Goal: Transaction & Acquisition: Purchase product/service

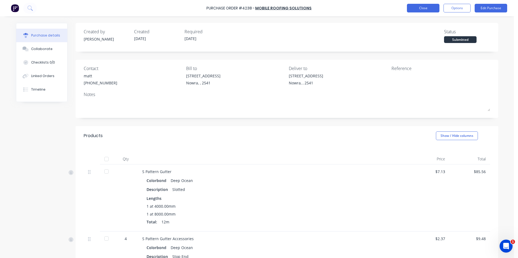
click at [416, 6] on button "Close" at bounding box center [423, 8] width 32 height 9
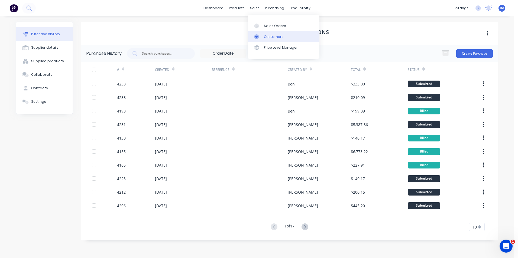
click at [258, 34] on icon at bounding box center [256, 36] width 5 height 5
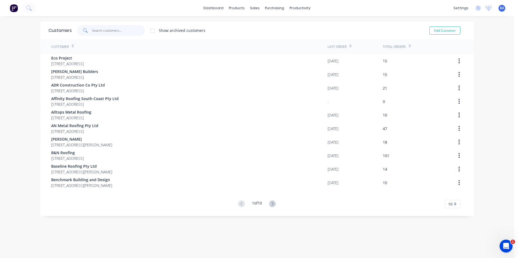
click at [105, 33] on input "text" at bounding box center [118, 30] width 53 height 11
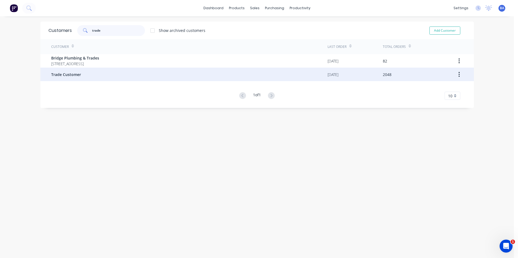
type input "trade"
click at [91, 76] on div "Trade Customer" at bounding box center [189, 75] width 276 height 14
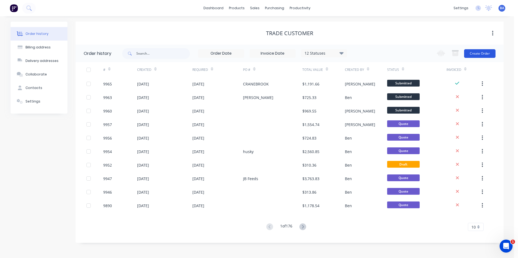
click at [474, 51] on button "Create Order" at bounding box center [479, 53] width 31 height 9
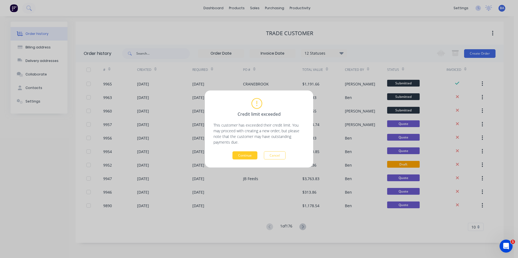
click at [242, 155] on button "Continue" at bounding box center [244, 156] width 25 height 8
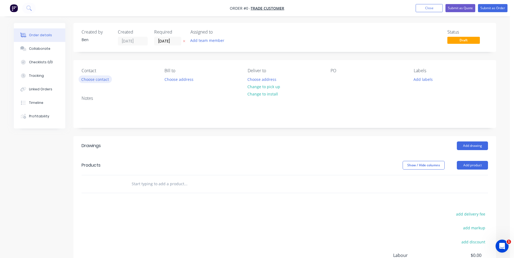
click at [87, 78] on button "Choose contact" at bounding box center [95, 79] width 33 height 7
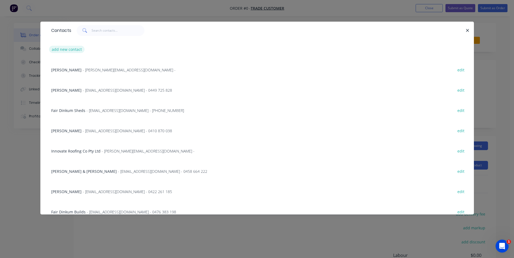
click at [62, 48] on button "add new contact" at bounding box center [67, 49] width 36 height 7
select select "AU"
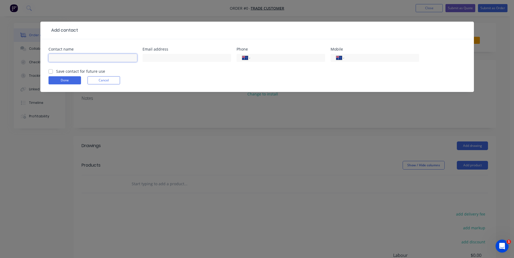
click at [79, 58] on input "text" at bounding box center [92, 58] width 89 height 8
type input "Jeff"
click at [165, 58] on input "text" at bounding box center [186, 58] width 89 height 8
click at [214, 79] on form "Contact name Jeff Email address jeffvella1bigpond.com Phone International Afgha…" at bounding box center [256, 69] width 417 height 45
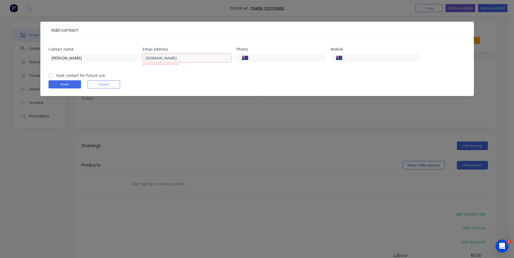
click at [160, 58] on input "jeffvella1bigpond.com" at bounding box center [186, 58] width 89 height 8
type input "jeffvella1@bigpond.com"
click at [207, 74] on form "Contact name Jeff Email address jeffvella1@bigpond.com email must be a valid em…" at bounding box center [256, 71] width 417 height 49
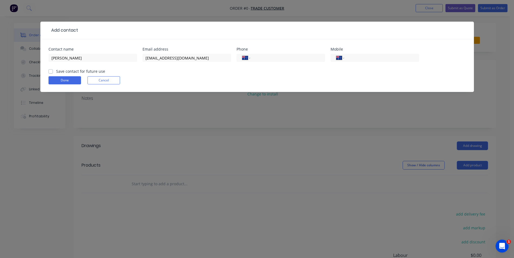
click at [56, 70] on label "Save contact for future use" at bounding box center [80, 72] width 49 height 6
click at [51, 70] on input "Save contact for future use" at bounding box center [50, 71] width 4 height 5
checkbox input "true"
click at [63, 79] on button "Done" at bounding box center [64, 80] width 32 height 8
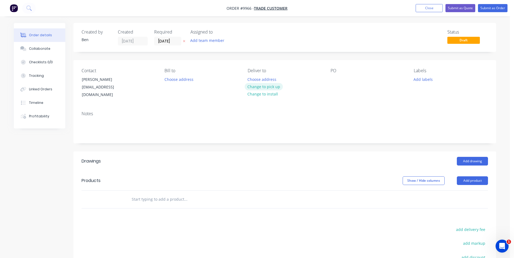
click at [269, 85] on button "Change to pick up" at bounding box center [264, 86] width 38 height 7
click at [336, 79] on div at bounding box center [334, 80] width 9 height 8
click at [471, 177] on button "Add product" at bounding box center [472, 181] width 31 height 9
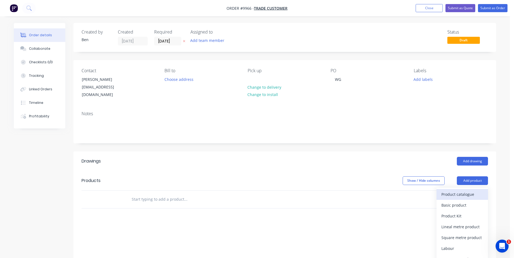
click at [464, 191] on div "Product catalogue" at bounding box center [462, 195] width 42 height 8
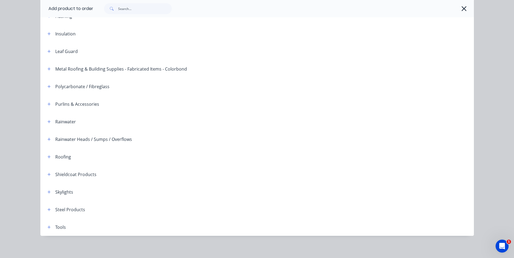
scroll to position [124, 0]
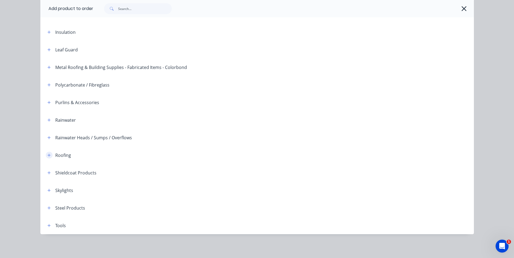
click at [47, 156] on icon "button" at bounding box center [48, 156] width 3 height 4
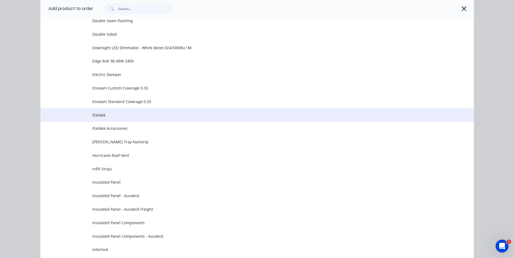
scroll to position [395, 0]
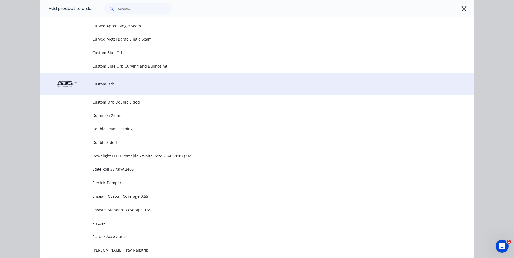
click at [106, 81] on span "Custom Orb" at bounding box center [244, 84] width 305 height 6
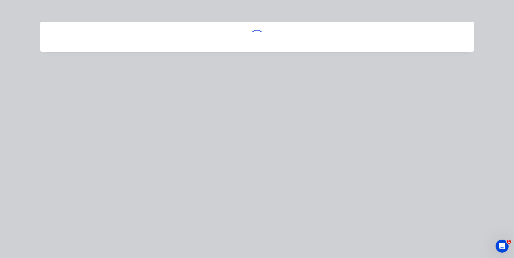
scroll to position [0, 0]
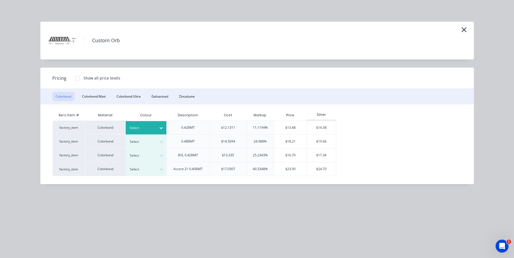
click at [161, 128] on icon at bounding box center [160, 127] width 5 height 5
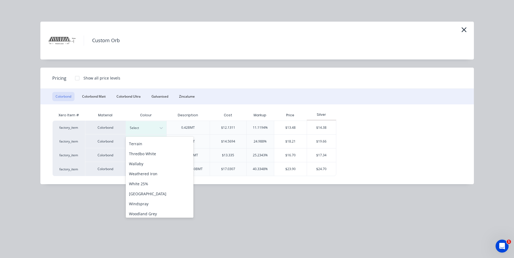
scroll to position [222, 0]
click at [145, 211] on div "Woodland Grey" at bounding box center [160, 212] width 68 height 10
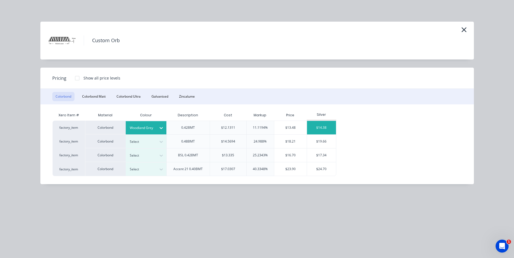
click at [319, 126] on div "$14.38" at bounding box center [321, 128] width 29 height 14
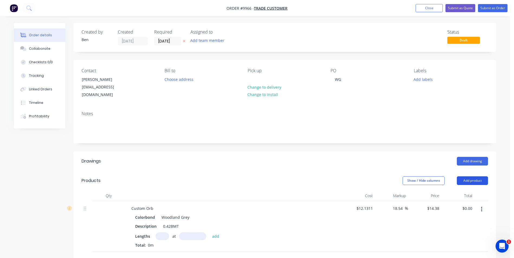
click at [474, 177] on button "Add product" at bounding box center [472, 181] width 31 height 9
click at [467, 191] on div "Product catalogue" at bounding box center [462, 195] width 42 height 8
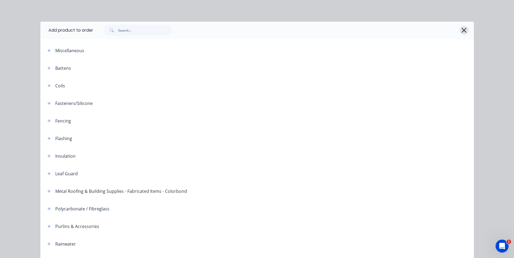
click at [461, 30] on icon "button" at bounding box center [463, 30] width 5 height 5
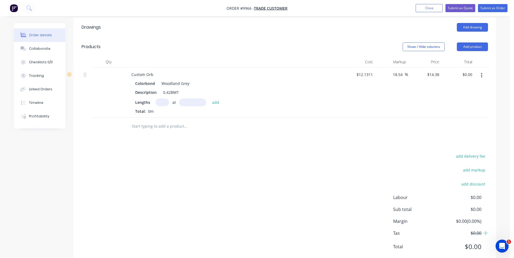
scroll to position [135, 0]
click at [161, 97] on input "text" at bounding box center [162, 101] width 14 height 8
type input "7"
type input "2080mm"
click at [214, 97] on button "add" at bounding box center [215, 100] width 13 height 7
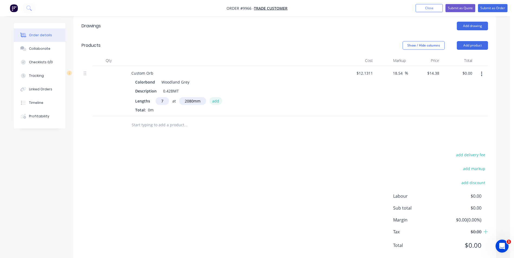
type input "$209.37"
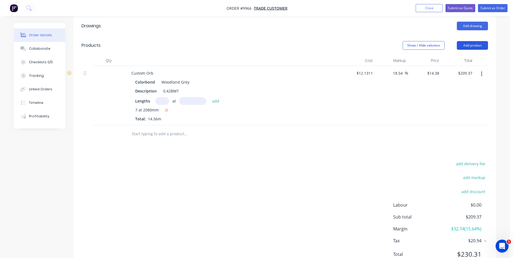
click at [471, 41] on button "Add product" at bounding box center [472, 45] width 31 height 9
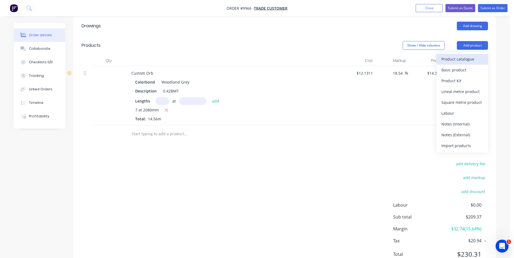
click at [466, 55] on div "Product catalogue" at bounding box center [462, 59] width 42 height 8
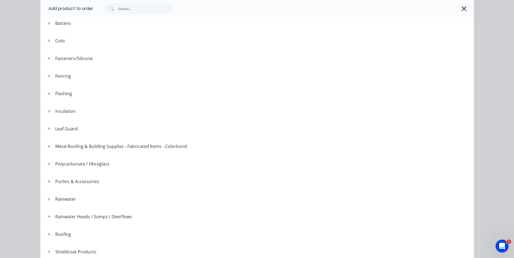
scroll to position [43, 0]
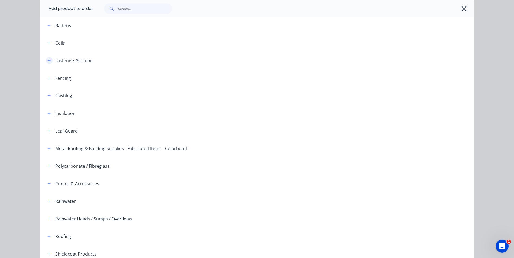
click at [48, 60] on icon "button" at bounding box center [48, 60] width 3 height 3
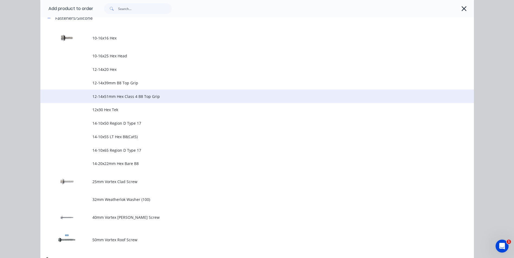
scroll to position [178, 0]
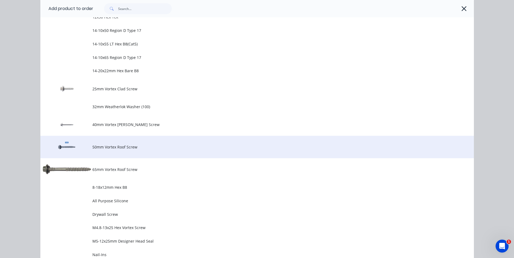
click at [113, 143] on td "50mm Vortex Roof Screw" at bounding box center [282, 147] width 381 height 22
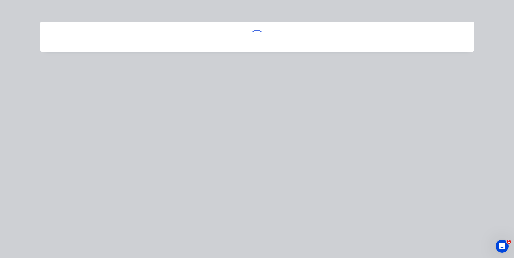
scroll to position [0, 0]
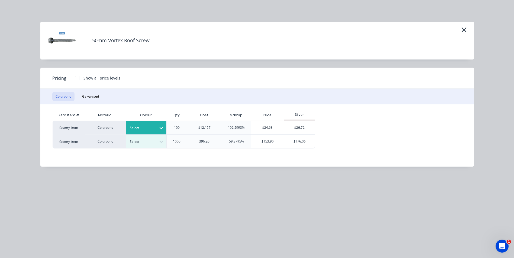
click at [162, 126] on icon at bounding box center [160, 127] width 5 height 5
click at [68, 205] on div "Woodland Grey" at bounding box center [34, 200] width 68 height 10
click at [294, 123] on div "$26.72" at bounding box center [299, 128] width 31 height 14
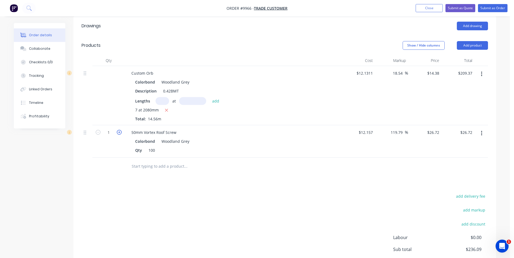
click at [119, 130] on icon "button" at bounding box center [119, 132] width 5 height 5
type input "2"
type input "$53.44"
click at [467, 41] on button "Add product" at bounding box center [472, 45] width 31 height 9
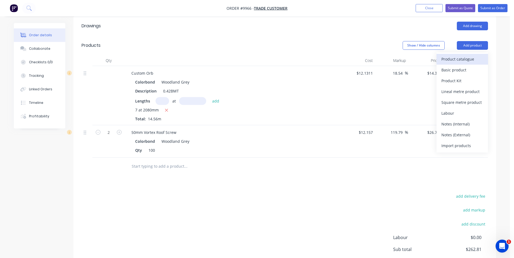
click at [467, 55] on div "Product catalogue" at bounding box center [462, 59] width 42 height 8
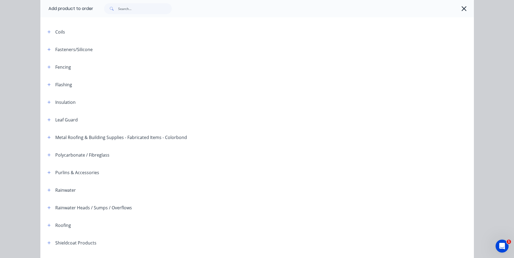
scroll to position [54, 0]
click at [49, 191] on button "button" at bounding box center [49, 190] width 7 height 7
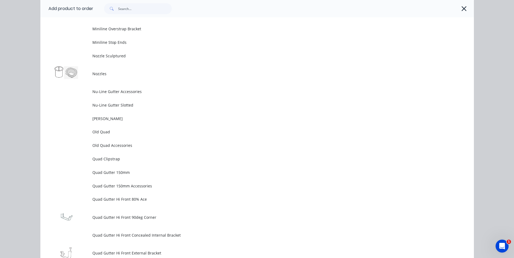
scroll to position [1381, 0]
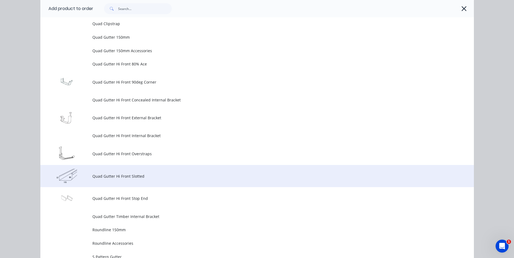
click at [129, 181] on td "Quad Gutter Hi Front Slotted" at bounding box center [282, 176] width 381 height 22
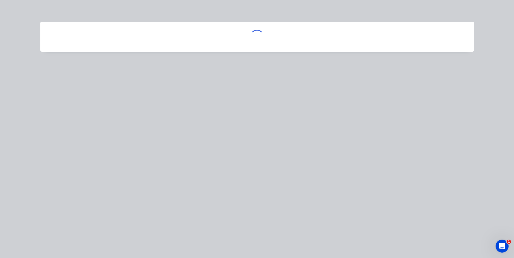
scroll to position [0, 0]
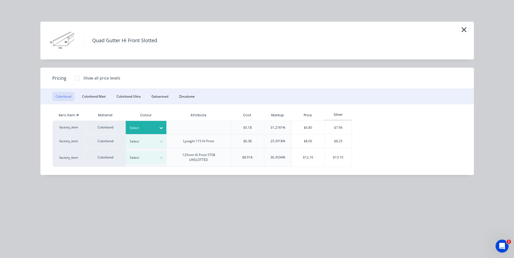
click at [153, 126] on div at bounding box center [142, 128] width 24 height 6
click at [68, 205] on div "Woodland Grey" at bounding box center [34, 200] width 68 height 10
click at [338, 125] on div "$7.96" at bounding box center [337, 127] width 27 height 13
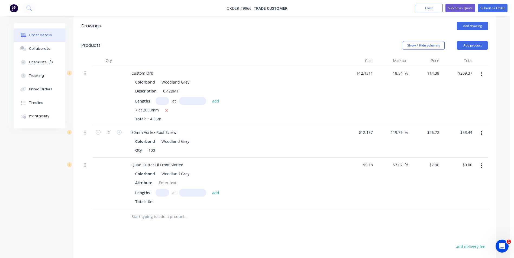
click at [163, 189] on input "text" at bounding box center [162, 193] width 14 height 8
type input "2"
type input "2530"
click at [209, 189] on button "add" at bounding box center [215, 192] width 13 height 7
type input "$40.28"
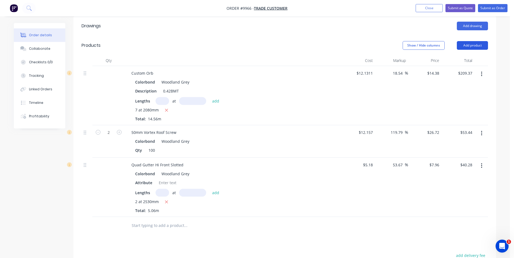
click at [473, 41] on button "Add product" at bounding box center [472, 45] width 31 height 9
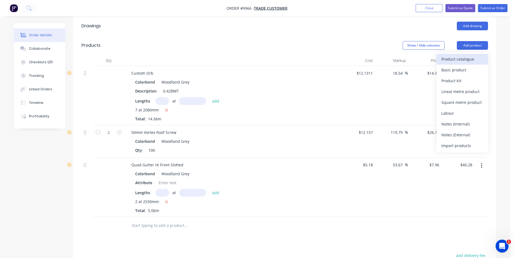
click at [467, 55] on div "Product catalogue" at bounding box center [462, 59] width 42 height 8
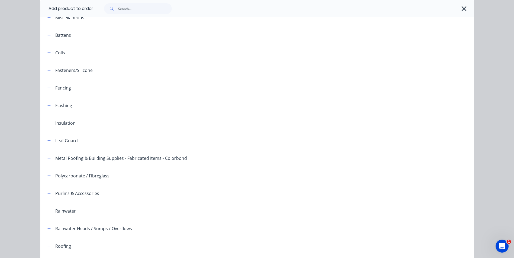
scroll to position [124, 0]
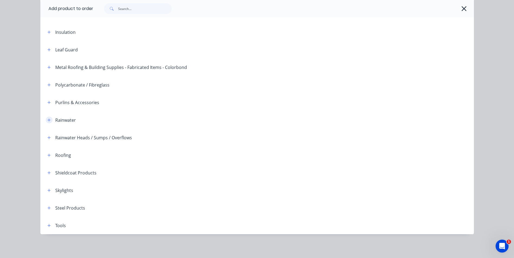
click at [49, 118] on button "button" at bounding box center [49, 120] width 7 height 7
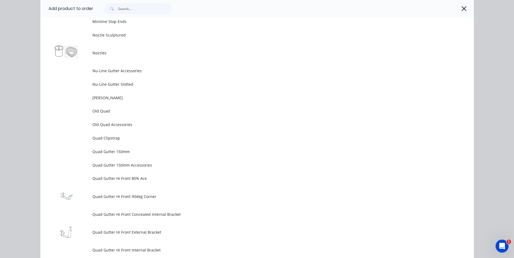
scroll to position [1370, 0]
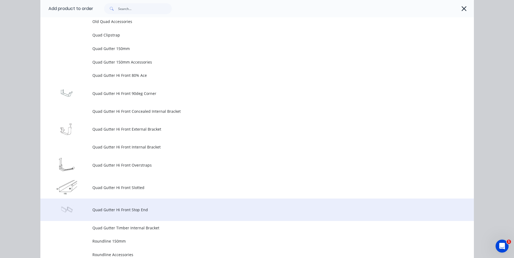
click at [119, 206] on td "Quad Gutter Hi Front Stop End" at bounding box center [282, 210] width 381 height 22
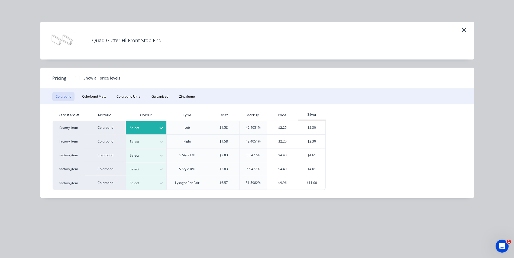
click at [164, 126] on icon at bounding box center [160, 127] width 5 height 5
click at [68, 205] on div "Woodland Grey" at bounding box center [34, 200] width 68 height 10
click at [304, 127] on div "$2.30" at bounding box center [311, 128] width 27 height 14
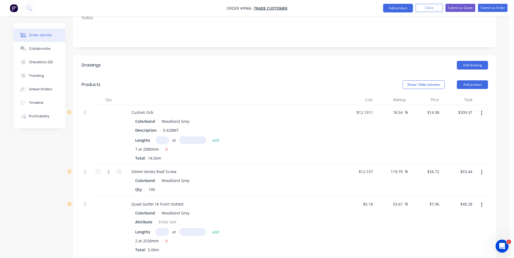
scroll to position [60, 0]
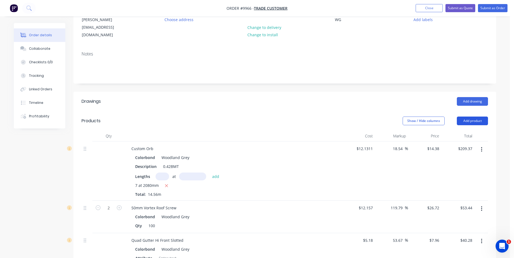
click at [470, 117] on button "Add product" at bounding box center [472, 121] width 31 height 9
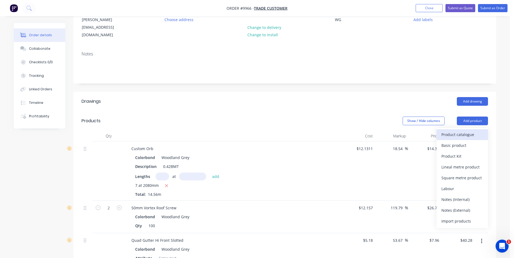
click at [468, 131] on div "Product catalogue" at bounding box center [462, 135] width 42 height 8
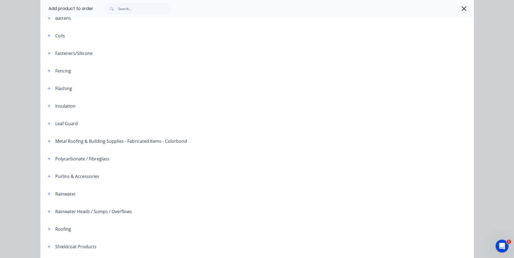
scroll to position [124, 0]
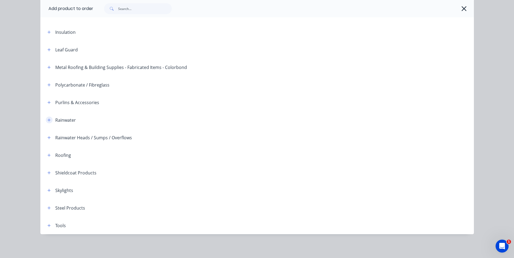
click at [47, 118] on icon "button" at bounding box center [48, 120] width 3 height 4
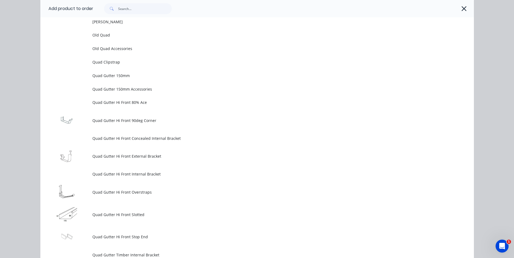
scroll to position [1451, 0]
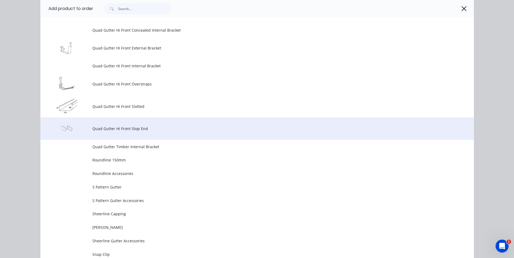
click at [116, 133] on td "Quad Gutter Hi Front Stop End" at bounding box center [282, 129] width 381 height 22
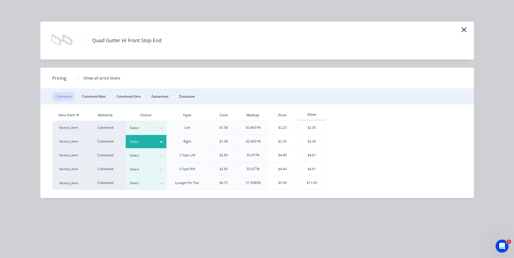
click at [163, 139] on div at bounding box center [161, 142] width 10 height 9
click at [307, 140] on div "$2.30" at bounding box center [311, 142] width 27 height 14
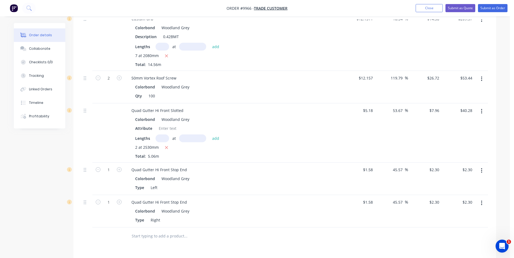
scroll to position [195, 0]
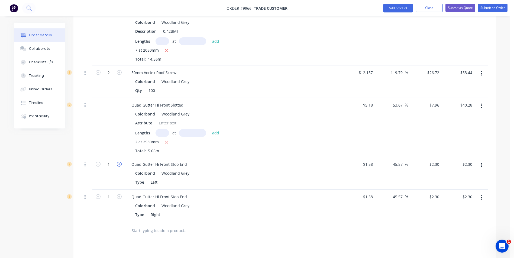
click at [118, 162] on icon "button" at bounding box center [119, 164] width 5 height 5
type input "2"
type input "$4.60"
click at [119, 194] on icon "button" at bounding box center [119, 196] width 5 height 5
type input "2"
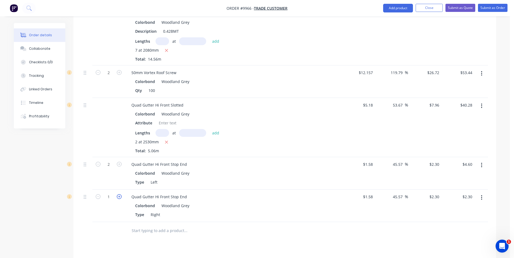
type input "$4.60"
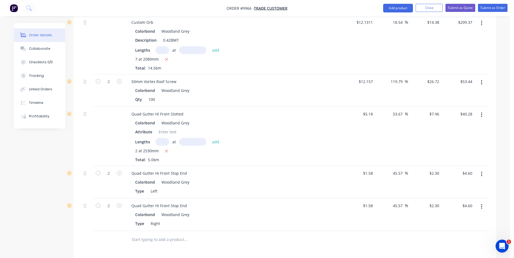
scroll to position [87, 0]
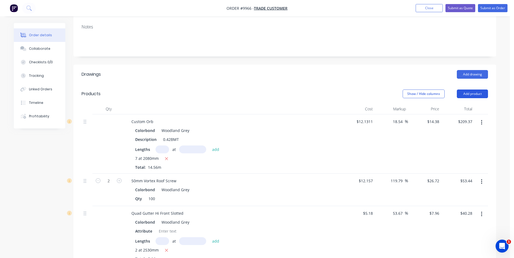
click at [476, 90] on button "Add product" at bounding box center [472, 94] width 31 height 9
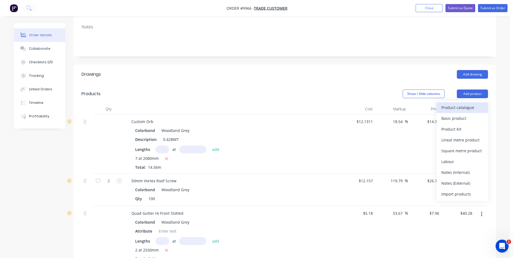
click at [459, 104] on div "Product catalogue" at bounding box center [462, 108] width 42 height 8
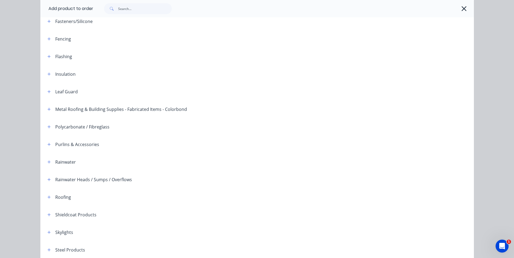
scroll to position [124, 0]
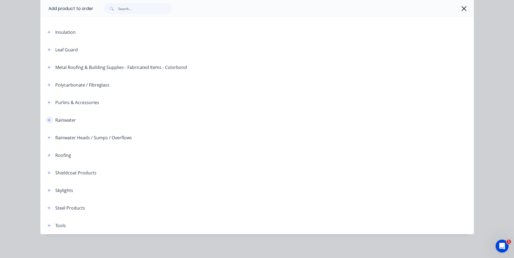
click at [49, 120] on button "button" at bounding box center [49, 120] width 7 height 7
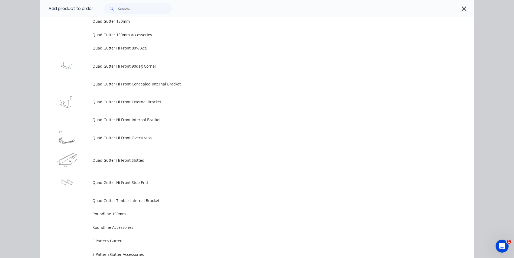
scroll to position [1397, 0]
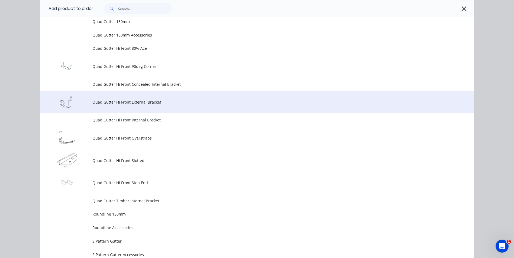
click at [114, 106] on td "Quad Gutter Hi Front External Bracket" at bounding box center [282, 102] width 381 height 22
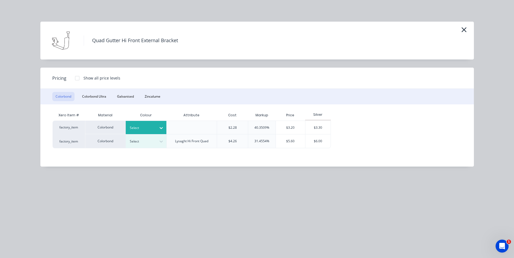
click at [157, 127] on div at bounding box center [161, 128] width 10 height 9
click at [68, 244] on div "Woodland Grey" at bounding box center [34, 249] width 68 height 10
click at [315, 125] on div "$3.30" at bounding box center [317, 127] width 25 height 13
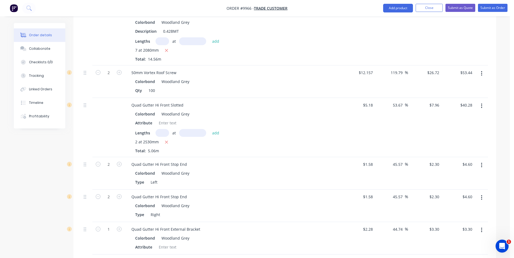
scroll to position [276, 0]
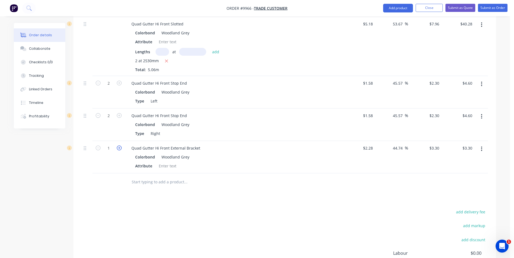
click at [120, 146] on icon "button" at bounding box center [119, 148] width 5 height 5
type input "2"
type input "$6.60"
click at [120, 146] on icon "button" at bounding box center [119, 148] width 5 height 5
type input "3"
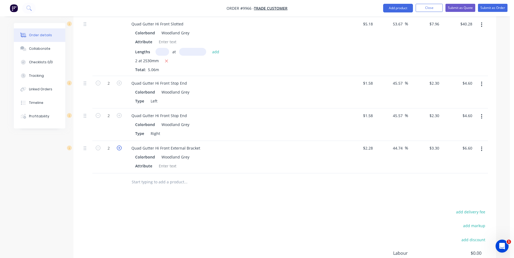
type input "$9.90"
click at [120, 146] on icon "button" at bounding box center [119, 148] width 5 height 5
type input "4"
type input "$13.20"
click at [120, 146] on icon "button" at bounding box center [119, 148] width 5 height 5
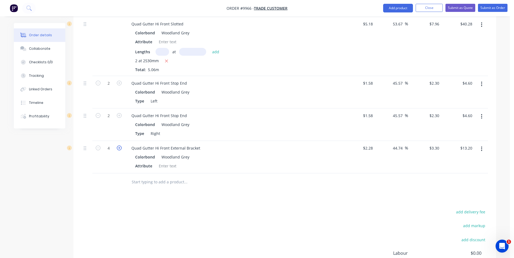
type input "5"
type input "$16.50"
click at [120, 146] on icon "button" at bounding box center [119, 148] width 5 height 5
type input "6"
type input "$19.80"
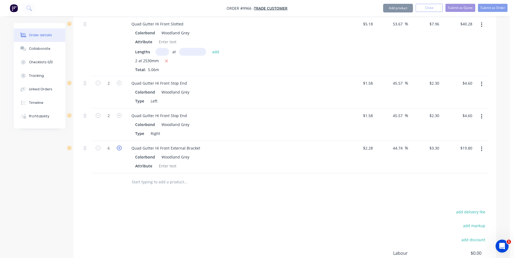
click at [120, 146] on icon "button" at bounding box center [119, 148] width 5 height 5
type input "7"
type input "$23.10"
click at [120, 146] on icon "button" at bounding box center [119, 148] width 5 height 5
type input "8"
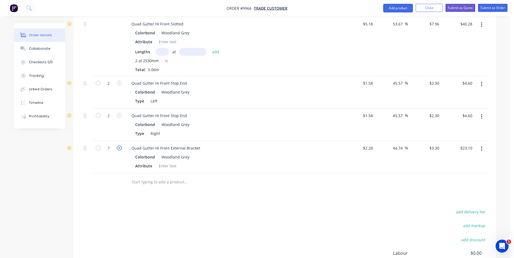
type input "$26.40"
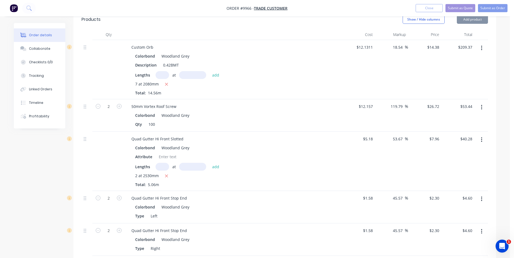
scroll to position [114, 0]
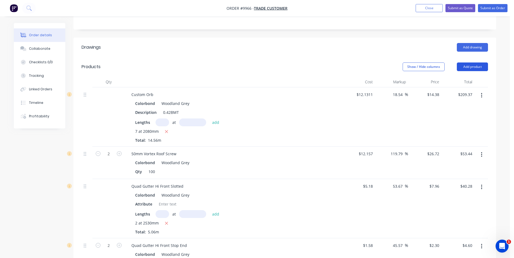
click at [468, 63] on button "Add product" at bounding box center [472, 67] width 31 height 9
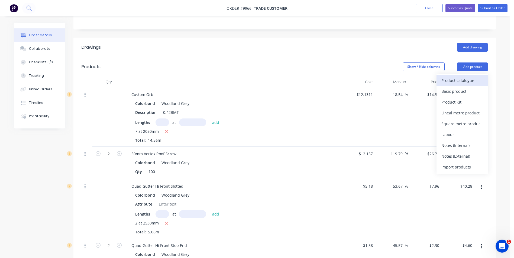
click at [460, 77] on div "Product catalogue" at bounding box center [462, 81] width 42 height 8
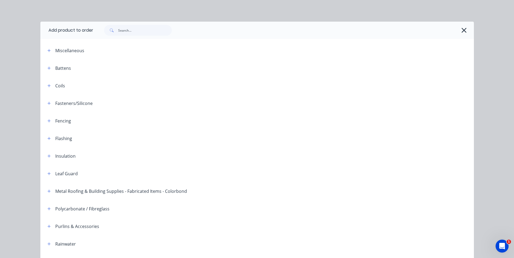
scroll to position [124, 0]
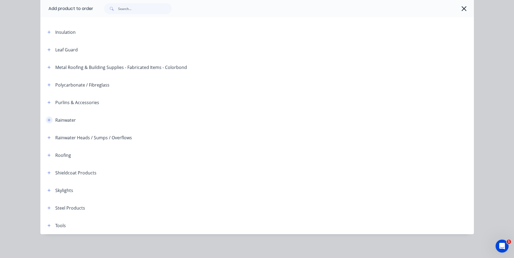
click at [47, 121] on icon "button" at bounding box center [48, 120] width 3 height 4
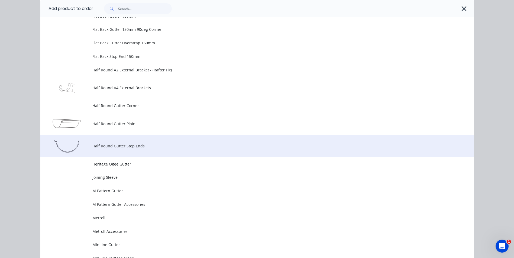
scroll to position [1126, 0]
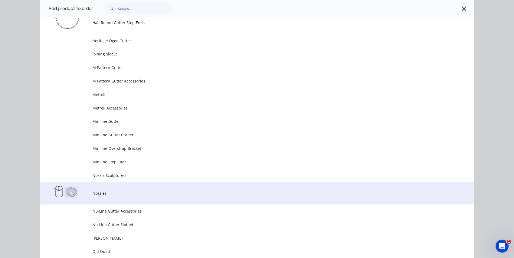
click at [102, 191] on span "Nozzles" at bounding box center [244, 194] width 305 height 6
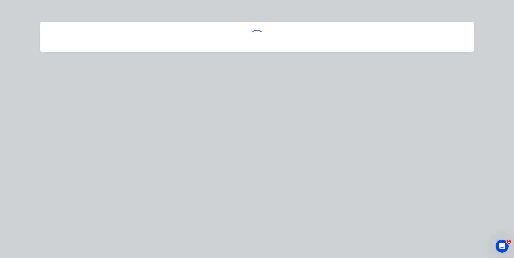
scroll to position [0, 0]
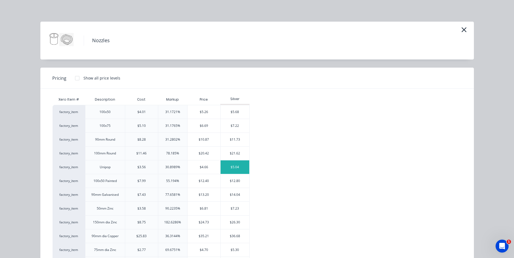
click at [233, 164] on div "$5.04" at bounding box center [234, 168] width 29 height 14
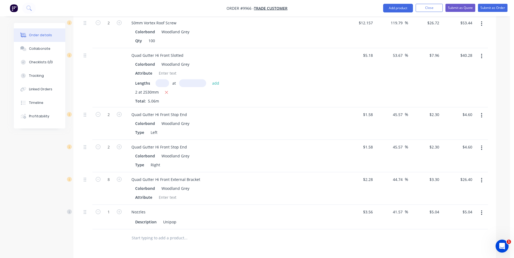
scroll to position [331, 0]
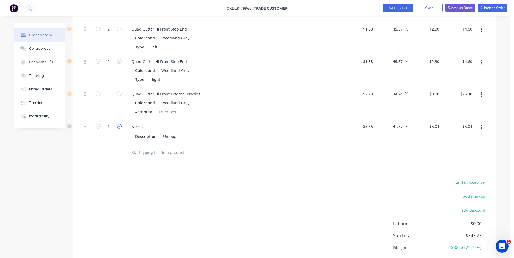
click at [119, 124] on icon "button" at bounding box center [119, 126] width 5 height 5
type input "2"
type input "$10.08"
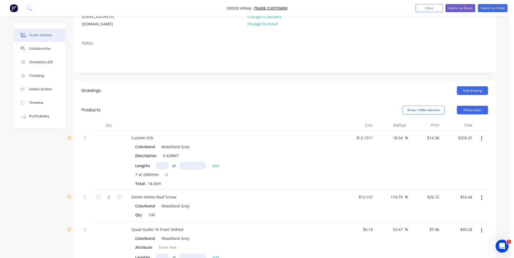
scroll to position [33, 0]
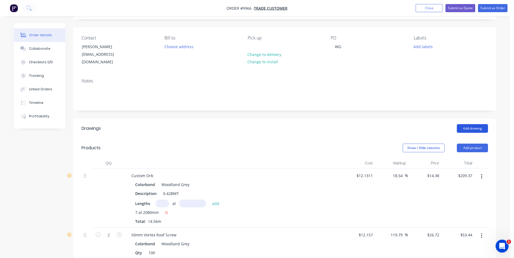
click at [478, 124] on button "Add drawing" at bounding box center [472, 128] width 31 height 9
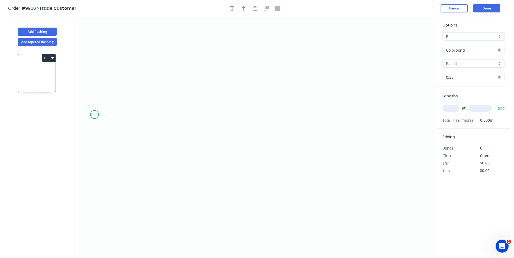
click at [95, 114] on icon "0" at bounding box center [254, 138] width 363 height 242
click at [115, 105] on icon at bounding box center [105, 109] width 21 height 9
click at [339, 104] on icon "0 ?" at bounding box center [254, 138] width 363 height 242
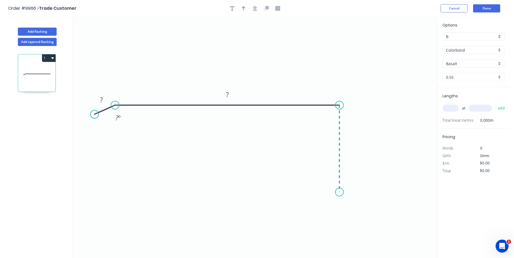
click at [339, 193] on icon "0 ? ? ? º" at bounding box center [254, 138] width 363 height 242
click at [322, 192] on icon at bounding box center [330, 192] width 17 height 0
click at [323, 209] on icon "0 ? ? ? ? ? º" at bounding box center [254, 138] width 363 height 242
click at [324, 208] on circle at bounding box center [323, 208] width 8 height 8
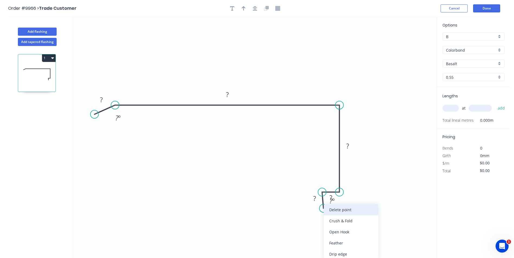
click at [326, 211] on div "Delete point" at bounding box center [351, 209] width 54 height 11
click at [321, 194] on circle at bounding box center [322, 192] width 8 height 8
click at [323, 211] on icon "0 ? ? ? ? ? º" at bounding box center [254, 138] width 363 height 242
drag, startPoint x: 336, startPoint y: 201, endPoint x: 340, endPoint y: 204, distance: 5.0
click at [339, 205] on icon "0 ? ? ? ? ? ? º" at bounding box center [254, 138] width 363 height 242
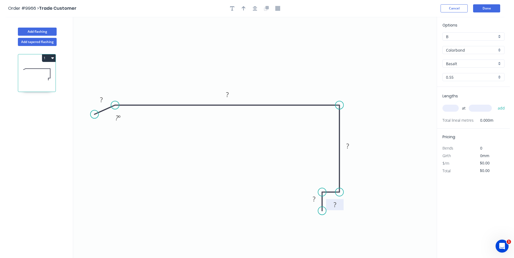
drag, startPoint x: 339, startPoint y: 205, endPoint x: 343, endPoint y: 209, distance: 5.4
click at [343, 209] on rect at bounding box center [335, 204] width 18 height 11
drag, startPoint x: 317, startPoint y: 204, endPoint x: 313, endPoint y: 207, distance: 5.4
click at [313, 207] on rect at bounding box center [310, 202] width 18 height 11
drag, startPoint x: 342, startPoint y: 210, endPoint x: 335, endPoint y: 184, distance: 27.0
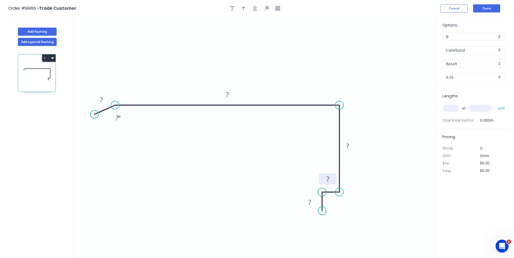
click at [335, 184] on rect at bounding box center [328, 179] width 18 height 11
click at [327, 178] on tspan "?" at bounding box center [327, 179] width 3 height 9
click at [332, 50] on icon "0 20 150 80 15 20 160 º" at bounding box center [254, 138] width 363 height 242
type input "$15.16"
click at [244, 8] on icon "button" at bounding box center [244, 8] width 4 height 5
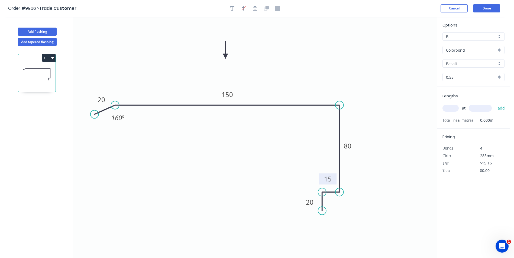
drag, startPoint x: 410, startPoint y: 42, endPoint x: 225, endPoint y: 56, distance: 185.0
click at [225, 56] on icon at bounding box center [225, 49] width 5 height 17
click at [463, 63] on input "Basalt" at bounding box center [471, 64] width 51 height 6
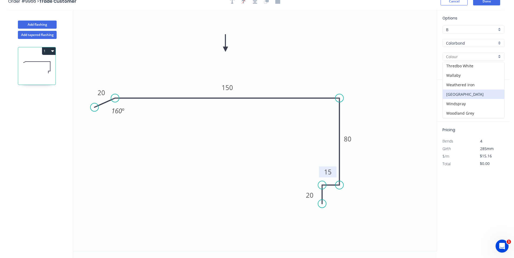
scroll to position [10, 0]
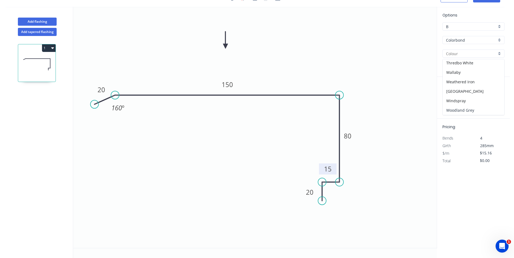
click at [466, 108] on div "Woodland Grey" at bounding box center [472, 110] width 61 height 9
type input "Woodland Grey"
click at [455, 99] on input "text" at bounding box center [450, 98] width 16 height 7
type input "2"
type input "2300"
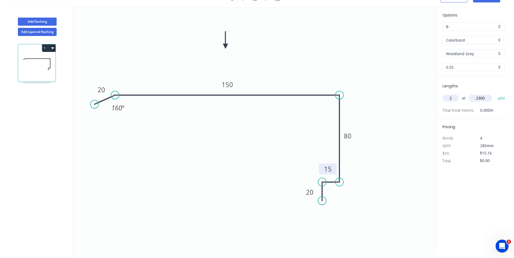
click at [495, 94] on button "add" at bounding box center [501, 98] width 13 height 9
type input "$69.74"
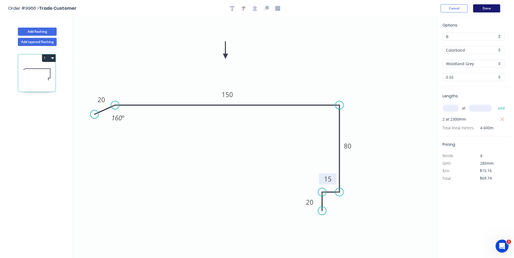
click at [481, 8] on button "Done" at bounding box center [486, 8] width 27 height 8
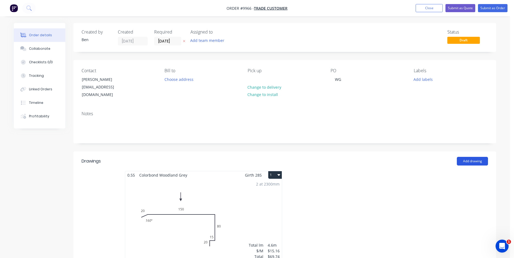
click at [475, 157] on button "Add drawing" at bounding box center [472, 161] width 31 height 9
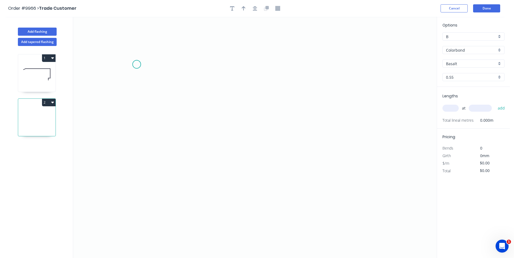
click at [136, 64] on icon "0" at bounding box center [254, 138] width 363 height 242
drag, startPoint x: 144, startPoint y: 170, endPoint x: 222, endPoint y: 177, distance: 78.3
click at [144, 170] on icon "0" at bounding box center [254, 138] width 363 height 242
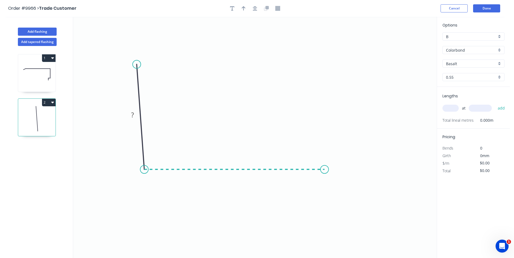
click at [324, 163] on icon "0 ?" at bounding box center [254, 138] width 363 height 242
click at [342, 178] on icon "0 ? ? ? º" at bounding box center [254, 138] width 363 height 242
click at [135, 64] on circle at bounding box center [137, 64] width 8 height 8
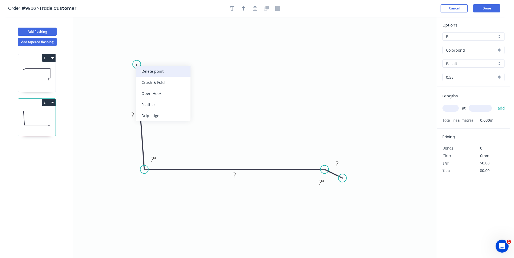
click at [141, 71] on div "Delete point" at bounding box center [163, 71] width 54 height 11
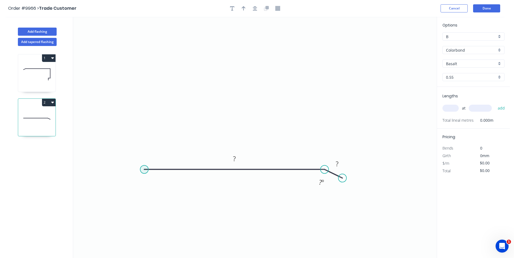
click at [144, 169] on circle at bounding box center [144, 169] width 8 height 8
click at [146, 112] on icon "0 ? ? ? º" at bounding box center [254, 138] width 363 height 242
click at [156, 131] on div "Crush & Fold" at bounding box center [171, 129] width 54 height 11
click at [135, 141] on tspan "?" at bounding box center [136, 138] width 3 height 9
click at [250, 56] on icon "0 CF 10 100 150 20 160 º" at bounding box center [254, 138] width 363 height 242
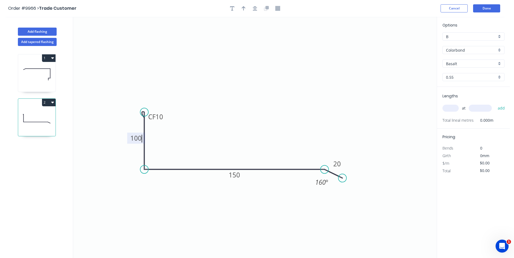
type input "$15.16"
click at [243, 9] on icon "button" at bounding box center [244, 8] width 4 height 5
drag, startPoint x: 409, startPoint y: 42, endPoint x: 233, endPoint y: 112, distance: 189.4
click at [233, 112] on icon at bounding box center [232, 105] width 5 height 17
click at [464, 61] on input "Basalt" at bounding box center [471, 64] width 51 height 6
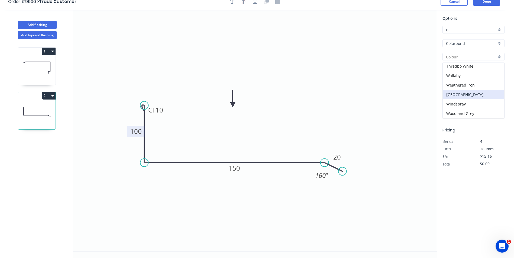
scroll to position [10, 0]
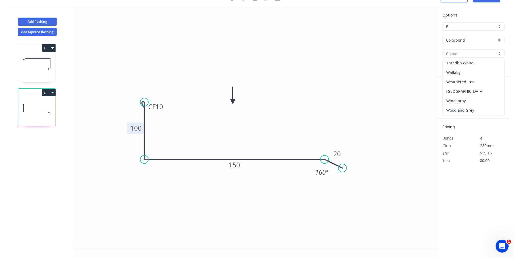
click at [469, 108] on div "Woodland Grey" at bounding box center [472, 110] width 61 height 9
type input "Woodland Grey"
click at [455, 100] on input "text" at bounding box center [450, 98] width 16 height 7
type input "2"
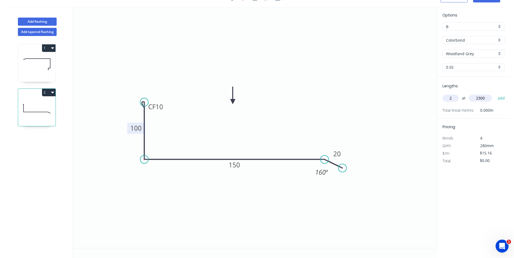
type input "2300"
click at [495, 94] on button "add" at bounding box center [501, 98] width 13 height 9
type input "$69.74"
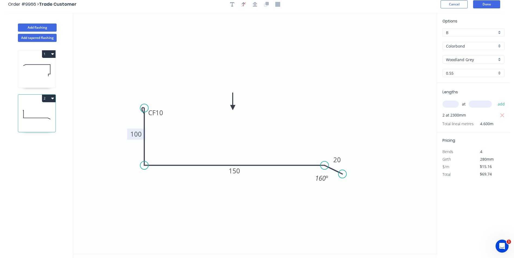
scroll to position [0, 0]
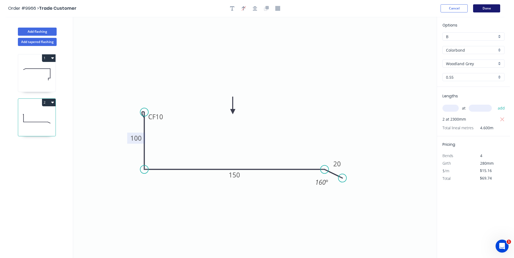
click at [486, 7] on button "Done" at bounding box center [486, 8] width 27 height 8
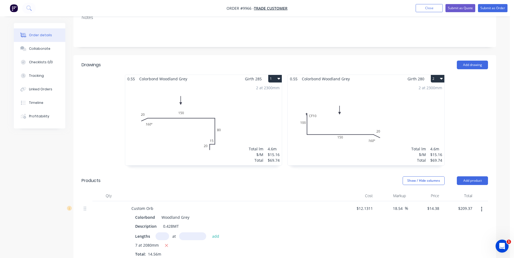
scroll to position [108, 0]
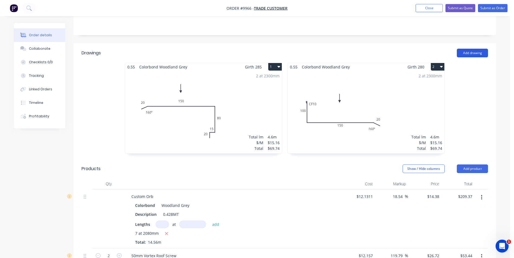
click at [465, 49] on button "Add drawing" at bounding box center [472, 53] width 31 height 9
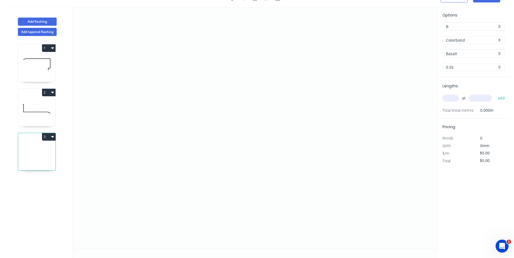
scroll to position [10, 0]
click at [462, 54] on input "Basalt" at bounding box center [471, 54] width 51 height 6
click at [464, 108] on div "Woodland Grey" at bounding box center [472, 110] width 61 height 9
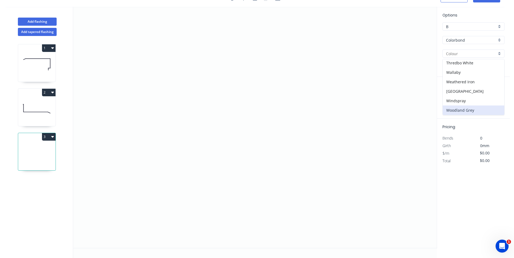
type input "Woodland Grey"
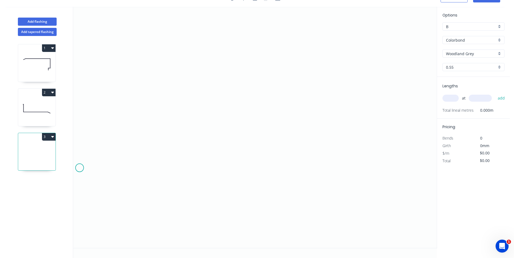
click at [80, 168] on icon "0" at bounding box center [254, 128] width 363 height 242
click at [94, 160] on icon at bounding box center [87, 164] width 15 height 8
click at [234, 129] on icon at bounding box center [165, 144] width 140 height 31
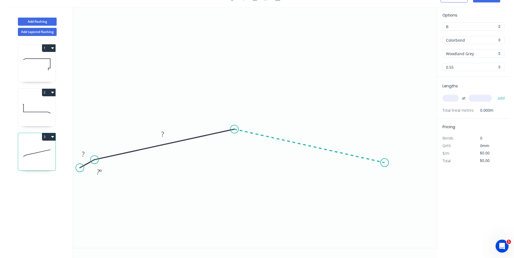
click at [385, 163] on icon "0 ? ? ? º" at bounding box center [254, 128] width 363 height 242
click at [403, 173] on icon "0 ? ? ? ? º ? º" at bounding box center [254, 128] width 363 height 242
click at [85, 154] on rect at bounding box center [83, 155] width 11 height 8
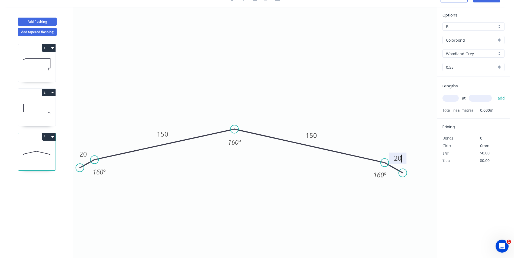
click at [140, 99] on icon "0 20 150 150 20 160 º 160 º 160 º" at bounding box center [254, 128] width 363 height 242
type input "$16.81"
drag, startPoint x: 405, startPoint y: 157, endPoint x: 413, endPoint y: 160, distance: 8.7
click at [413, 160] on rect at bounding box center [406, 161] width 18 height 11
click at [89, 151] on rect at bounding box center [82, 154] width 18 height 11
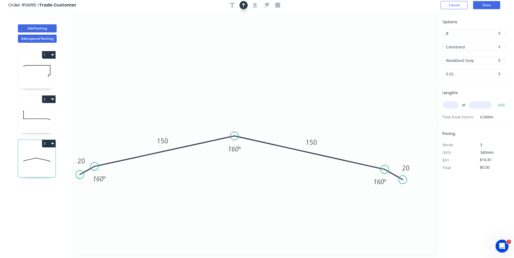
scroll to position [0, 0]
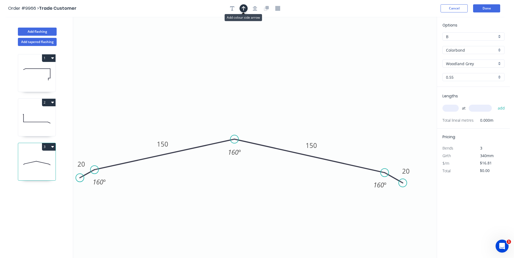
click at [244, 10] on icon "button" at bounding box center [244, 8] width 4 height 5
click at [451, 9] on button "Cancel" at bounding box center [453, 8] width 27 height 8
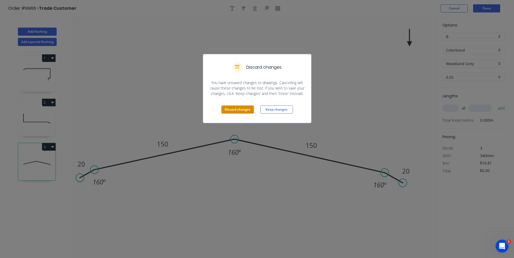
click at [242, 108] on button "Discard changes" at bounding box center [237, 110] width 32 height 8
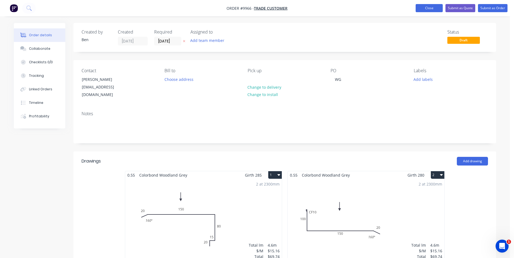
click at [419, 9] on button "Close" at bounding box center [428, 8] width 27 height 8
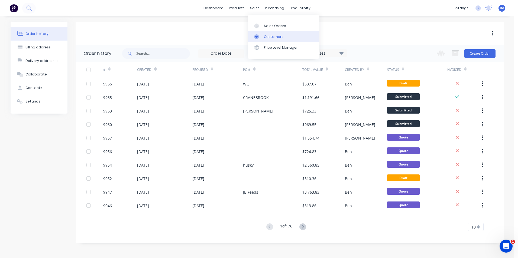
click at [255, 35] on icon at bounding box center [256, 36] width 5 height 5
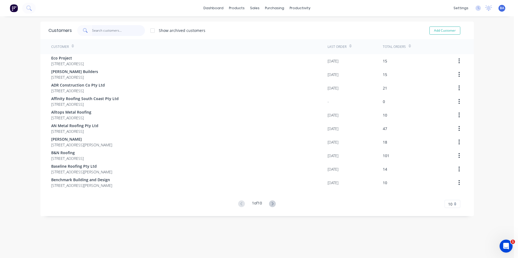
click at [110, 31] on input "text" at bounding box center [118, 30] width 53 height 11
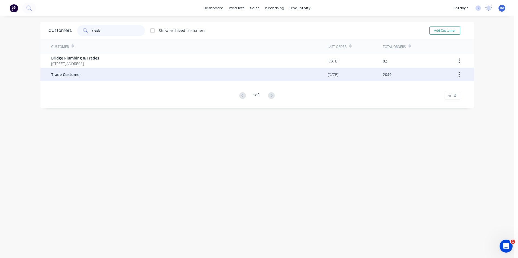
type input "trade"
click at [97, 76] on div "Trade Customer" at bounding box center [189, 75] width 276 height 14
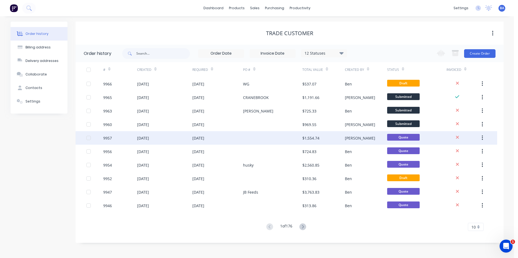
click at [236, 137] on div "[DATE]" at bounding box center [217, 138] width 51 height 14
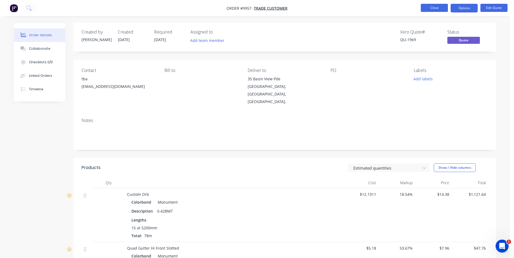
click at [431, 6] on button "Close" at bounding box center [434, 8] width 27 height 8
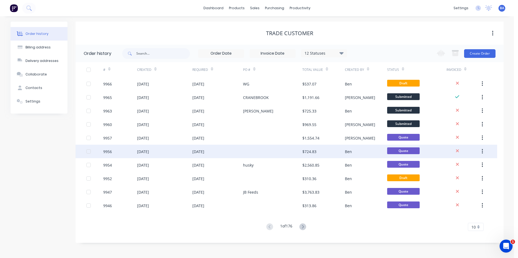
click at [287, 151] on div at bounding box center [272, 152] width 59 height 14
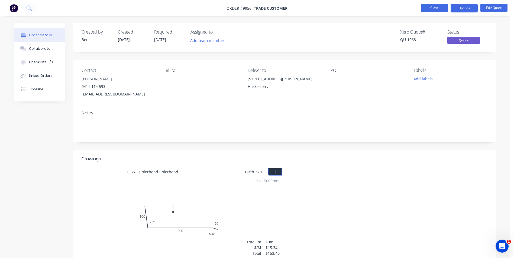
click at [425, 8] on button "Close" at bounding box center [434, 8] width 27 height 8
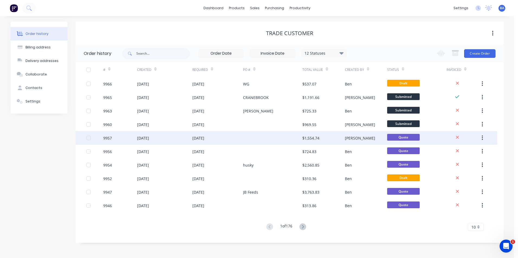
click at [256, 136] on div at bounding box center [272, 138] width 59 height 14
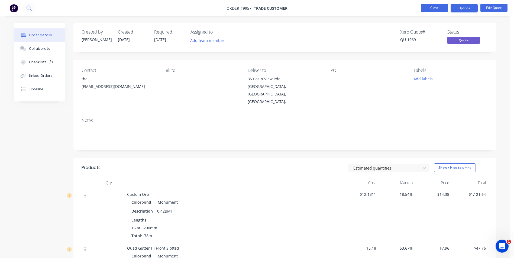
click at [432, 8] on button "Close" at bounding box center [434, 8] width 27 height 8
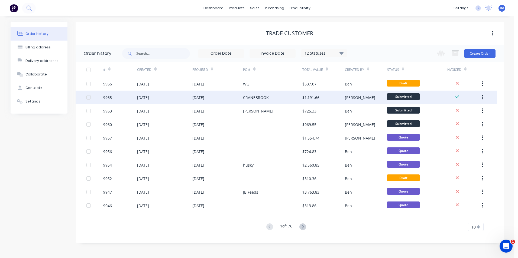
click at [115, 95] on div "9965" at bounding box center [120, 98] width 34 height 14
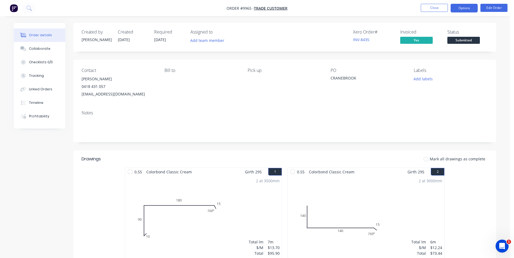
click at [461, 9] on button "Options" at bounding box center [463, 8] width 27 height 9
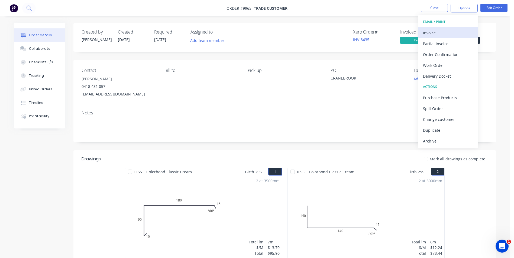
click at [441, 35] on div "Invoice" at bounding box center [448, 33] width 50 height 8
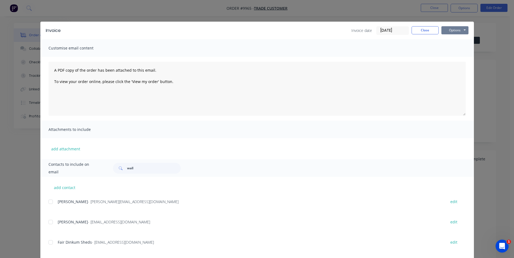
click at [458, 28] on button "Options" at bounding box center [454, 30] width 27 height 8
click at [456, 48] on button "Print" at bounding box center [458, 48] width 35 height 9
click at [418, 30] on button "Close" at bounding box center [424, 30] width 27 height 8
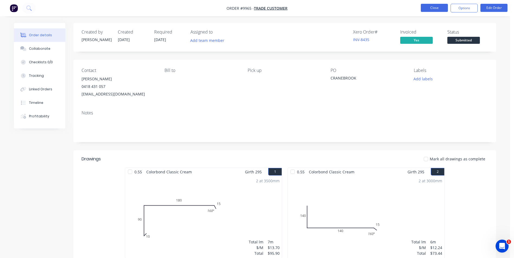
click at [431, 6] on button "Close" at bounding box center [434, 8] width 27 height 8
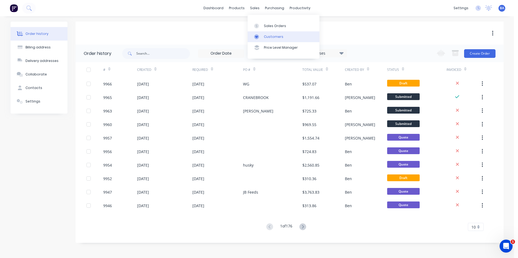
click at [254, 38] on icon at bounding box center [256, 36] width 5 height 5
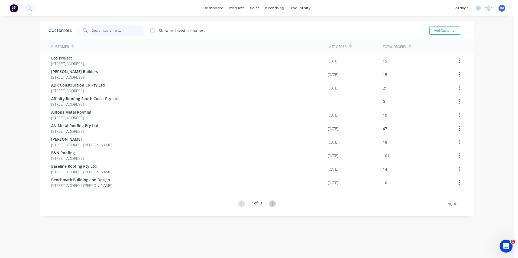
click at [115, 31] on input "text" at bounding box center [118, 30] width 53 height 11
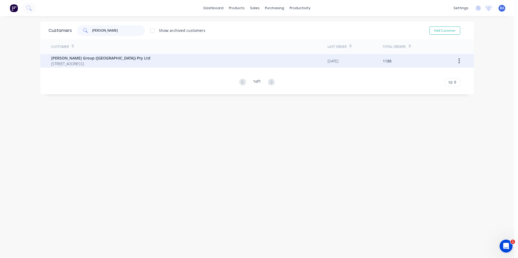
type input "parrish"
click at [76, 60] on span "[PERSON_NAME] Group ([GEOGRAPHIC_DATA]) Pty Ltd" at bounding box center [100, 58] width 99 height 6
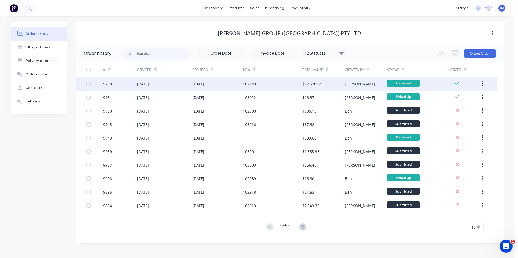
click at [272, 78] on div "102748" at bounding box center [272, 84] width 59 height 14
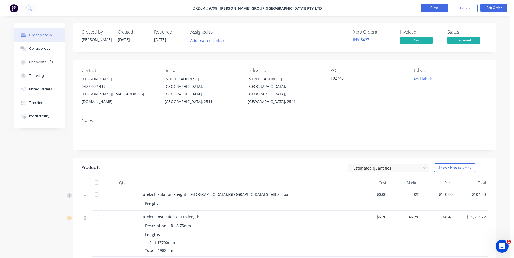
click at [436, 8] on button "Close" at bounding box center [434, 8] width 27 height 8
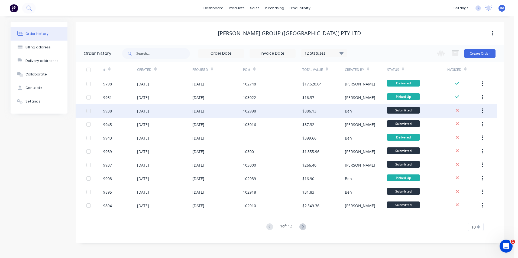
click at [276, 108] on div "102998" at bounding box center [272, 111] width 59 height 14
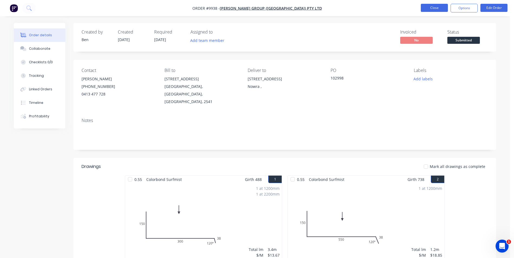
click at [432, 6] on button "Close" at bounding box center [434, 8] width 27 height 8
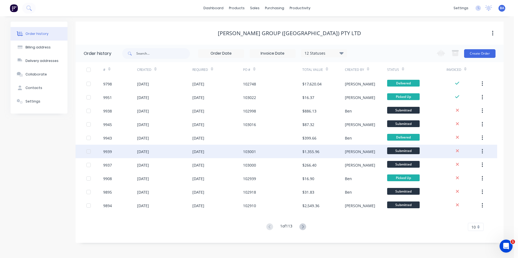
click at [264, 152] on div "103001" at bounding box center [272, 152] width 59 height 14
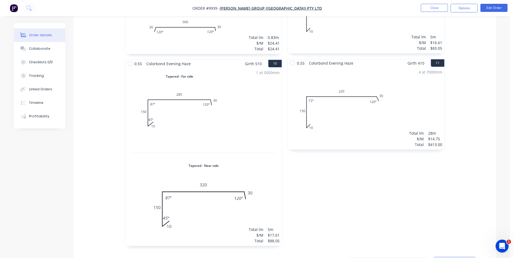
scroll to position [812, 0]
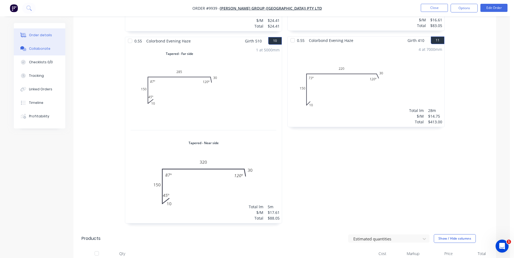
click at [50, 49] on button "Collaborate" at bounding box center [39, 49] width 51 height 14
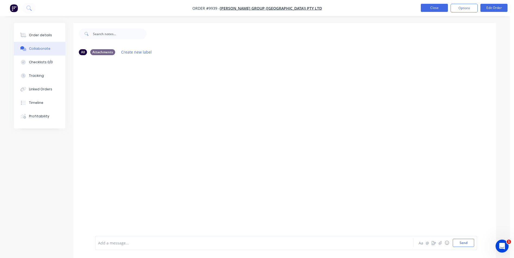
click at [424, 8] on button "Close" at bounding box center [434, 8] width 27 height 8
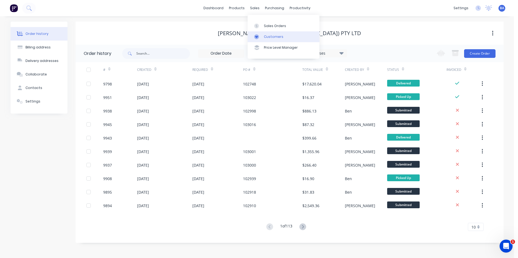
click at [255, 40] on link "Customers" at bounding box center [284, 36] width 72 height 11
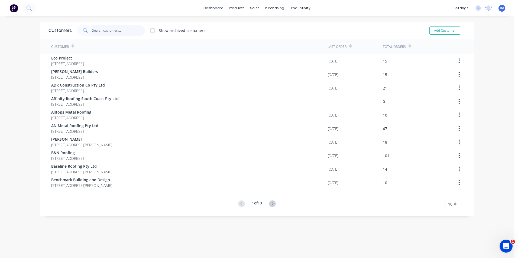
click at [132, 29] on input "text" at bounding box center [118, 30] width 53 height 11
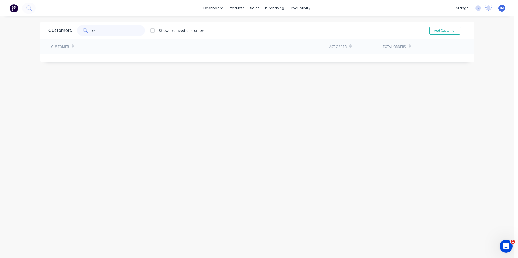
type input "t"
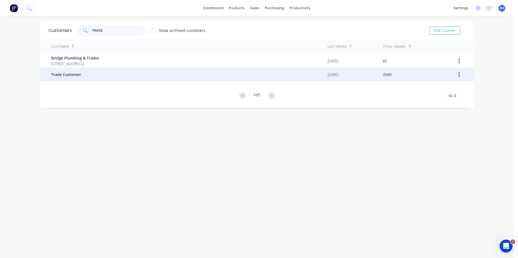
type input "TRADE"
click at [74, 72] on span "Trade Customer" at bounding box center [66, 75] width 30 height 6
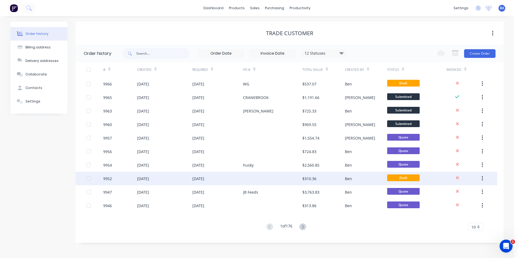
click at [281, 177] on div at bounding box center [272, 179] width 59 height 14
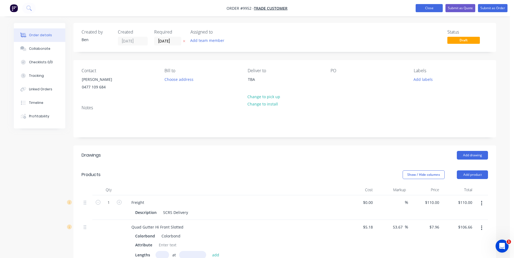
click at [421, 6] on button "Close" at bounding box center [428, 8] width 27 height 8
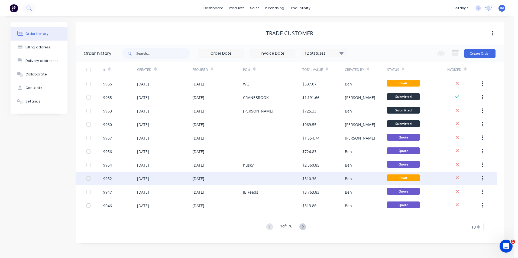
click at [236, 175] on div "[DATE]" at bounding box center [217, 179] width 51 height 14
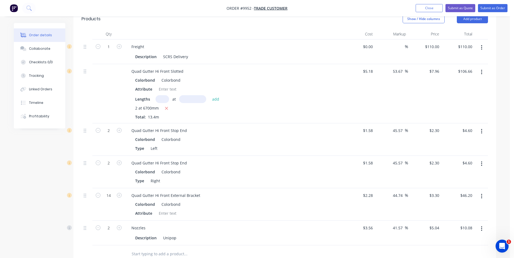
scroll to position [27, 0]
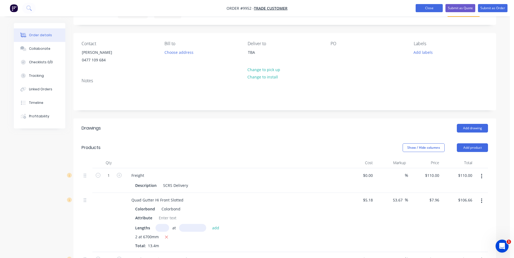
click at [422, 5] on button "Close" at bounding box center [428, 8] width 27 height 8
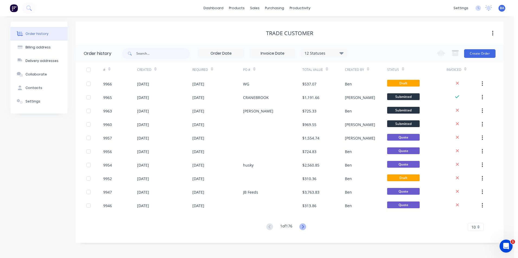
click at [302, 226] on icon at bounding box center [302, 227] width 7 height 7
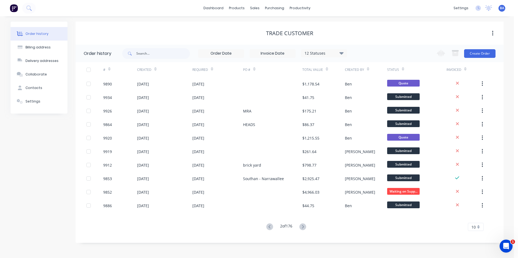
click at [303, 226] on icon at bounding box center [302, 227] width 7 height 7
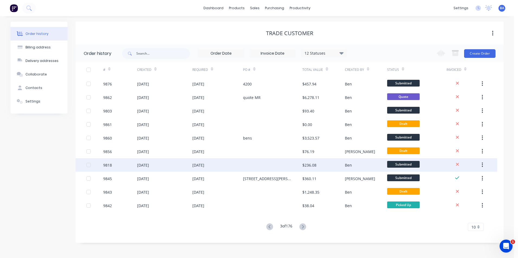
click at [281, 169] on div at bounding box center [272, 165] width 59 height 14
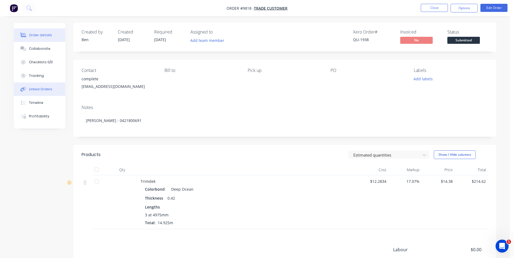
click at [51, 91] on button "Linked Orders" at bounding box center [39, 90] width 51 height 14
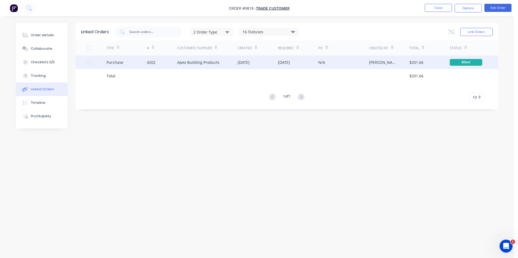
click at [389, 61] on div "[PERSON_NAME]" at bounding box center [384, 63] width 30 height 6
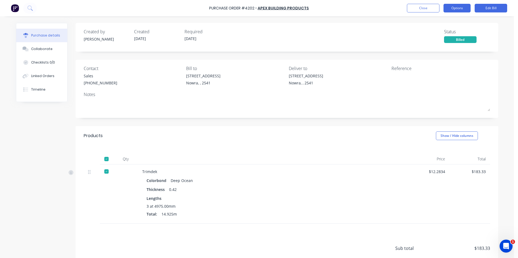
click at [460, 11] on button "Options" at bounding box center [456, 8] width 27 height 9
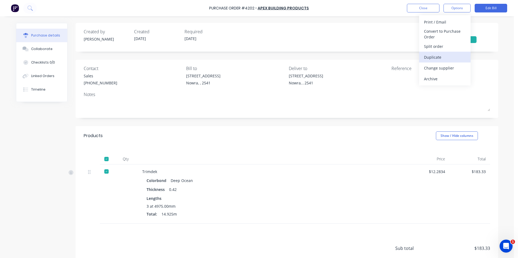
click at [445, 58] on div "Duplicate" at bounding box center [445, 57] width 42 height 8
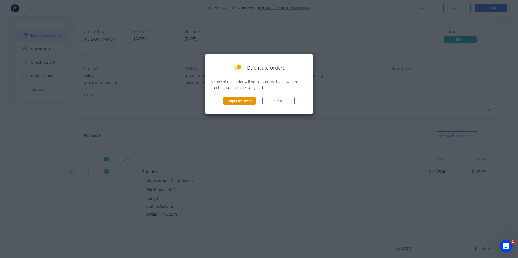
click at [234, 100] on button "Duplicate order" at bounding box center [239, 101] width 32 height 8
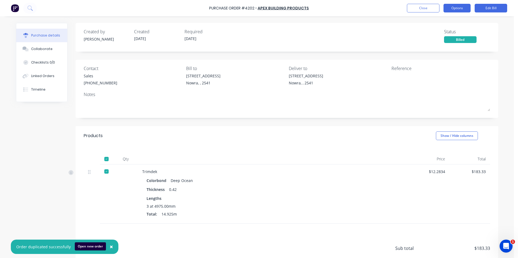
click at [451, 9] on button "Options" at bounding box center [456, 8] width 27 height 9
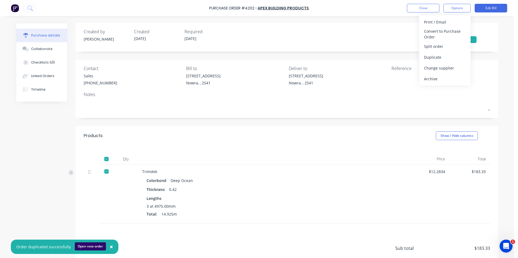
click at [80, 247] on button "Open new order" at bounding box center [90, 247] width 31 height 8
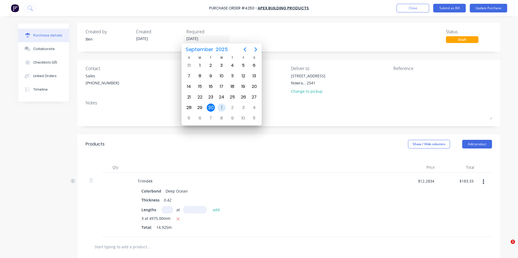
click at [223, 106] on div "1" at bounding box center [221, 108] width 8 height 8
type input "[DATE]"
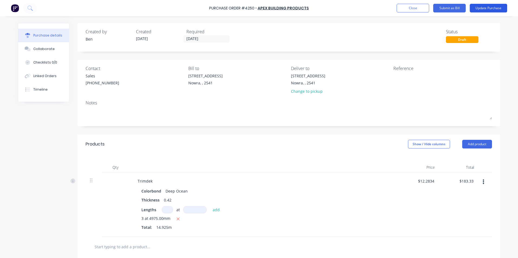
click at [484, 9] on button "Update Purchase" at bounding box center [488, 8] width 37 height 9
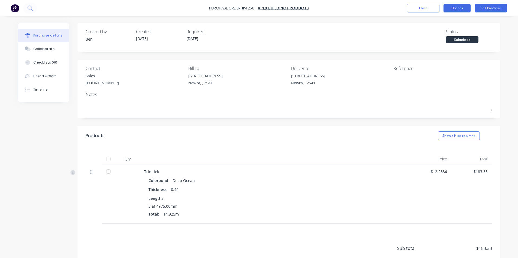
click at [458, 7] on button "Options" at bounding box center [456, 8] width 27 height 9
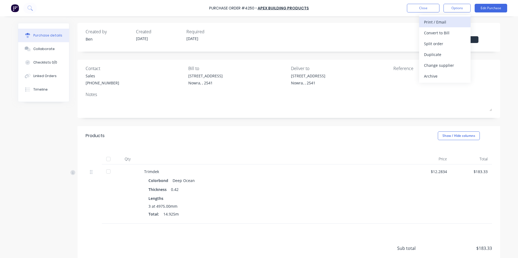
click at [449, 19] on div "Print / Email" at bounding box center [445, 22] width 42 height 8
click at [438, 37] on button "With pricing" at bounding box center [444, 32] width 51 height 11
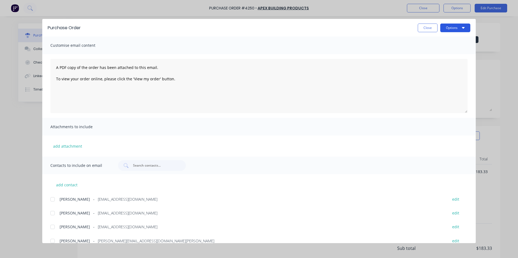
click at [450, 29] on button "Options" at bounding box center [455, 28] width 30 height 9
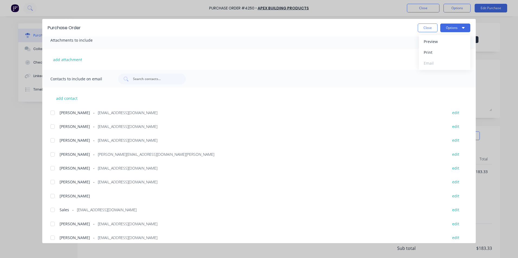
scroll to position [91, 0]
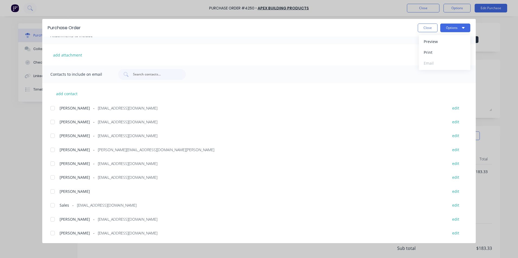
click at [54, 204] on div at bounding box center [52, 205] width 11 height 11
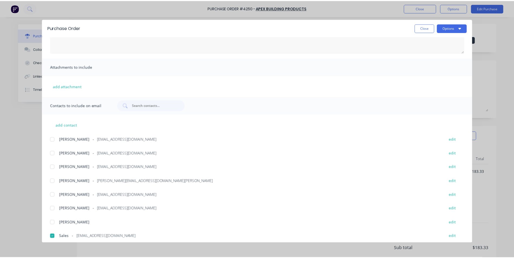
scroll to position [0, 0]
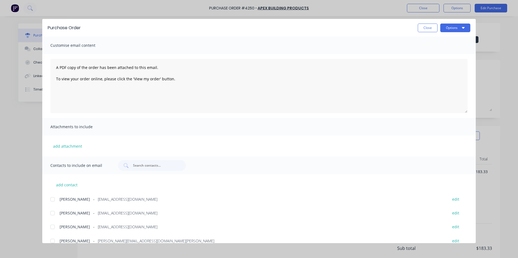
click at [447, 22] on div "Purchase Order Close Options" at bounding box center [258, 28] width 433 height 18
click at [447, 31] on button "Options" at bounding box center [455, 28] width 30 height 9
click at [437, 62] on div "Email" at bounding box center [445, 63] width 42 height 8
click at [429, 27] on button "Close" at bounding box center [428, 28] width 20 height 9
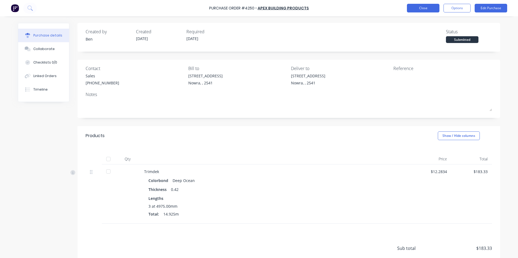
click at [410, 8] on button "Close" at bounding box center [423, 8] width 32 height 9
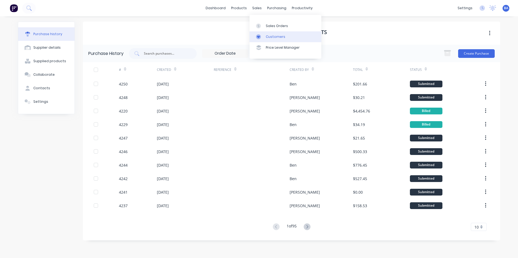
click at [263, 36] on div at bounding box center [260, 36] width 8 height 5
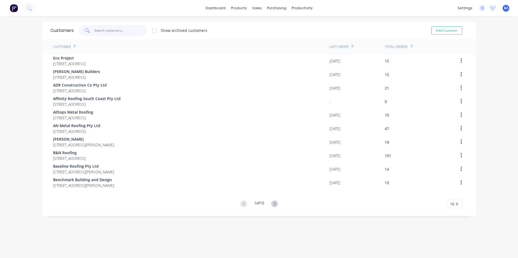
click at [134, 30] on input "text" at bounding box center [120, 30] width 53 height 11
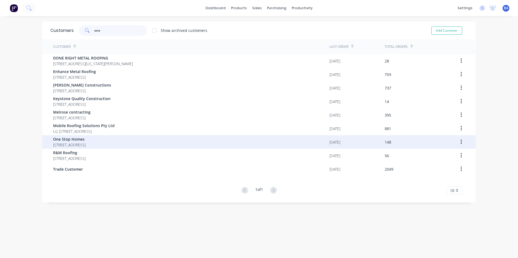
type input "one"
click at [86, 137] on span "One Stop Homes" at bounding box center [69, 139] width 32 height 6
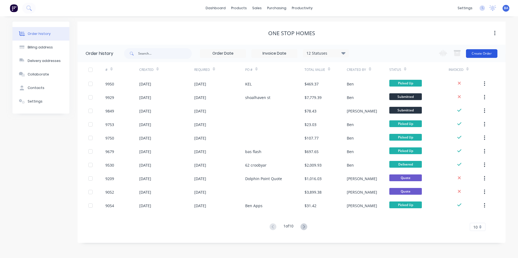
click at [478, 51] on button "Create Order" at bounding box center [481, 53] width 31 height 9
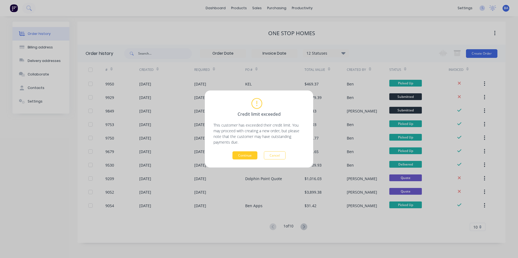
click at [248, 155] on button "Continue" at bounding box center [244, 156] width 25 height 8
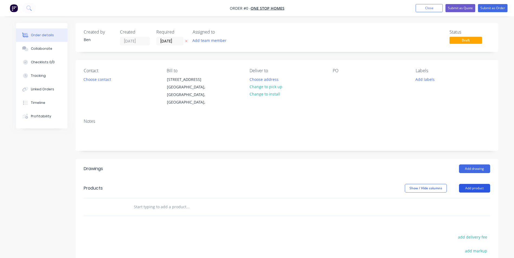
click at [466, 184] on button "Add product" at bounding box center [474, 188] width 31 height 9
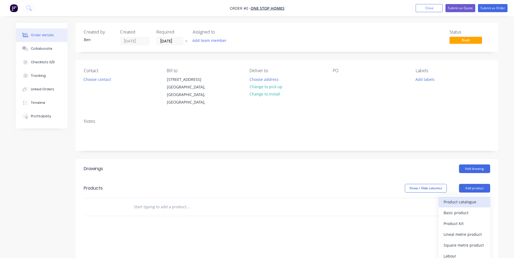
click at [465, 198] on div "Product catalogue" at bounding box center [464, 202] width 42 height 8
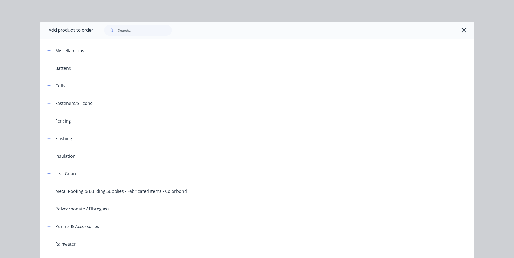
scroll to position [124, 0]
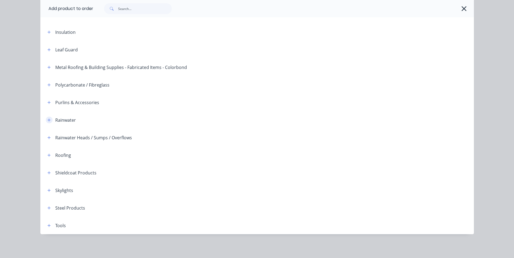
click at [47, 120] on icon "button" at bounding box center [48, 120] width 3 height 3
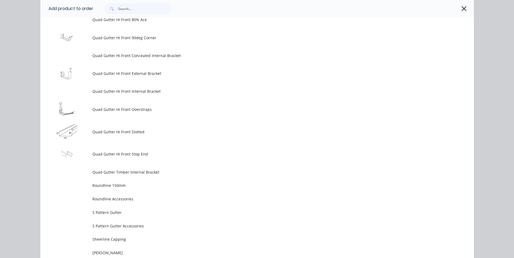
scroll to position [1424, 0]
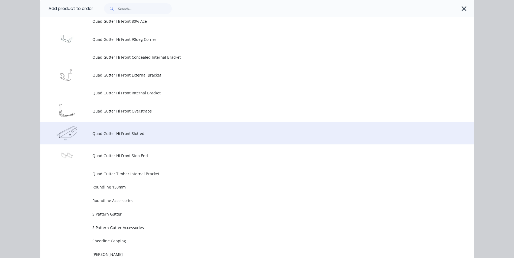
click at [130, 134] on span "Quad Gutter Hi Front Slotted" at bounding box center [244, 134] width 305 height 6
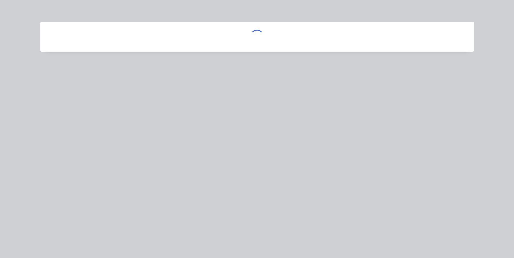
scroll to position [0, 0]
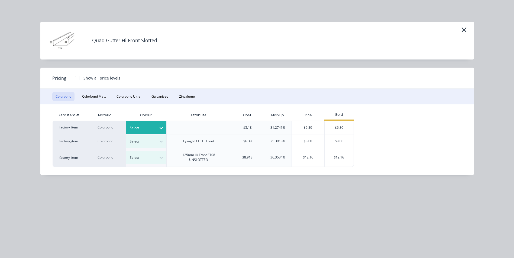
click at [152, 125] on div at bounding box center [142, 128] width 24 height 6
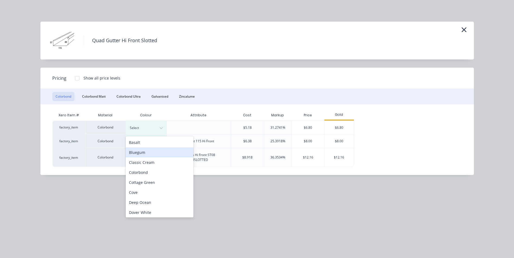
click at [154, 152] on div "Bluegum" at bounding box center [160, 153] width 68 height 10
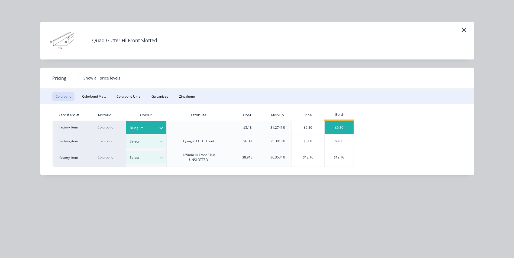
click at [338, 127] on div "$6.80" at bounding box center [338, 127] width 29 height 13
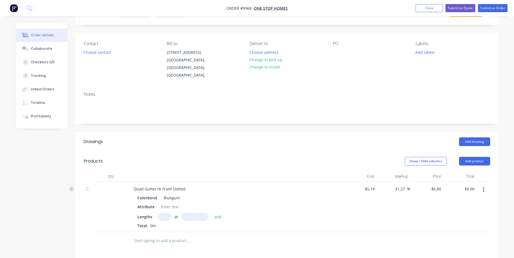
scroll to position [54, 0]
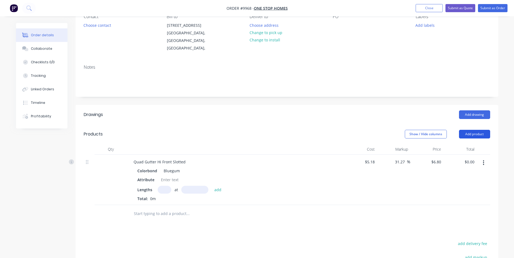
click at [476, 130] on button "Add product" at bounding box center [474, 134] width 31 height 9
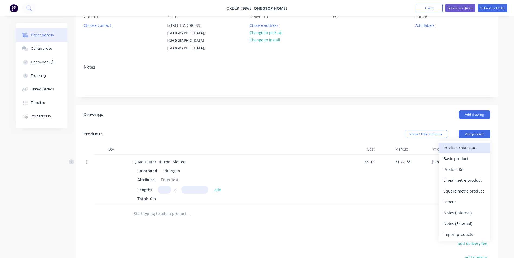
click at [466, 144] on div "Product catalogue" at bounding box center [464, 148] width 42 height 8
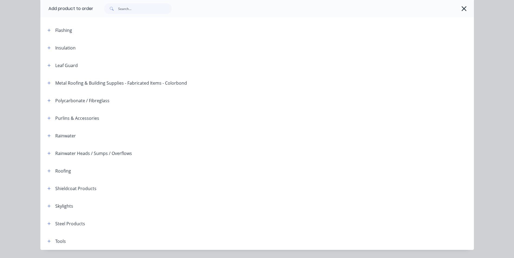
scroll to position [124, 0]
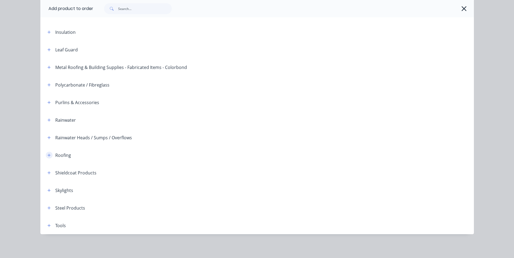
click at [46, 155] on button "button" at bounding box center [49, 155] width 7 height 7
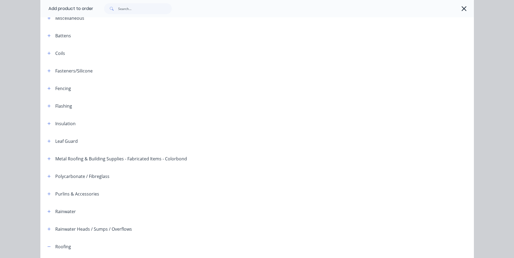
scroll to position [114, 0]
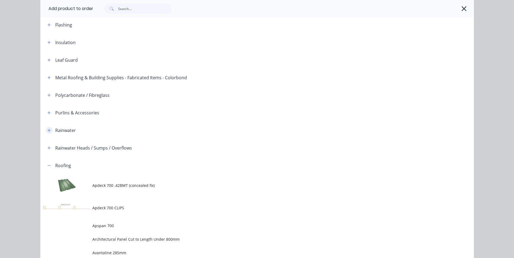
click at [47, 129] on icon "button" at bounding box center [48, 131] width 3 height 4
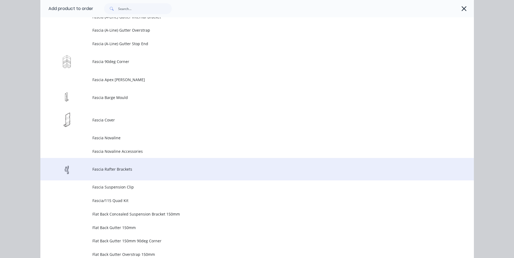
scroll to position [682, 0]
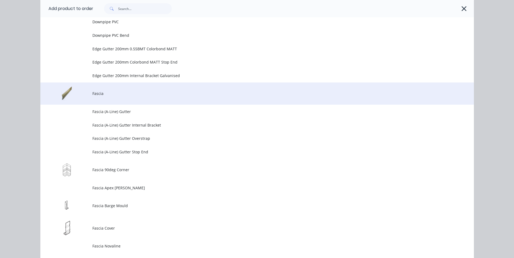
click at [105, 97] on td "Fascia" at bounding box center [282, 94] width 381 height 22
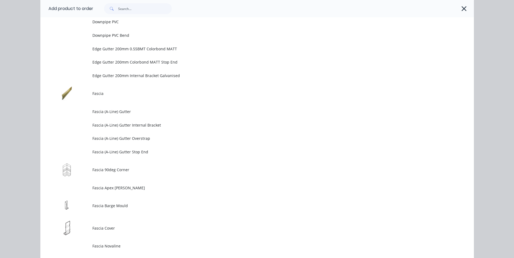
scroll to position [0, 0]
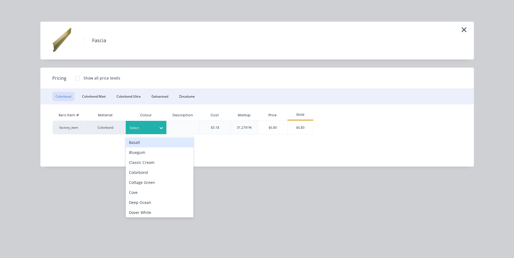
click at [159, 126] on icon at bounding box center [160, 127] width 5 height 5
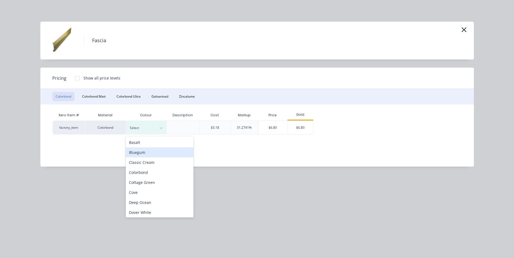
click at [152, 153] on div "Bluegum" at bounding box center [160, 153] width 68 height 10
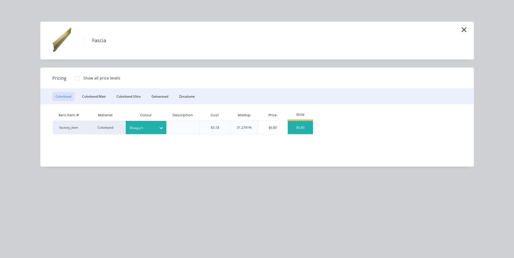
click at [304, 128] on div "$6.80" at bounding box center [300, 127] width 25 height 13
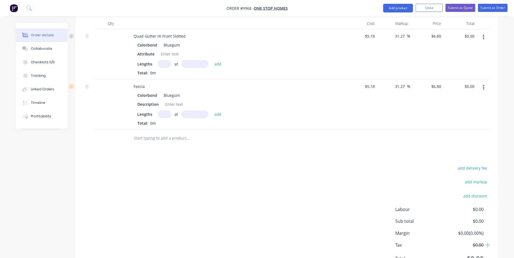
scroll to position [91, 0]
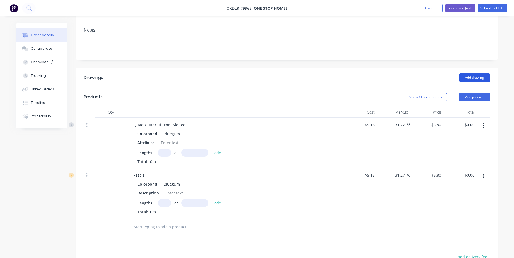
click at [465, 73] on button "Add drawing" at bounding box center [474, 77] width 31 height 9
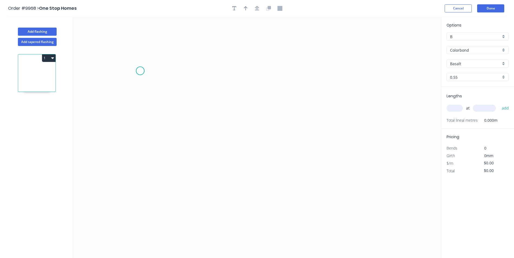
click at [140, 73] on icon "0" at bounding box center [256, 138] width 367 height 242
click at [142, 147] on icon "0" at bounding box center [256, 138] width 367 height 242
click at [291, 153] on icon "0 ?" at bounding box center [256, 138] width 367 height 242
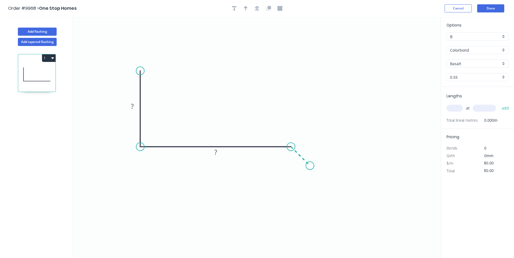
click at [308, 168] on icon "0 ? ?" at bounding box center [256, 138] width 367 height 242
click at [343, 167] on icon "0 ? ? ? ? º" at bounding box center [256, 138] width 367 height 242
click at [141, 72] on circle at bounding box center [140, 71] width 8 height 8
click at [142, 71] on circle at bounding box center [140, 72] width 8 height 8
click at [141, 71] on circle at bounding box center [140, 72] width 8 height 8
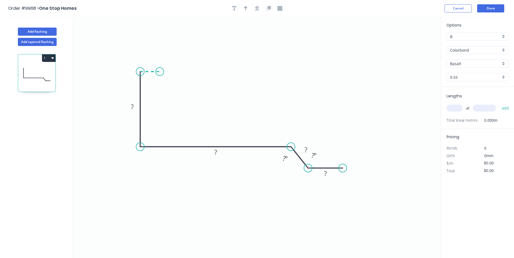
click at [160, 73] on icon "0 ? ? ? ? ? º ? º" at bounding box center [256, 138] width 367 height 242
click at [344, 175] on div "Delete point" at bounding box center [371, 176] width 54 height 11
click at [306, 166] on circle at bounding box center [308, 168] width 8 height 8
click at [305, 157] on div "Delete point" at bounding box center [318, 154] width 54 height 11
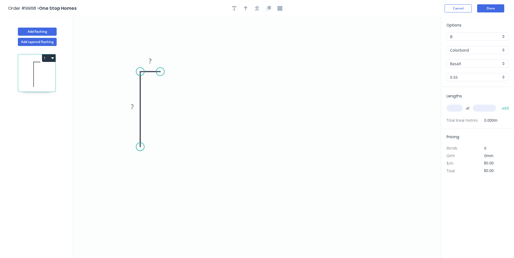
click at [160, 70] on circle at bounding box center [160, 72] width 8 height 8
drag, startPoint x: 254, startPoint y: 80, endPoint x: 245, endPoint y: 83, distance: 9.6
click at [259, 79] on icon "0 ? ?" at bounding box center [256, 138] width 367 height 242
drag, startPoint x: 140, startPoint y: 145, endPoint x: 135, endPoint y: 146, distance: 4.9
click at [134, 147] on icon "0 ? ?" at bounding box center [256, 138] width 367 height 242
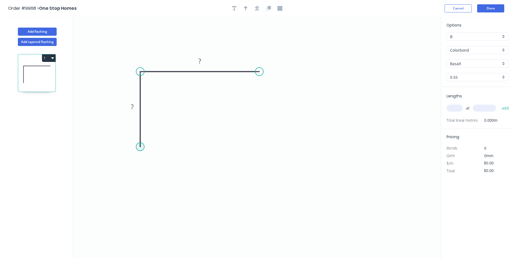
click at [138, 145] on circle at bounding box center [140, 147] width 8 height 8
click at [262, 140] on icon "0 ? ?" at bounding box center [256, 138] width 367 height 242
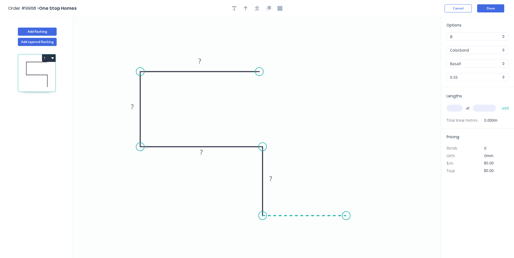
click at [346, 220] on icon "0 ? ? ? ?" at bounding box center [256, 138] width 367 height 242
click at [308, 224] on rect at bounding box center [304, 222] width 11 height 8
click at [465, 143] on div "Pricing Bends 0 Girth 0mm $/m $0.00 Total $0.00" at bounding box center [477, 152] width 73 height 46
click at [308, 220] on tspan "100" at bounding box center [303, 221] width 11 height 9
drag, startPoint x: 322, startPoint y: 188, endPoint x: 296, endPoint y: 189, distance: 26.3
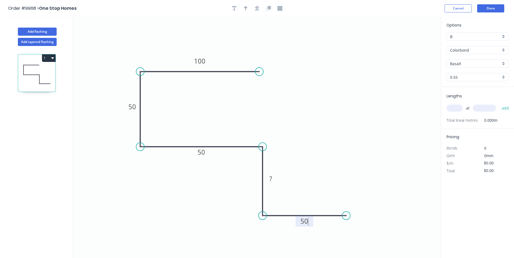
click at [322, 189] on icon "0 100 50 50 ? 50" at bounding box center [256, 138] width 367 height 242
click at [271, 179] on tspan "?" at bounding box center [270, 178] width 3 height 9
click at [300, 148] on icon "0 100 50 50 50 50" at bounding box center [256, 138] width 367 height 242
type input "$15.16"
click at [450, 7] on button "Cancel" at bounding box center [457, 8] width 27 height 8
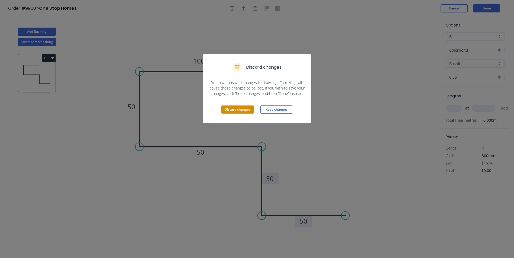
click at [239, 108] on button "Discard changes" at bounding box center [237, 110] width 32 height 8
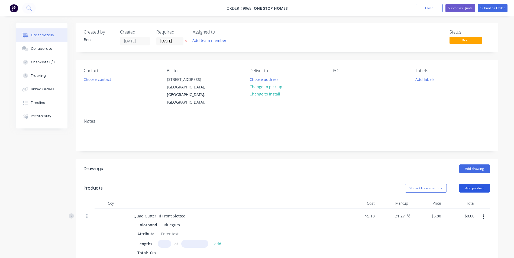
click at [474, 184] on button "Add product" at bounding box center [474, 188] width 31 height 9
click at [463, 198] on div "Product catalogue" at bounding box center [464, 202] width 42 height 8
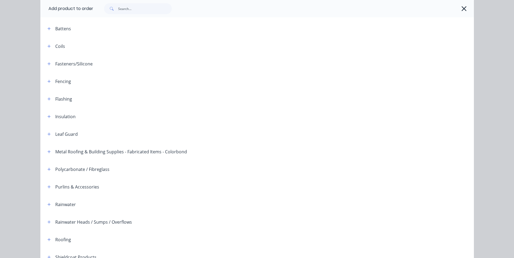
scroll to position [108, 0]
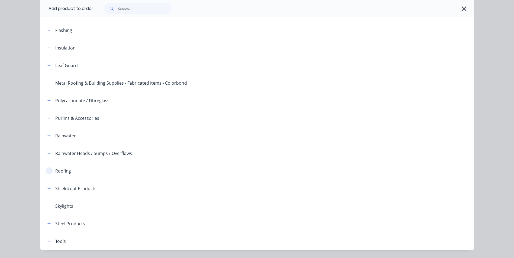
click at [47, 170] on icon "button" at bounding box center [48, 171] width 3 height 3
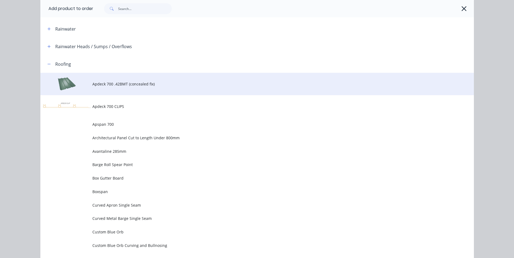
scroll to position [217, 0]
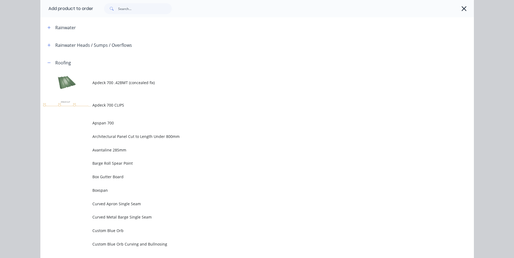
click at [128, 87] on td "Apdeck 700 .42BMT (concealed fix)" at bounding box center [282, 82] width 381 height 22
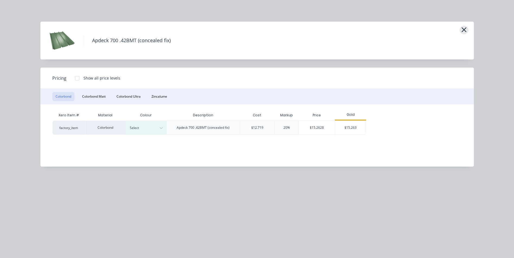
click at [465, 28] on icon "button" at bounding box center [464, 30] width 6 height 8
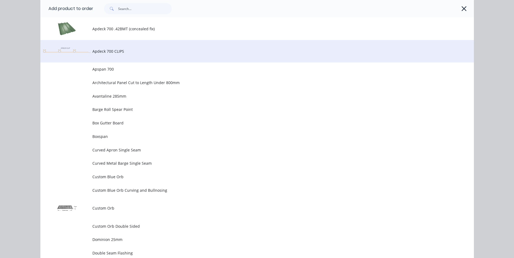
click at [115, 57] on td "Apdeck 700 CLIPS" at bounding box center [282, 51] width 381 height 22
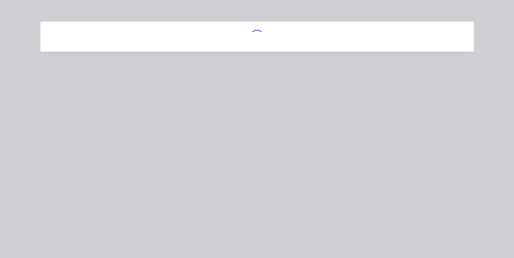
scroll to position [0, 0]
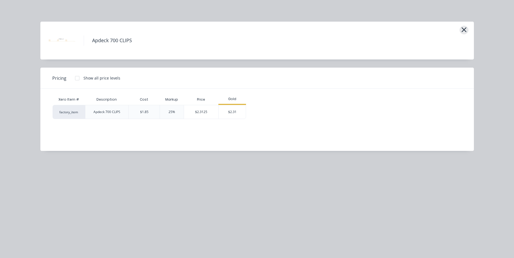
click at [464, 30] on icon "button" at bounding box center [463, 29] width 5 height 5
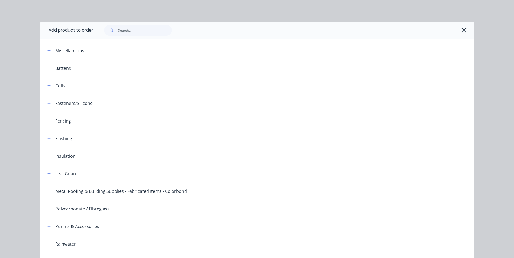
scroll to position [271, 0]
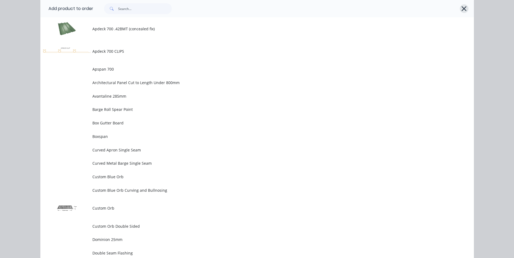
click at [465, 8] on button "button" at bounding box center [464, 8] width 9 height 9
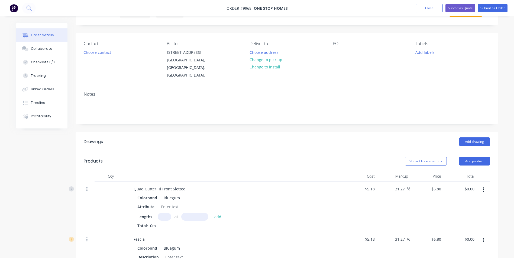
scroll to position [0, 0]
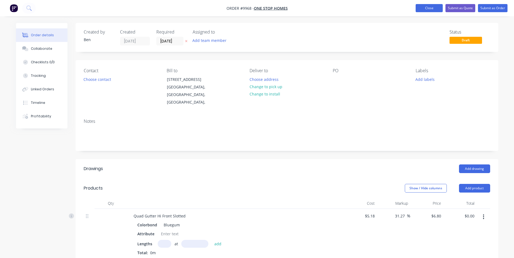
click at [428, 4] on button "Close" at bounding box center [428, 8] width 27 height 8
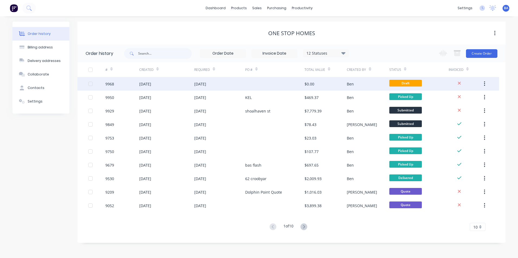
click at [484, 83] on icon "button" at bounding box center [484, 84] width 1 height 5
click at [461, 99] on div "Archive" at bounding box center [465, 98] width 42 height 8
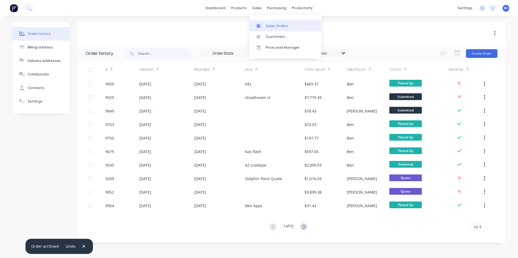
click at [260, 29] on link "Sales Orders" at bounding box center [285, 25] width 72 height 11
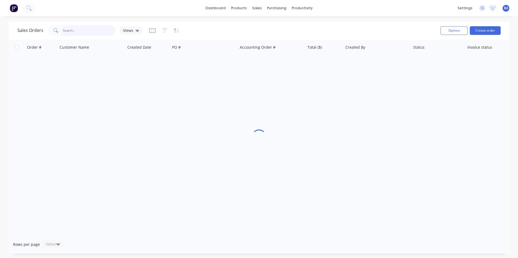
click at [95, 30] on input "text" at bounding box center [89, 30] width 53 height 11
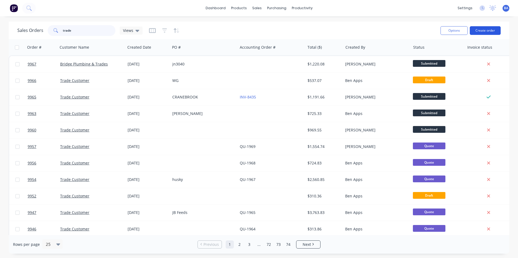
type input "trade"
click at [481, 29] on button "Create order" at bounding box center [485, 30] width 31 height 9
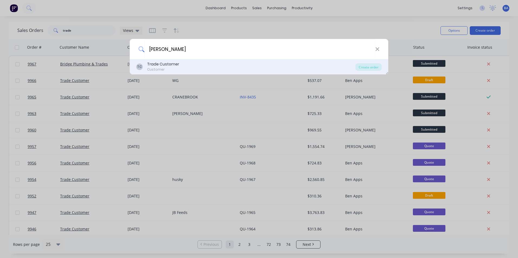
type input "[PERSON_NAME]"
click at [178, 67] on div "TC Trade Customer Customer" at bounding box center [245, 66] width 219 height 11
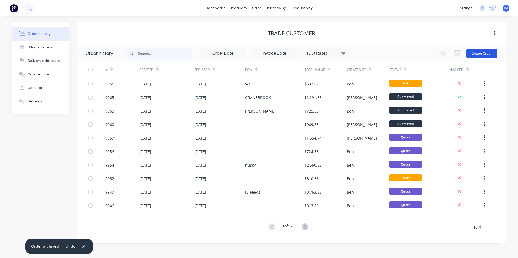
click at [484, 51] on button "Create Order" at bounding box center [481, 53] width 31 height 9
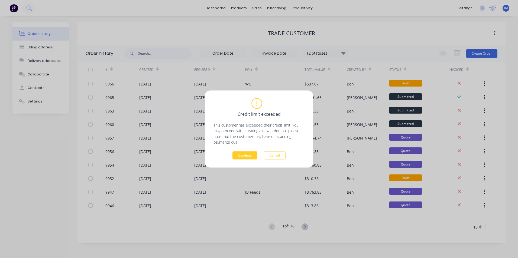
click at [250, 156] on button "Continue" at bounding box center [244, 156] width 25 height 8
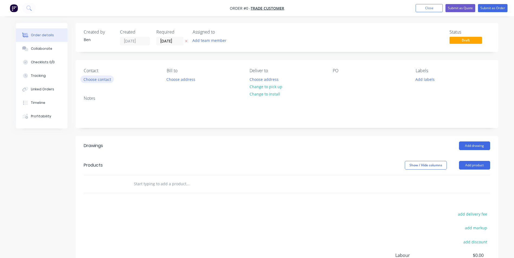
click at [106, 80] on button "Choose contact" at bounding box center [96, 79] width 33 height 7
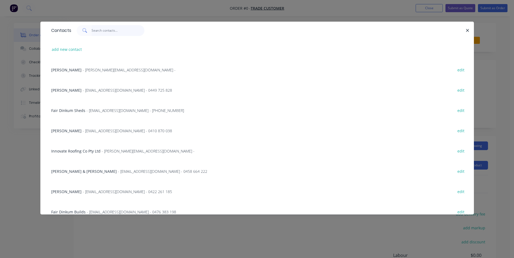
click at [103, 31] on input "text" at bounding box center [118, 30] width 53 height 11
click at [76, 50] on button "add new contact" at bounding box center [67, 49] width 36 height 7
select select "AU"
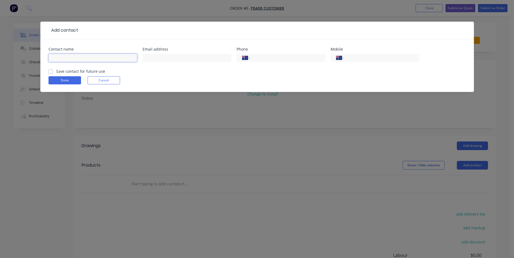
click at [90, 59] on input "text" at bounding box center [92, 58] width 89 height 8
type input "[PERSON_NAME]"
click at [167, 57] on input "text" at bounding box center [186, 58] width 89 height 8
type input "[EMAIL_ADDRESS][DOMAIN_NAME]"
click at [369, 58] on input "tel" at bounding box center [380, 58] width 65 height 6
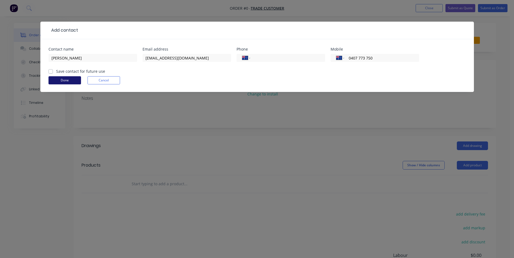
type input "0407 773 750"
click at [73, 77] on button "Done" at bounding box center [64, 80] width 32 height 8
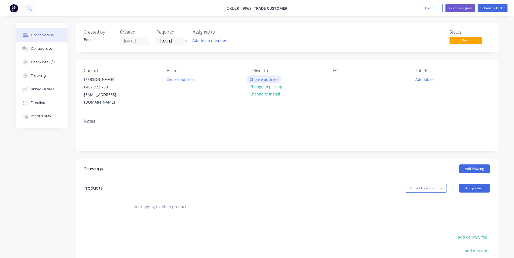
click at [269, 78] on button "Choose address" at bounding box center [263, 79] width 35 height 7
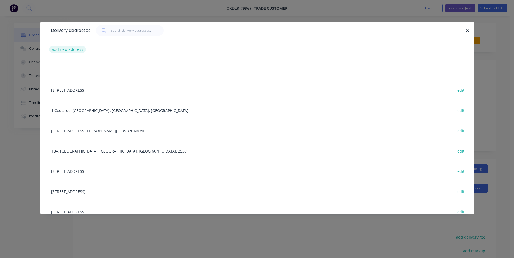
click at [64, 50] on button "add new address" at bounding box center [67, 49] width 37 height 7
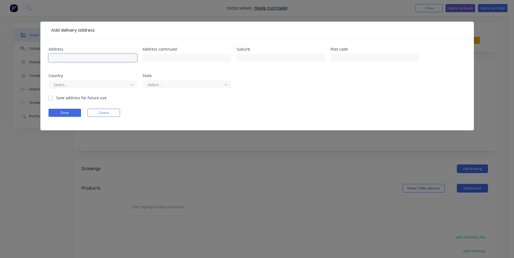
click at [69, 57] on input "text" at bounding box center [92, 58] width 89 height 8
type input "[STREET_ADDRESS]"
click at [261, 58] on input "text" at bounding box center [280, 58] width 89 height 8
type input "vincentia"
click at [66, 109] on button "Done" at bounding box center [64, 113] width 32 height 8
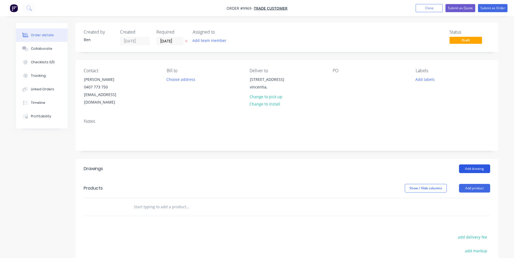
click at [478, 165] on button "Add drawing" at bounding box center [474, 169] width 31 height 9
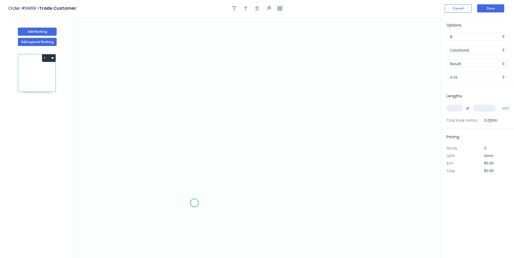
click at [194, 203] on icon "0" at bounding box center [256, 138] width 367 height 242
click at [197, 188] on icon "0" at bounding box center [256, 138] width 367 height 242
click at [201, 194] on div "Delete point" at bounding box center [222, 195] width 54 height 11
drag, startPoint x: 194, startPoint y: 214, endPoint x: 195, endPoint y: 206, distance: 8.5
click at [194, 214] on icon "0" at bounding box center [256, 138] width 367 height 242
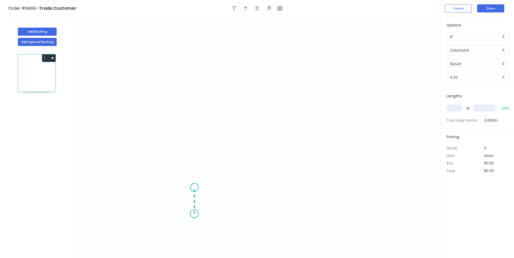
click at [193, 188] on icon "0" at bounding box center [256, 138] width 367 height 242
click at [170, 188] on icon "0 ?" at bounding box center [256, 138] width 367 height 242
click at [171, 111] on icon "0 ? ?" at bounding box center [256, 138] width 367 height 242
click at [198, 110] on icon "0 ? ? ?" at bounding box center [256, 138] width 367 height 242
click at [197, 110] on circle at bounding box center [198, 111] width 8 height 8
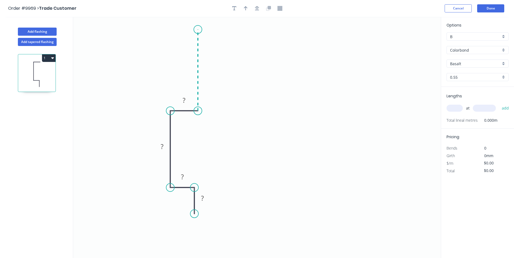
click at [200, 30] on icon "0 ? ? ? ?" at bounding box center [256, 138] width 367 height 242
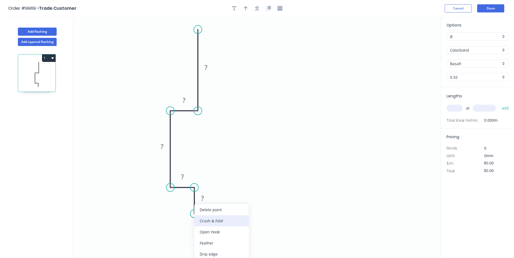
click at [198, 220] on div "Crush & Fold" at bounding box center [221, 221] width 54 height 11
click at [205, 197] on rect at bounding box center [202, 199] width 11 height 8
click at [295, 170] on icon "0 CF 10 20 25 45 45 150" at bounding box center [256, 138] width 367 height 242
type input "$18.09"
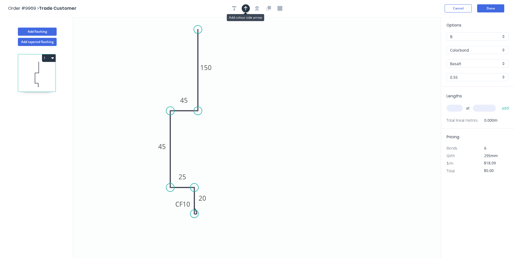
click at [246, 9] on icon "button" at bounding box center [246, 8] width 4 height 4
click at [414, 43] on icon at bounding box center [413, 37] width 5 height 17
click at [414, 43] on icon at bounding box center [418, 40] width 16 height 16
click at [414, 43] on icon "0 CF 10 20 25 45 45 150" at bounding box center [256, 138] width 367 height 242
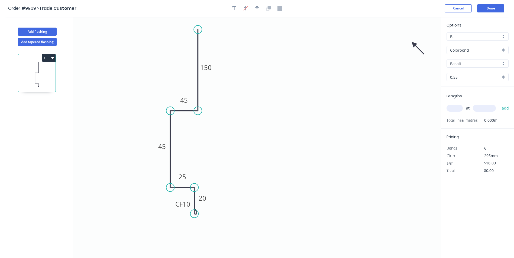
click at [414, 43] on icon "0 CF 10 20 25 45 45 150" at bounding box center [256, 138] width 367 height 242
click at [414, 44] on icon "0 CF 10 20 25 45 45 150" at bounding box center [256, 138] width 367 height 242
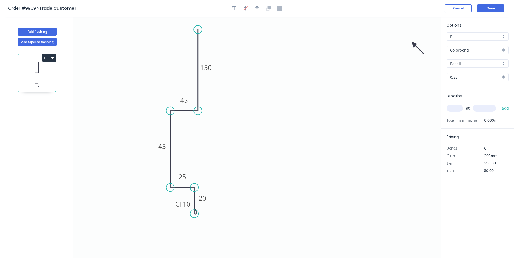
click at [414, 44] on icon at bounding box center [418, 48] width 16 height 16
click at [414, 44] on icon at bounding box center [413, 49] width 5 height 17
click at [413, 44] on icon at bounding box center [409, 49] width 16 height 16
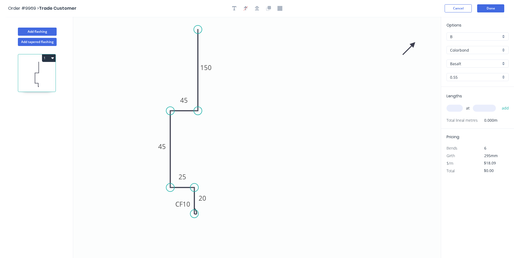
click at [412, 45] on icon at bounding box center [409, 49] width 16 height 16
drag, startPoint x: 413, startPoint y: 44, endPoint x: 114, endPoint y: 101, distance: 304.6
click at [114, 101] on icon at bounding box center [107, 100] width 17 height 5
click at [464, 64] on input "Basalt" at bounding box center [475, 64] width 51 height 6
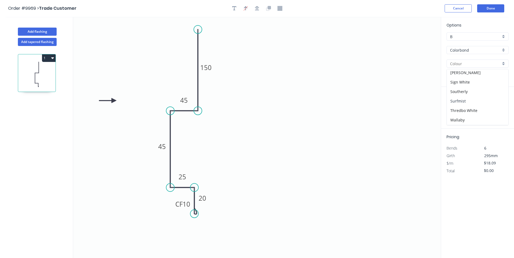
click at [471, 99] on div "Surfmist" at bounding box center [477, 100] width 61 height 9
type input "Surfmist"
click at [460, 109] on input "text" at bounding box center [454, 108] width 16 height 7
type input "1"
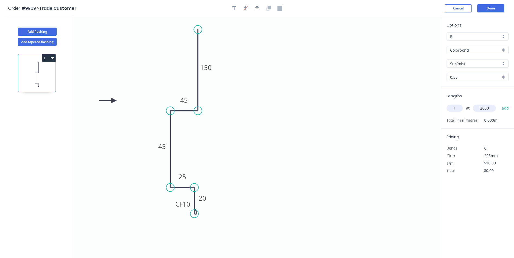
type input "2600"
click at [499, 104] on button "add" at bounding box center [505, 108] width 13 height 9
type input "$47.03"
type input "1"
type input "6200"
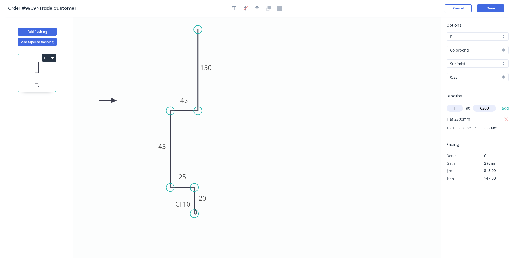
click at [499, 104] on button "add" at bounding box center [505, 108] width 13 height 9
type input "$159.19"
click at [488, 9] on button "Done" at bounding box center [490, 8] width 27 height 8
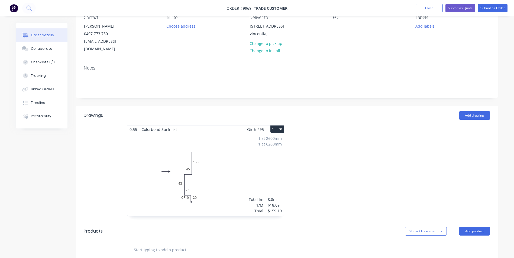
scroll to position [54, 0]
click at [476, 110] on button "Add drawing" at bounding box center [474, 114] width 31 height 9
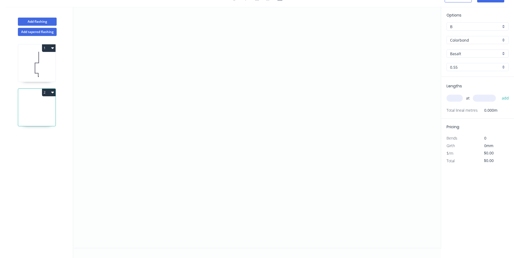
click at [52, 47] on icon "button" at bounding box center [52, 48] width 3 height 4
click at [24, 62] on div "Duplicate" at bounding box center [30, 62] width 42 height 8
type input "Surfmist"
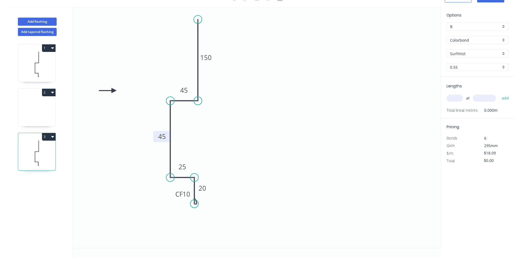
click at [162, 138] on tspan "45" at bounding box center [162, 136] width 8 height 9
click at [257, 163] on icon "0 CF 10 20 25 95 45 150" at bounding box center [256, 128] width 367 height 242
type input "$21.19"
click at [185, 167] on tspan "25" at bounding box center [182, 166] width 8 height 9
click at [265, 158] on icon "0 CF 10 20 15 95 45 150" at bounding box center [256, 128] width 367 height 242
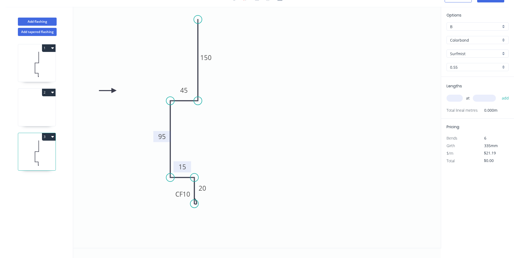
click at [185, 168] on tspan "15" at bounding box center [182, 166] width 8 height 9
click at [206, 161] on icon "0 CF 10 20 30 95 45 150" at bounding box center [256, 128] width 367 height 242
click at [455, 99] on input "text" at bounding box center [454, 98] width 16 height 7
type input "1"
type input "2600"
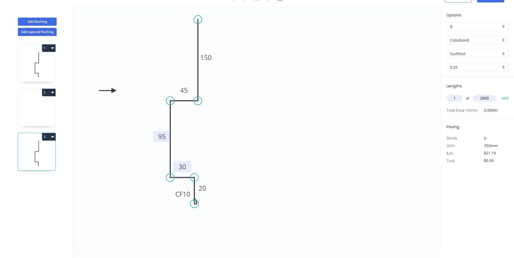
click at [499, 94] on button "add" at bounding box center [505, 98] width 13 height 9
type input "$55.09"
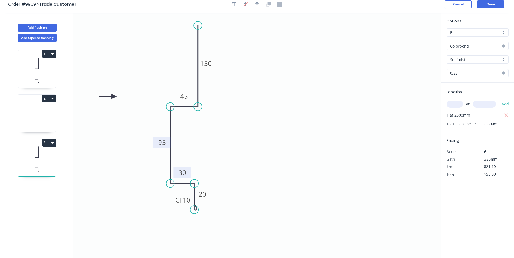
scroll to position [0, 0]
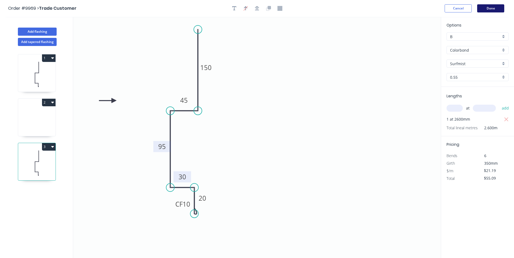
click at [484, 5] on button "Done" at bounding box center [490, 8] width 27 height 8
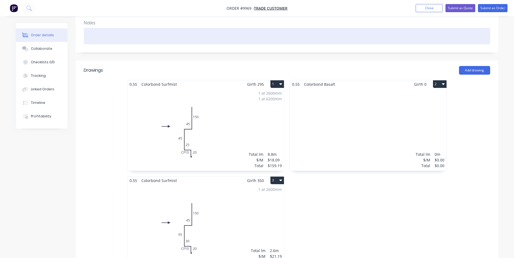
scroll to position [108, 0]
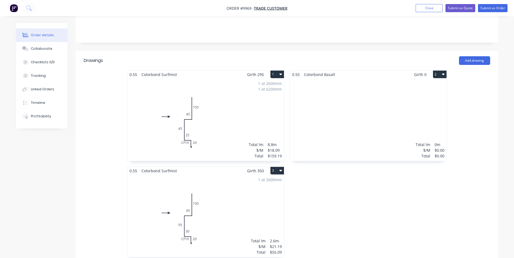
click at [442, 74] on icon "button" at bounding box center [443, 75] width 3 height 2
click at [408, 105] on div "Delete" at bounding box center [421, 109] width 42 height 8
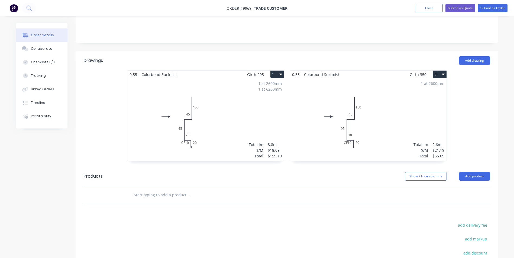
click at [280, 74] on icon "button" at bounding box center [280, 75] width 3 height 2
click at [254, 105] on div "Delete" at bounding box center [258, 109] width 42 height 8
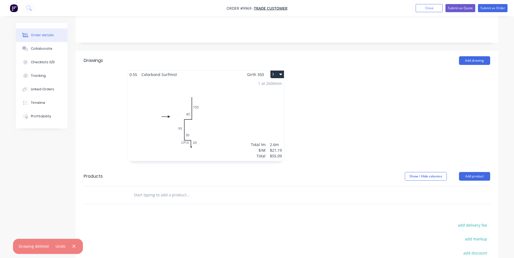
click at [281, 74] on icon "button" at bounding box center [280, 75] width 3 height 2
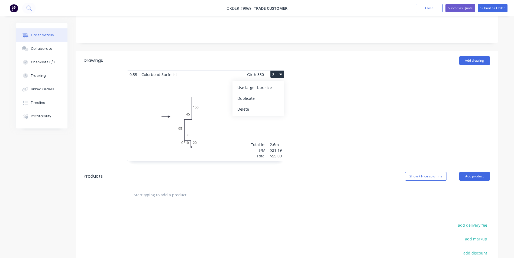
click at [252, 105] on div "Delete" at bounding box center [258, 109] width 42 height 8
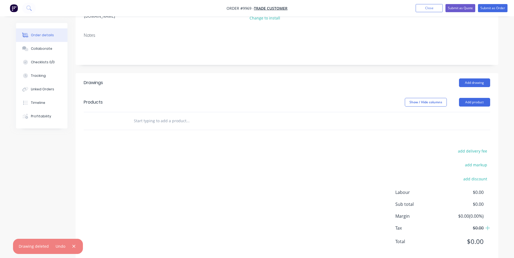
scroll to position [89, 0]
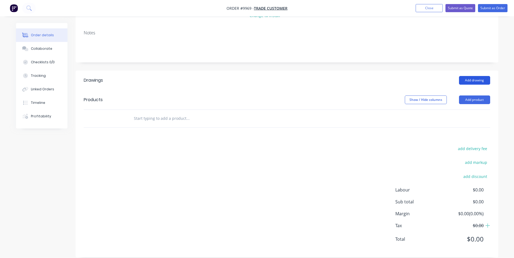
click at [464, 76] on button "Add drawing" at bounding box center [474, 80] width 31 height 9
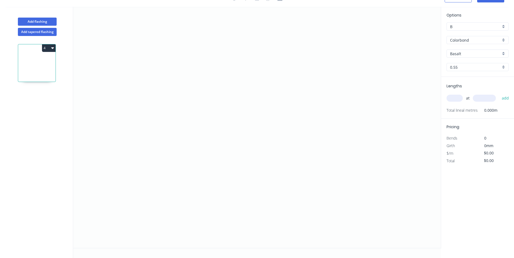
scroll to position [10, 0]
click at [240, 48] on icon "0" at bounding box center [256, 128] width 367 height 242
click at [239, 114] on icon "0" at bounding box center [256, 128] width 367 height 242
click at [223, 115] on icon "0 ?" at bounding box center [256, 128] width 367 height 242
click at [224, 168] on icon "0 ? ?" at bounding box center [256, 128] width 367 height 242
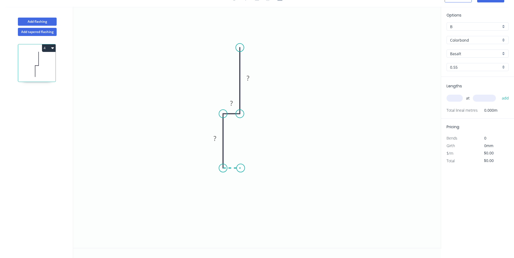
click at [240, 168] on icon at bounding box center [232, 168] width 18 height 0
click at [240, 184] on icon "0 ? ? ? ?" at bounding box center [256, 128] width 367 height 242
click at [251, 196] on div "Crush & Fold" at bounding box center [269, 199] width 54 height 11
drag, startPoint x: 223, startPoint y: 178, endPoint x: 226, endPoint y: 178, distance: 3.0
click at [226, 179] on g "CF 10" at bounding box center [229, 173] width 22 height 11
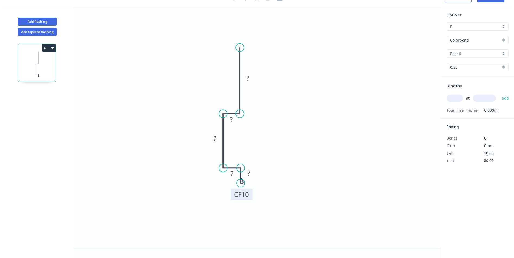
drag, startPoint x: 221, startPoint y: 176, endPoint x: 234, endPoint y: 197, distance: 24.3
click at [234, 197] on rect at bounding box center [242, 194] width 22 height 11
drag, startPoint x: 234, startPoint y: 178, endPoint x: 234, endPoint y: 164, distance: 14.1
click at [234, 164] on icon "0 ? ? ? ? CF 10 ?" at bounding box center [256, 128] width 367 height 242
click at [254, 172] on rect at bounding box center [248, 174] width 11 height 8
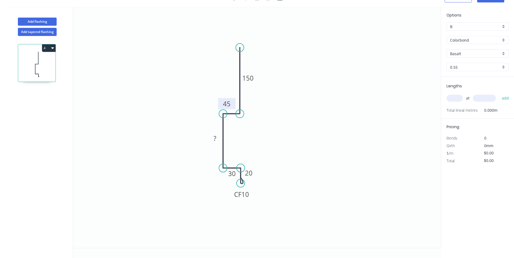
drag, startPoint x: 238, startPoint y: 123, endPoint x: 233, endPoint y: 108, distance: 16.4
click at [233, 108] on rect at bounding box center [227, 103] width 18 height 11
click at [239, 131] on div "Show angle" at bounding box center [252, 132] width 54 height 11
drag, startPoint x: 240, startPoint y: 126, endPoint x: 238, endPoint y: 122, distance: 3.9
click at [238, 122] on rect at bounding box center [231, 119] width 18 height 11
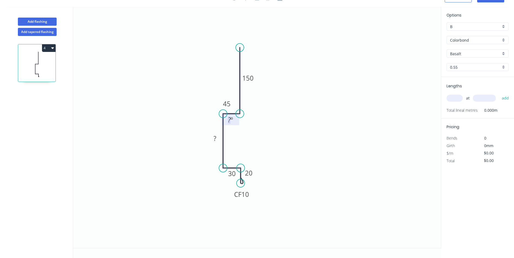
click at [232, 121] on tspan "º" at bounding box center [231, 119] width 2 height 9
click at [276, 136] on icon "0 150 45 ? 30 CF 10 20 95 º" at bounding box center [256, 128] width 367 height 242
drag, startPoint x: 239, startPoint y: 113, endPoint x: 242, endPoint y: 112, distance: 3.6
click at [239, 112] on circle at bounding box center [240, 112] width 8 height 8
click at [234, 106] on rect at bounding box center [229, 103] width 11 height 8
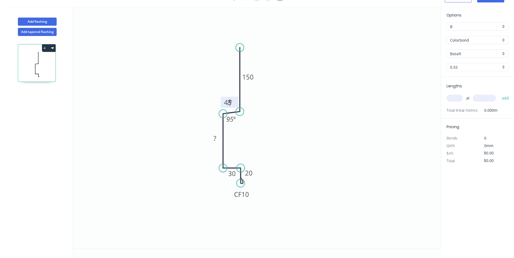
click at [234, 106] on rect at bounding box center [229, 103] width 11 height 8
drag, startPoint x: 231, startPoint y: 105, endPoint x: 221, endPoint y: 103, distance: 10.2
drag, startPoint x: 224, startPoint y: 100, endPoint x: 209, endPoint y: 95, distance: 16.3
click at [231, 102] on tspan "º" at bounding box center [231, 102] width 2 height 9
click at [232, 102] on tspan "º" at bounding box center [231, 102] width 2 height 9
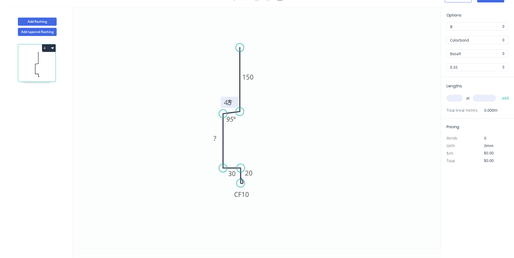
click at [233, 101] on rect at bounding box center [229, 103] width 11 height 8
drag, startPoint x: 232, startPoint y: 102, endPoint x: 229, endPoint y: 103, distance: 3.7
click at [255, 120] on div "Hide angle" at bounding box center [260, 119] width 54 height 11
click at [216, 138] on tspan "?" at bounding box center [214, 138] width 3 height 9
type input "$21.19"
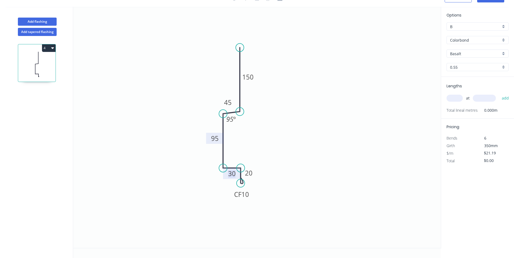
scroll to position [0, 0]
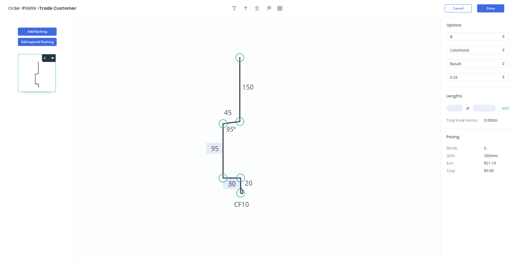
drag, startPoint x: 269, startPoint y: 117, endPoint x: 274, endPoint y: 112, distance: 7.1
click at [273, 112] on icon "0 150 45 95 30 CF 10 20 95 º" at bounding box center [256, 138] width 367 height 242
click at [246, 8] on icon "button" at bounding box center [246, 8] width 4 height 5
click at [414, 43] on icon at bounding box center [413, 37] width 5 height 17
click at [413, 43] on icon at bounding box center [413, 37] width 5 height 17
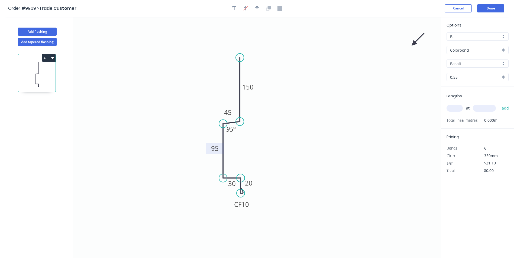
click at [413, 43] on icon at bounding box center [418, 40] width 16 height 16
click at [413, 43] on icon at bounding box center [418, 48] width 16 height 16
click at [413, 43] on icon at bounding box center [413, 49] width 5 height 17
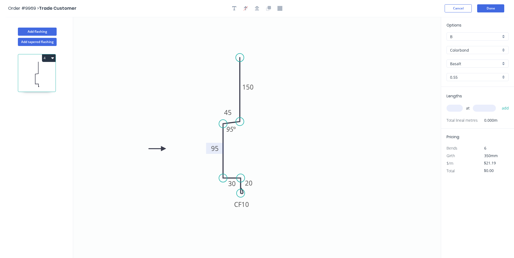
drag, startPoint x: 413, startPoint y: 43, endPoint x: 166, endPoint y: 151, distance: 269.2
click at [166, 151] on icon at bounding box center [156, 148] width 17 height 5
click at [465, 64] on input "Basalt" at bounding box center [475, 64] width 51 height 6
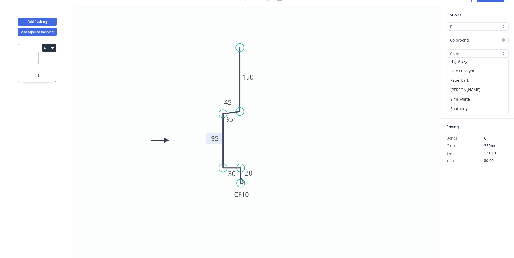
scroll to position [162, 0]
click at [467, 88] on div "Surfmist" at bounding box center [477, 90] width 61 height 9
type input "Surfmist"
click at [455, 97] on input "text" at bounding box center [454, 98] width 16 height 7
type input "1"
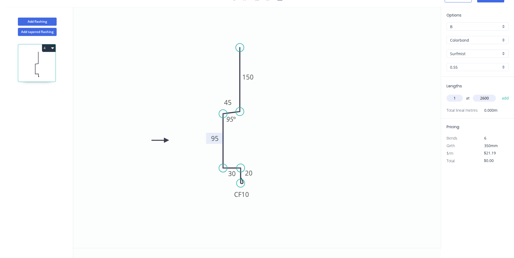
type input "2600"
click at [499, 94] on button "add" at bounding box center [505, 98] width 13 height 9
type input "$55.09"
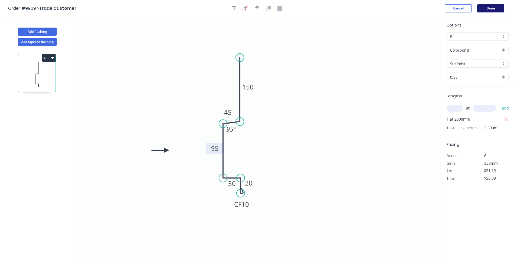
click at [485, 6] on button "Done" at bounding box center [490, 8] width 27 height 8
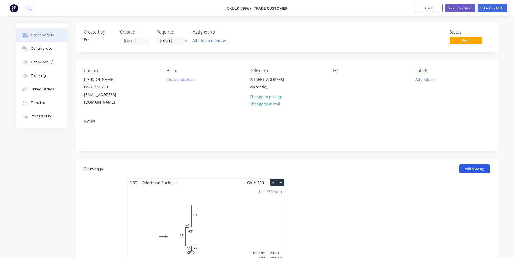
click at [474, 165] on button "Add drawing" at bounding box center [474, 169] width 31 height 9
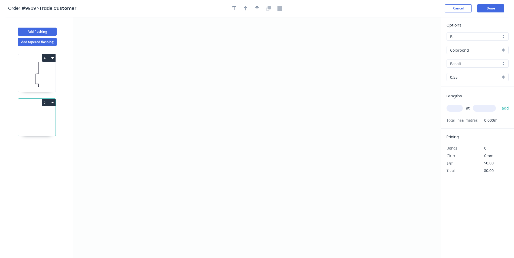
click at [52, 57] on icon "button" at bounding box center [52, 58] width 3 height 4
click at [37, 72] on div "Duplicate" at bounding box center [30, 72] width 42 height 8
type input "Surfmist"
type input "$21.19"
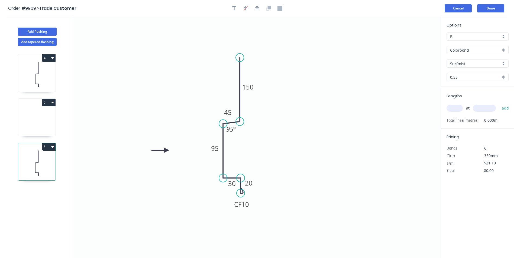
click at [447, 10] on button "Cancel" at bounding box center [457, 8] width 27 height 8
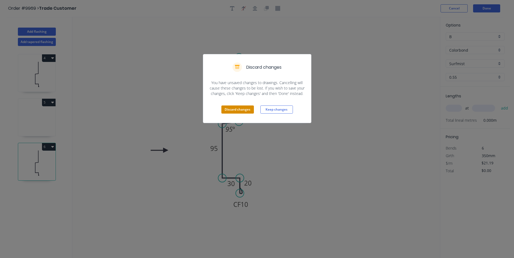
click at [234, 108] on button "Discard changes" at bounding box center [237, 110] width 32 height 8
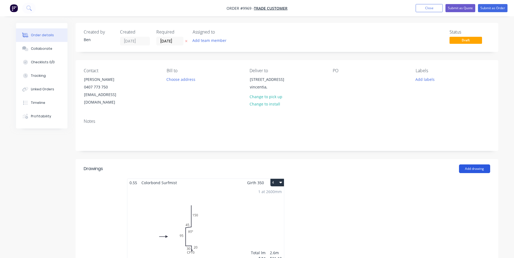
click at [468, 165] on button "Add drawing" at bounding box center [474, 169] width 31 height 9
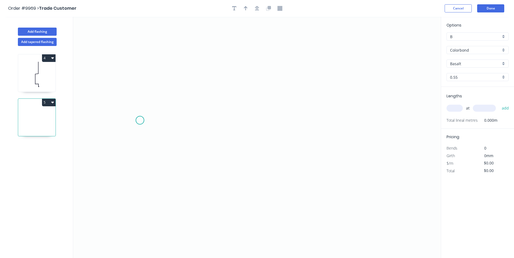
click at [140, 121] on icon "0" at bounding box center [256, 138] width 367 height 242
click at [139, 164] on icon "0" at bounding box center [256, 138] width 367 height 242
click at [233, 165] on icon "0 ?" at bounding box center [256, 138] width 367 height 242
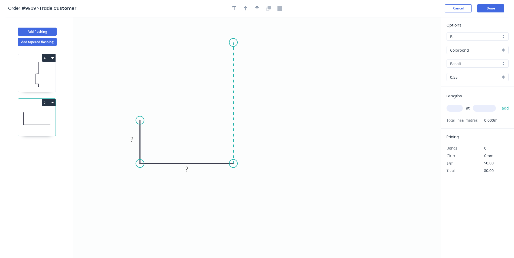
click at [234, 41] on icon "0 ? ?" at bounding box center [256, 138] width 367 height 242
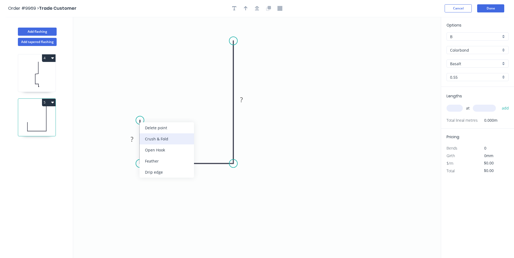
click at [151, 136] on div "Crush & Fold" at bounding box center [166, 139] width 54 height 11
click at [148, 137] on div "Flip bend" at bounding box center [167, 138] width 54 height 11
click at [131, 75] on icon "0 CF 10 ? ? ?" at bounding box center [256, 138] width 367 height 242
drag, startPoint x: 137, startPoint y: 127, endPoint x: 149, endPoint y: 111, distance: 20.5
click at [149, 111] on rect at bounding box center [141, 108] width 22 height 11
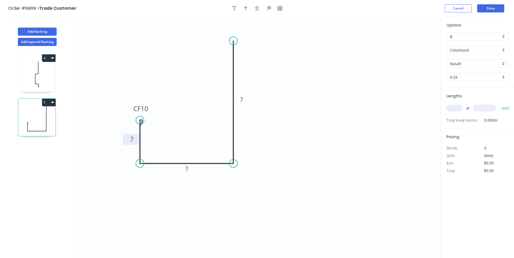
click at [134, 138] on rect at bounding box center [131, 140] width 11 height 8
drag, startPoint x: 269, startPoint y: 115, endPoint x: 260, endPoint y: 116, distance: 9.3
click at [268, 116] on icon "0 CF 10 35 45 100" at bounding box center [256, 138] width 367 height 242
type input "$12.06"
click at [246, 9] on icon "button" at bounding box center [246, 8] width 4 height 5
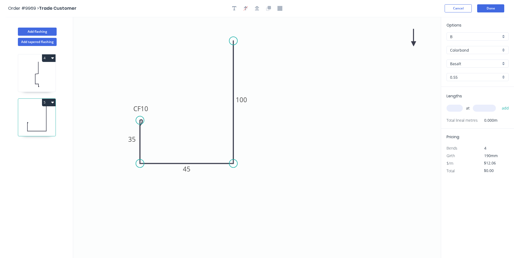
click at [413, 43] on icon at bounding box center [413, 37] width 5 height 17
click at [413, 43] on icon at bounding box center [418, 40] width 16 height 16
click at [413, 43] on icon at bounding box center [419, 43] width 17 height 5
click at [413, 43] on icon at bounding box center [413, 49] width 5 height 17
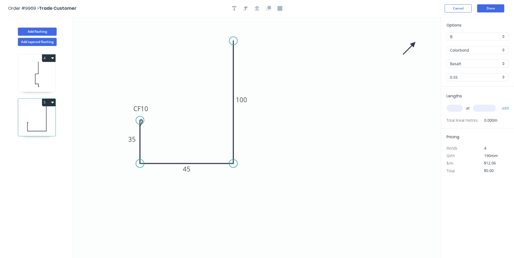
click at [413, 43] on icon at bounding box center [409, 48] width 16 height 16
drag, startPoint x: 413, startPoint y: 43, endPoint x: 101, endPoint y: 141, distance: 327.3
click at [101, 141] on icon at bounding box center [94, 141] width 17 height 5
click at [464, 64] on input "Basalt" at bounding box center [475, 64] width 51 height 6
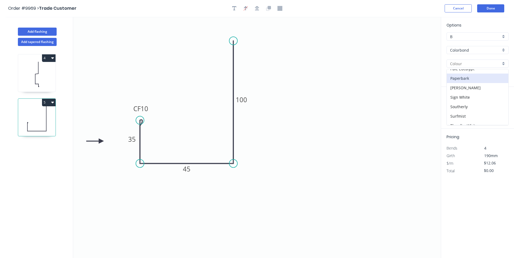
scroll to position [162, 0]
click at [465, 97] on div "Surfmist" at bounding box center [477, 100] width 61 height 9
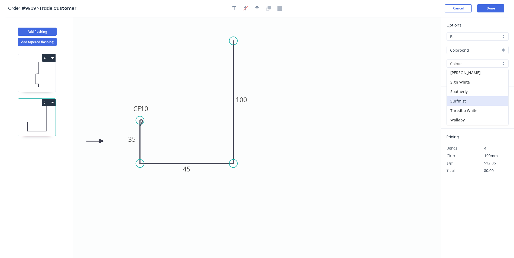
type input "Surfmist"
click at [454, 108] on input "text" at bounding box center [454, 108] width 16 height 7
type input "2"
type input "2100"
click at [499, 104] on button "add" at bounding box center [505, 108] width 13 height 9
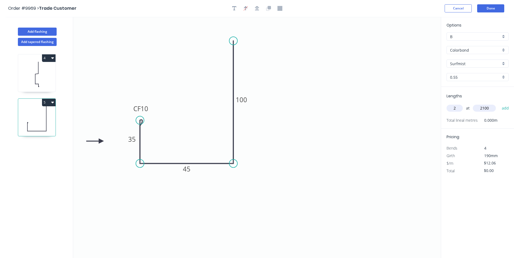
type input "$50.65"
type input "1"
type input "1500"
click at [499, 104] on button "add" at bounding box center [505, 108] width 13 height 9
type input "$68.74"
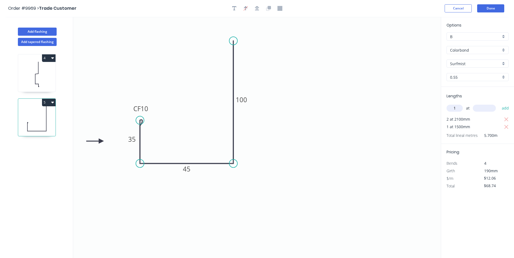
type input "1"
type input "600"
click at [499, 104] on button "add" at bounding box center [505, 108] width 13 height 9
type input "$80.80"
type input "2"
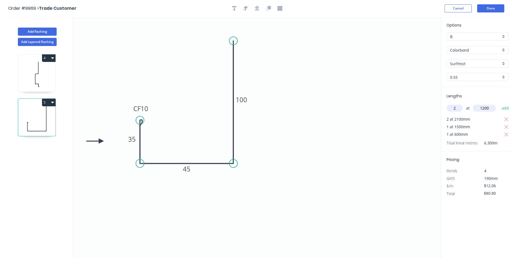
type input "1200"
click at [499, 104] on button "add" at bounding box center [505, 108] width 13 height 9
type input "$109.75"
type input "2"
type input "600"
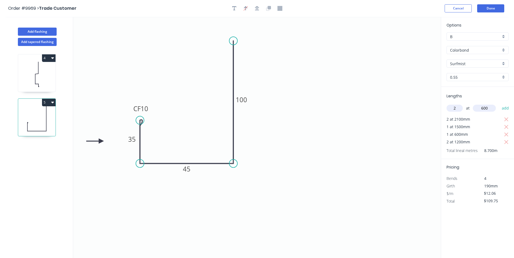
click at [499, 104] on button "add" at bounding box center [505, 108] width 13 height 9
type input "$133.87"
click at [492, 8] on button "Done" at bounding box center [490, 8] width 27 height 8
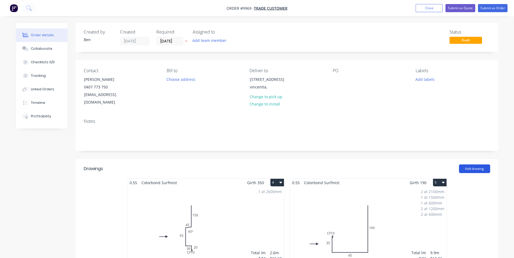
click at [472, 165] on button "Add drawing" at bounding box center [474, 169] width 31 height 9
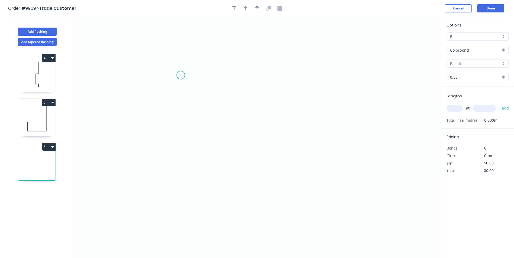
click at [181, 75] on icon "0" at bounding box center [256, 138] width 367 height 242
click at [258, 77] on icon "0" at bounding box center [256, 138] width 367 height 242
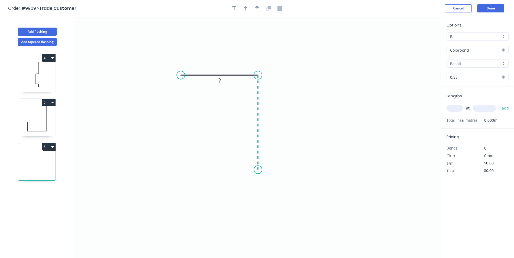
click at [253, 170] on icon "0 ?" at bounding box center [256, 138] width 367 height 242
click at [181, 170] on icon "0 ? ?" at bounding box center [256, 138] width 367 height 242
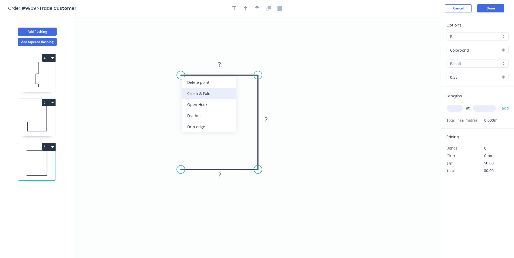
click at [190, 92] on div "Crush & Fold" at bounding box center [209, 93] width 54 height 11
click at [221, 66] on rect at bounding box center [219, 65] width 11 height 8
click at [268, 118] on rect at bounding box center [266, 120] width 11 height 8
click at [277, 97] on icon "0 35 35 CF 10 35" at bounding box center [256, 138] width 367 height 242
type input "$10.49"
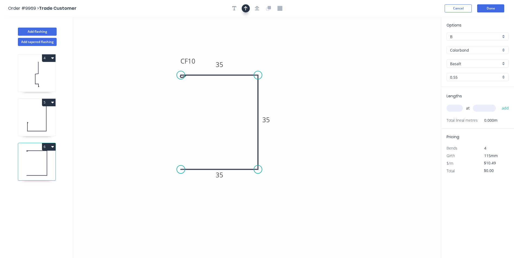
click at [246, 8] on icon "button" at bounding box center [246, 8] width 4 height 4
click at [414, 43] on icon at bounding box center [413, 37] width 5 height 17
click at [414, 43] on icon at bounding box center [418, 40] width 16 height 16
drag, startPoint x: 414, startPoint y: 43, endPoint x: 327, endPoint y: 121, distance: 116.8
click at [327, 121] on icon at bounding box center [332, 121] width 17 height 5
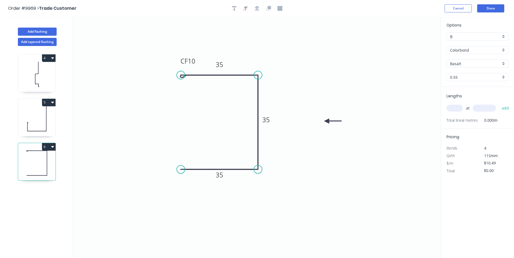
click at [468, 63] on input "Basalt" at bounding box center [475, 64] width 51 height 6
click at [468, 100] on div "Surfmist" at bounding box center [477, 100] width 61 height 9
type input "Surfmist"
click at [456, 108] on input "text" at bounding box center [454, 108] width 16 height 7
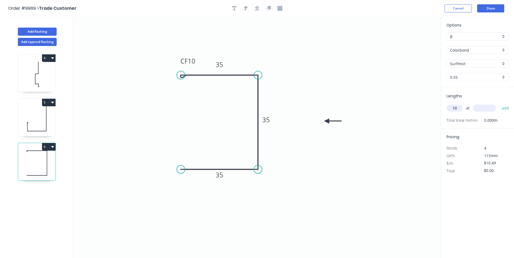
type input "10"
type input "1200"
click at [499, 104] on button "add" at bounding box center [505, 108] width 13 height 9
type input "$125.88"
click at [489, 8] on button "Done" at bounding box center [490, 8] width 27 height 8
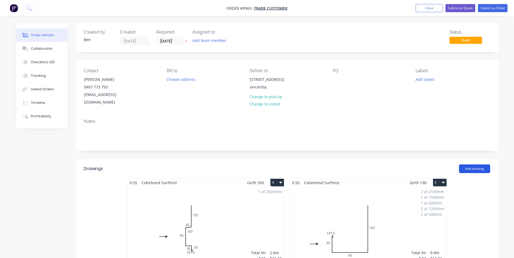
click at [475, 165] on button "Add drawing" at bounding box center [474, 169] width 31 height 9
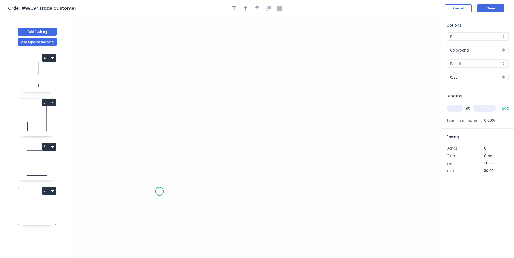
drag, startPoint x: 159, startPoint y: 192, endPoint x: 229, endPoint y: 194, distance: 69.6
click at [160, 191] on icon "0" at bounding box center [256, 138] width 367 height 242
click at [279, 196] on icon "0" at bounding box center [256, 138] width 367 height 242
click at [279, 80] on icon "0 ?" at bounding box center [256, 138] width 367 height 242
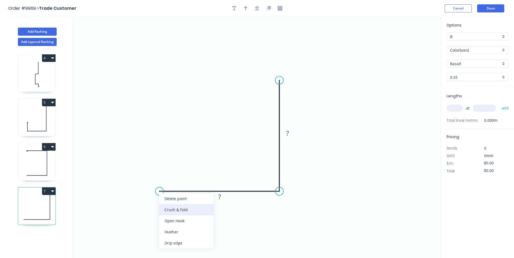
click at [170, 210] on div "Crush & Fold" at bounding box center [186, 209] width 54 height 11
click at [220, 196] on tspan "?" at bounding box center [219, 197] width 3 height 9
drag, startPoint x: 299, startPoint y: 156, endPoint x: 300, endPoint y: 144, distance: 11.4
click at [300, 156] on icon "0 CF 10 80 118" at bounding box center [256, 138] width 367 height 242
type input "$11.84"
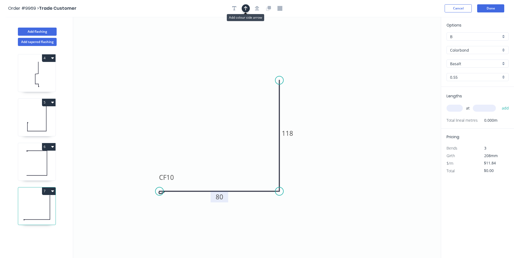
click at [244, 9] on icon "button" at bounding box center [246, 8] width 4 height 5
click at [413, 41] on icon at bounding box center [413, 37] width 5 height 17
click at [413, 41] on icon at bounding box center [418, 40] width 16 height 16
click at [413, 41] on icon "0 CF 10 80 118" at bounding box center [256, 138] width 367 height 242
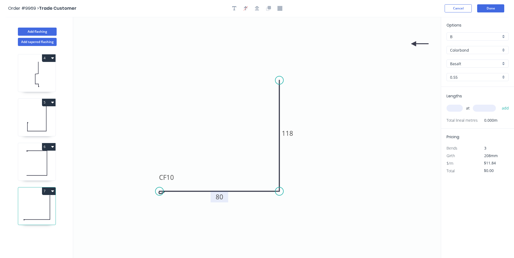
click at [414, 41] on icon "0 CF 10 80 118" at bounding box center [256, 138] width 367 height 242
click at [415, 43] on icon at bounding box center [420, 42] width 17 height 5
click at [415, 43] on icon at bounding box center [414, 48] width 5 height 17
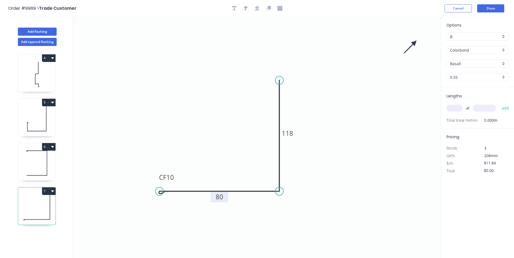
click at [415, 43] on icon at bounding box center [410, 47] width 16 height 16
drag, startPoint x: 393, startPoint y: 48, endPoint x: 242, endPoint y: 135, distance: 174.5
click at [242, 135] on icon at bounding box center [235, 135] width 17 height 5
click at [466, 62] on input "Basalt" at bounding box center [475, 64] width 51 height 6
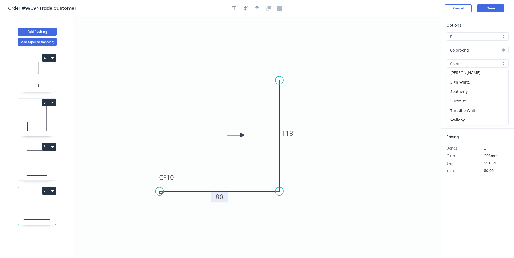
click at [467, 98] on div "Surfmist" at bounding box center [477, 100] width 61 height 9
type input "Surfmist"
click at [456, 107] on input "text" at bounding box center [454, 108] width 16 height 7
type input "1"
type input "2800"
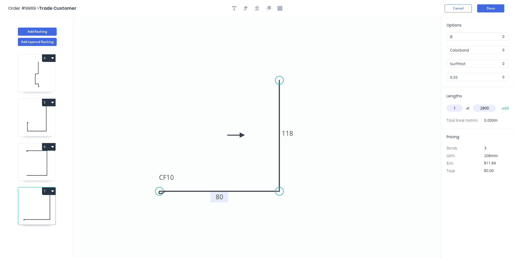
click at [499, 104] on button "add" at bounding box center [505, 108] width 13 height 9
type input "$33.15"
click at [487, 8] on button "Done" at bounding box center [490, 8] width 27 height 8
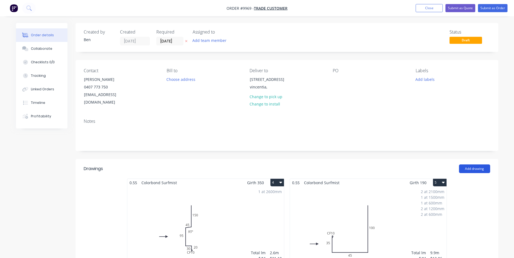
click at [478, 165] on button "Add drawing" at bounding box center [474, 169] width 31 height 9
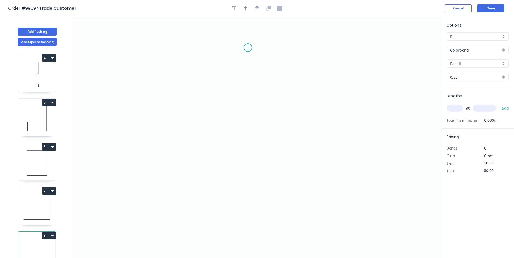
click at [248, 48] on icon "0" at bounding box center [256, 138] width 367 height 242
click at [248, 134] on icon "0" at bounding box center [256, 138] width 367 height 242
click at [235, 134] on icon "0 ?" at bounding box center [256, 138] width 367 height 242
click at [237, 180] on icon "0 ? ?" at bounding box center [256, 138] width 367 height 242
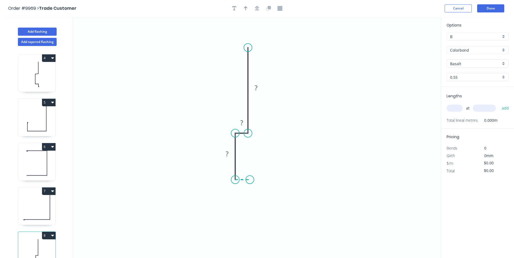
click at [250, 180] on icon "0 ? ? ?" at bounding box center [256, 138] width 367 height 242
click at [249, 196] on icon "0 ? ? ? ?" at bounding box center [256, 138] width 367 height 242
click at [257, 209] on div "Crush & Fold" at bounding box center [276, 213] width 54 height 11
click at [258, 186] on tspan "?" at bounding box center [257, 185] width 3 height 9
drag, startPoint x: 230, startPoint y: 190, endPoint x: 243, endPoint y: 225, distance: 37.6
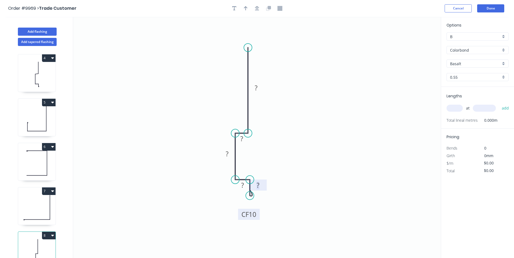
click at [243, 220] on rect at bounding box center [249, 214] width 22 height 11
click at [261, 186] on rect at bounding box center [257, 186] width 11 height 8
click at [249, 131] on circle at bounding box center [248, 131] width 8 height 8
drag, startPoint x: 232, startPoint y: 126, endPoint x: 254, endPoint y: 125, distance: 22.8
click at [254, 125] on rect at bounding box center [260, 121] width 18 height 11
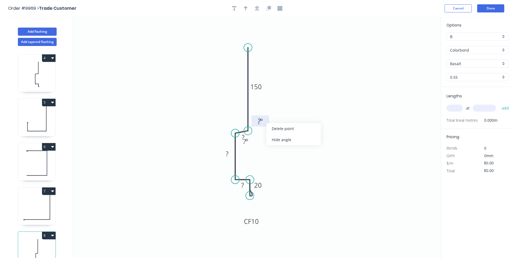
click at [265, 122] on rect at bounding box center [260, 122] width 11 height 8
click at [272, 127] on div "Delete point" at bounding box center [290, 127] width 54 height 11
click at [236, 133] on circle at bounding box center [235, 133] width 8 height 8
click at [252, 132] on icon at bounding box center [243, 133] width 17 height 2
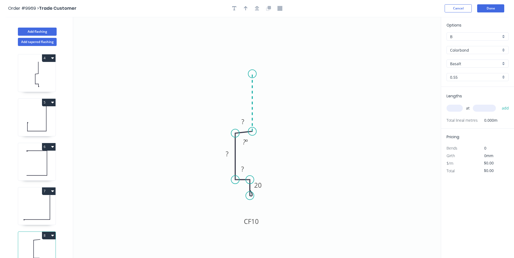
click at [254, 74] on icon "0 CF 10 20 ? ? ? ? º" at bounding box center [256, 138] width 367 height 242
click at [258, 139] on div "Hide angle" at bounding box center [267, 140] width 54 height 11
click at [266, 100] on rect at bounding box center [261, 100] width 18 height 11
click at [265, 100] on rect at bounding box center [260, 101] width 11 height 8
click at [205, 46] on icon "0 CF 10 20 15 95 45 150 92 º" at bounding box center [256, 138] width 367 height 242
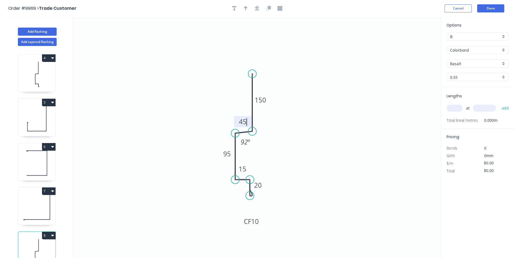
type input "$21.19"
click at [246, 9] on icon "button" at bounding box center [246, 8] width 4 height 5
click at [413, 42] on icon at bounding box center [413, 37] width 5 height 17
click at [413, 42] on icon at bounding box center [418, 40] width 16 height 16
click at [413, 42] on icon "0 CF 10 20 15 95 45 150 92 º" at bounding box center [256, 138] width 367 height 242
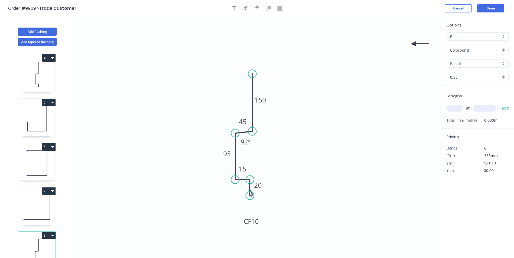
click at [413, 42] on icon "0 CF 10 20 15 95 45 150 92 º" at bounding box center [256, 138] width 367 height 242
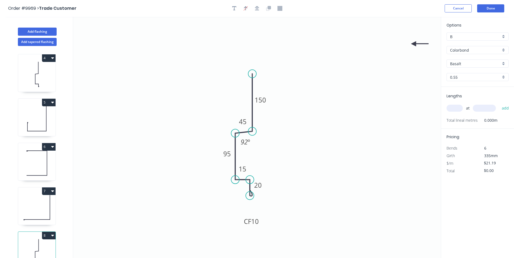
click at [412, 42] on icon "0 CF 10 20 15 95 45 150 92 º" at bounding box center [256, 138] width 367 height 242
click at [411, 42] on icon "0 CF 10 20 15 95 45 150 92 º" at bounding box center [256, 138] width 367 height 242
click at [417, 44] on icon at bounding box center [419, 43] width 17 height 5
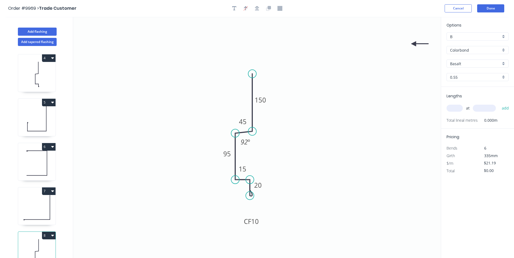
click at [417, 44] on icon at bounding box center [419, 43] width 17 height 5
click at [419, 44] on icon "0 CF 10 20 15 95 45 150 92 º" at bounding box center [256, 138] width 367 height 242
click at [415, 45] on icon at bounding box center [418, 48] width 16 height 16
click at [416, 45] on icon "0 CF 10 20 15 95 45 150 92 º" at bounding box center [256, 138] width 367 height 242
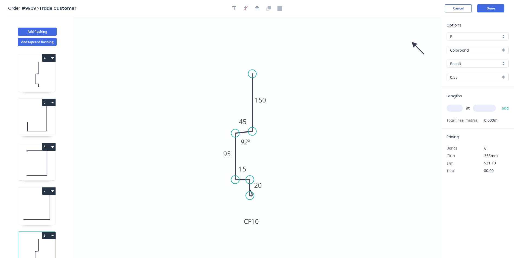
click at [414, 42] on icon "0 CF 10 20 15 95 45 150 92 º" at bounding box center [256, 138] width 367 height 242
click at [411, 36] on icon "0 CF 10 20 15 95 45 150 92 º" at bounding box center [256, 138] width 367 height 242
click at [413, 42] on icon "0 CF 10 20 15 95 45 150 92 º" at bounding box center [256, 138] width 367 height 242
click at [414, 46] on icon at bounding box center [419, 51] width 16 height 16
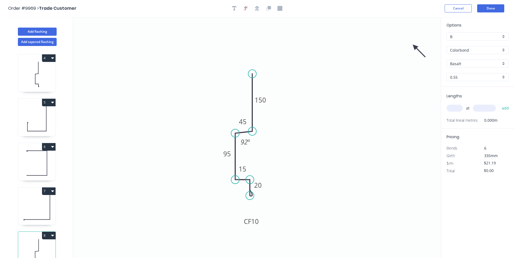
click at [415, 47] on icon at bounding box center [419, 51] width 16 height 16
click at [416, 48] on icon at bounding box center [419, 51] width 16 height 16
click at [416, 48] on icon at bounding box center [420, 52] width 16 height 16
click at [416, 48] on icon at bounding box center [411, 52] width 16 height 16
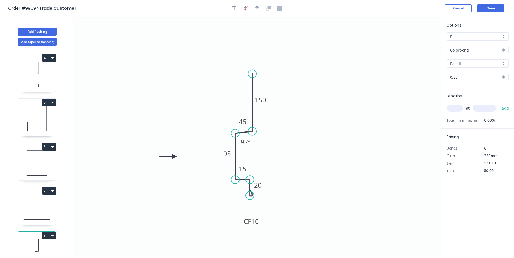
drag, startPoint x: 416, startPoint y: 48, endPoint x: 175, endPoint y: 156, distance: 264.1
click at [174, 157] on icon at bounding box center [167, 156] width 17 height 5
click at [466, 63] on input "Basalt" at bounding box center [475, 64] width 51 height 6
click at [465, 72] on div "Surfmist" at bounding box center [477, 73] width 61 height 9
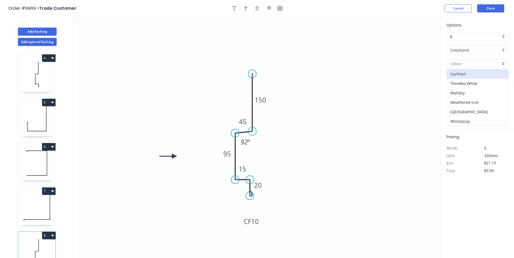
type input "Surfmist"
click at [454, 107] on input "text" at bounding box center [454, 108] width 16 height 7
click at [245, 171] on tspan "15" at bounding box center [243, 169] width 8 height 9
click at [346, 174] on icon "0 CF 10 20 25 95 45 150 92 º" at bounding box center [256, 138] width 367 height 242
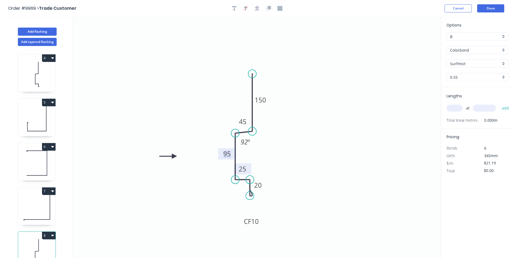
click at [230, 154] on tspan "95" at bounding box center [227, 153] width 8 height 9
click at [280, 152] on icon "0 CF 10 20 25 45 45 150 92 º" at bounding box center [256, 138] width 367 height 242
type input "$18.09"
click at [453, 110] on input "text" at bounding box center [454, 108] width 16 height 7
click at [499, 104] on button "add" at bounding box center [505, 108] width 13 height 9
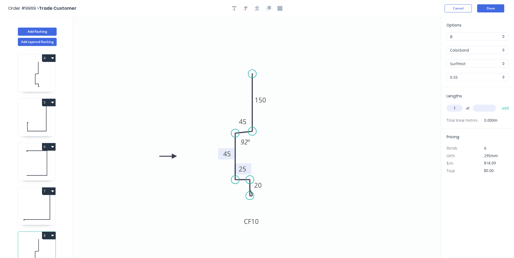
type input "1"
type input "2600"
click at [504, 108] on button "add" at bounding box center [505, 108] width 13 height 9
type input "$47.03"
type input "1"
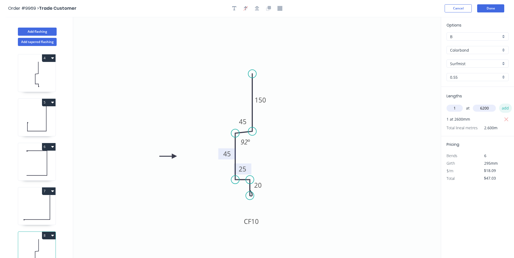
type input "6200"
click at [505, 108] on button "add" at bounding box center [505, 108] width 13 height 9
type input "$159.19"
click at [489, 7] on button "Done" at bounding box center [490, 8] width 27 height 8
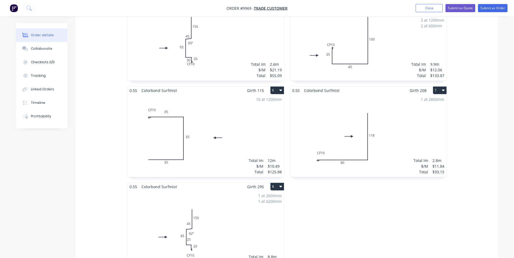
scroll to position [190, 0]
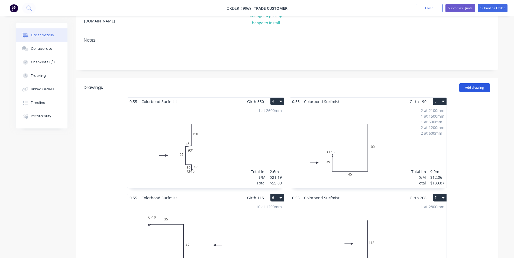
click at [472, 83] on button "Add drawing" at bounding box center [474, 87] width 31 height 9
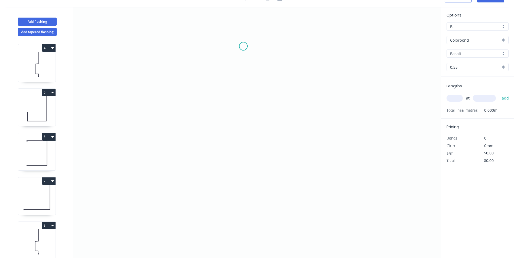
click at [243, 44] on icon "0" at bounding box center [256, 128] width 367 height 242
click at [242, 123] on icon "0" at bounding box center [256, 128] width 367 height 242
click at [216, 128] on icon "0 ?" at bounding box center [256, 128] width 367 height 242
click at [219, 195] on icon "0 ? ? ? º" at bounding box center [256, 128] width 367 height 242
click at [241, 197] on icon "0 ? ? ? ? º ? º" at bounding box center [256, 128] width 367 height 242
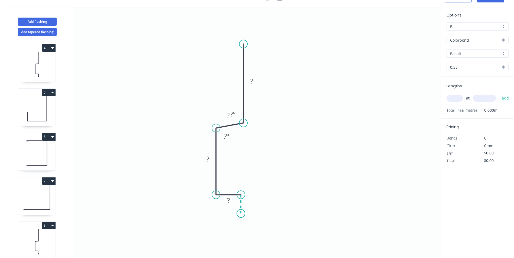
click at [241, 214] on icon "0 ? ? ? ? ? º ? º" at bounding box center [256, 128] width 367 height 242
click at [252, 218] on div "Crush & Fold" at bounding box center [266, 221] width 54 height 11
click at [250, 202] on tspan "?" at bounding box center [249, 201] width 3 height 9
click at [252, 131] on div "Hide angle" at bounding box center [263, 132] width 54 height 11
click at [232, 116] on rect at bounding box center [228, 116] width 11 height 8
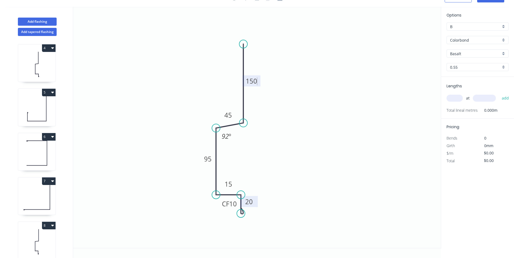
drag, startPoint x: 271, startPoint y: 80, endPoint x: 272, endPoint y: 78, distance: 2.9
click at [272, 78] on icon "0 CF 10 20 15 95 45 150 92 º" at bounding box center [256, 128] width 367 height 242
type input "$21.19"
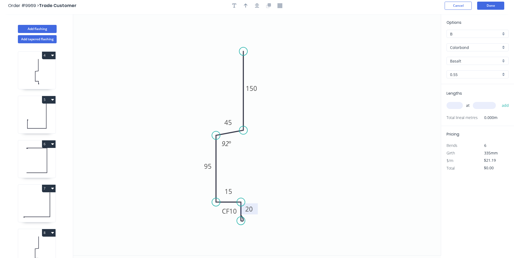
scroll to position [0, 0]
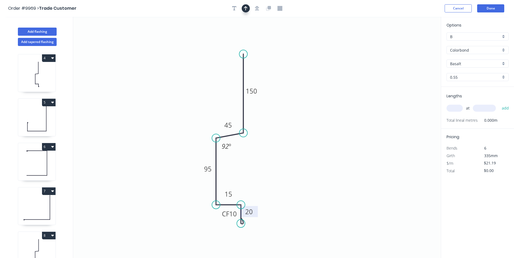
click at [245, 10] on icon "button" at bounding box center [246, 8] width 4 height 4
click at [414, 43] on icon at bounding box center [413, 37] width 5 height 17
click at [414, 43] on icon at bounding box center [418, 40] width 16 height 16
click at [414, 43] on icon at bounding box center [419, 43] width 17 height 5
click at [414, 42] on icon "0 CF 10 20 15 95 45 150 92 º" at bounding box center [256, 138] width 367 height 242
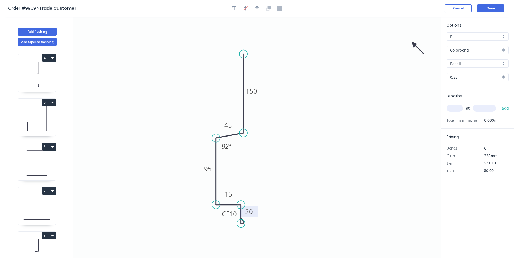
click at [414, 42] on icon "0 CF 10 20 15 95 45 150 92 º" at bounding box center [256, 138] width 367 height 242
click at [414, 43] on icon "0 CF 10 20 15 95 45 150 92 º" at bounding box center [256, 138] width 367 height 242
click at [414, 43] on icon at bounding box center [413, 49] width 5 height 17
drag, startPoint x: 414, startPoint y: 43, endPoint x: 163, endPoint y: 171, distance: 281.1
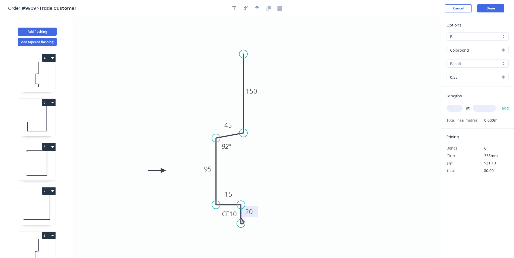
click at [163, 171] on icon at bounding box center [156, 170] width 17 height 5
click at [469, 65] on input "Basalt" at bounding box center [475, 64] width 51 height 6
click at [466, 100] on div "Surfmist" at bounding box center [477, 100] width 61 height 9
type input "Surfmist"
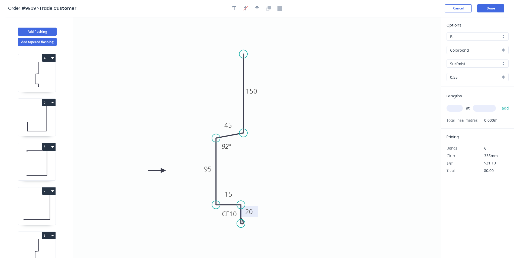
click at [460, 109] on input "text" at bounding box center [454, 108] width 16 height 7
type input "1"
type input "2600"
click at [499, 104] on button "add" at bounding box center [505, 108] width 13 height 9
type input "$55.09"
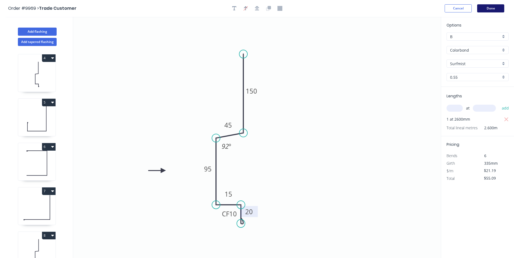
click at [494, 7] on button "Done" at bounding box center [490, 8] width 27 height 8
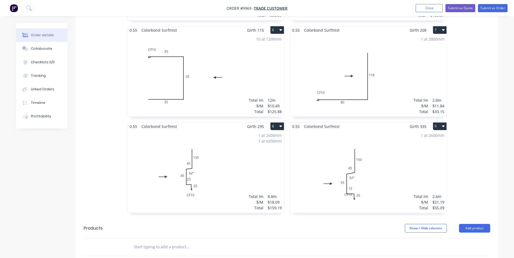
scroll to position [352, 0]
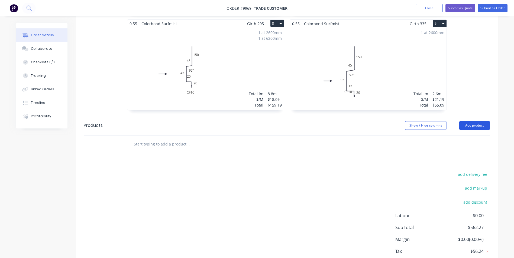
click at [468, 121] on button "Add product" at bounding box center [474, 125] width 31 height 9
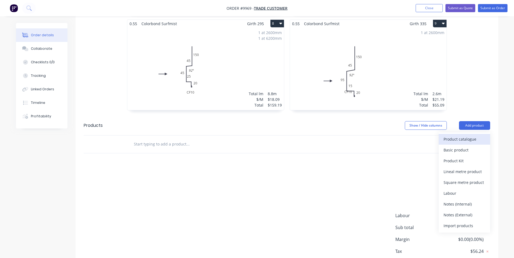
click at [464, 135] on div "Product catalogue" at bounding box center [464, 139] width 42 height 8
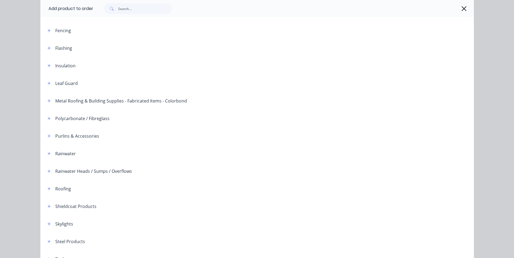
scroll to position [16, 0]
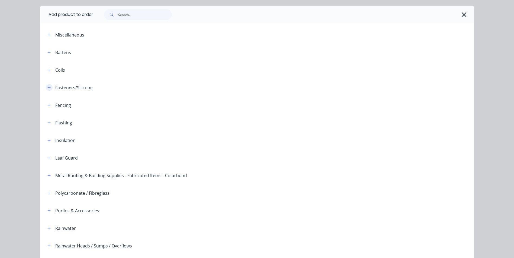
click at [48, 86] on icon "button" at bounding box center [48, 88] width 3 height 4
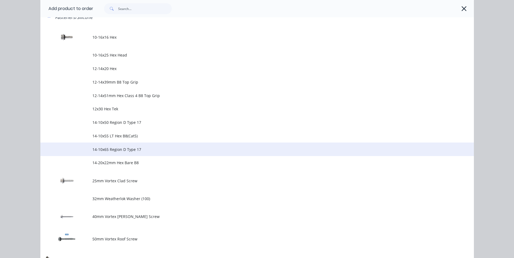
scroll to position [178, 0]
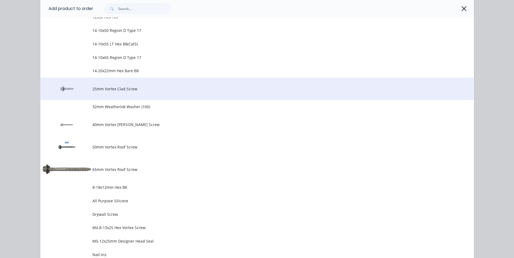
click at [106, 92] on span "25mm Vortex Clad Screw" at bounding box center [244, 89] width 305 height 6
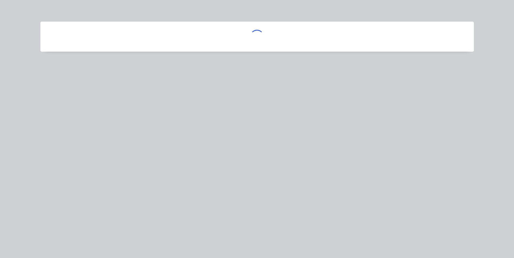
scroll to position [0, 0]
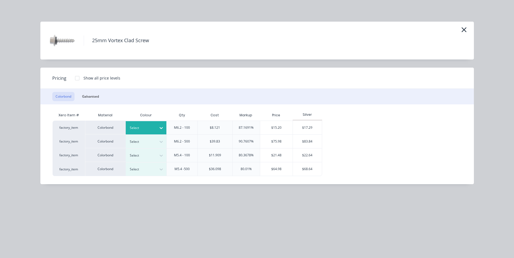
click at [161, 127] on icon at bounding box center [160, 127] width 5 height 5
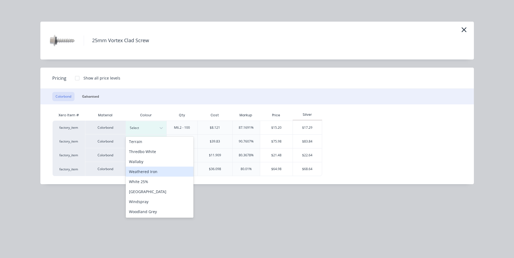
scroll to position [194, 0]
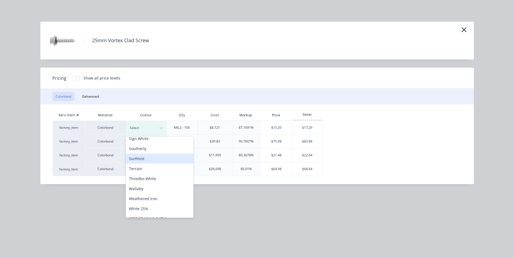
click at [143, 161] on div "Surfmist" at bounding box center [160, 159] width 68 height 10
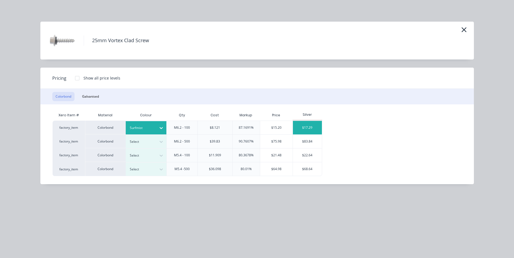
click at [307, 127] on div "$17.29" at bounding box center [307, 128] width 29 height 14
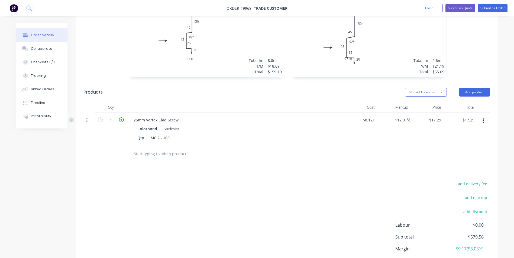
click at [122, 118] on icon "button" at bounding box center [121, 120] width 5 height 5
type input "2"
type input "$34.58"
click at [474, 88] on button "Add product" at bounding box center [474, 92] width 31 height 9
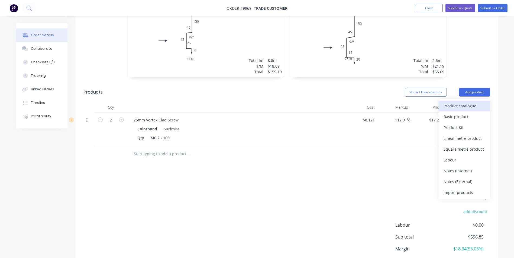
click at [467, 102] on div "Product catalogue" at bounding box center [464, 106] width 42 height 8
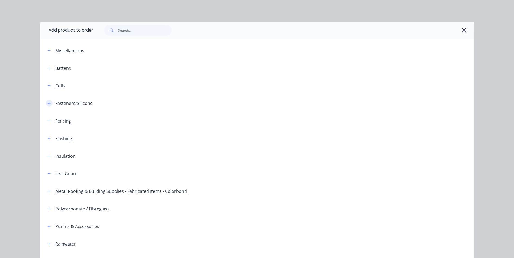
click at [48, 104] on icon "button" at bounding box center [48, 104] width 3 height 4
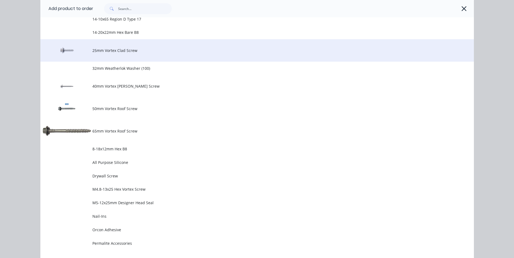
scroll to position [379, 0]
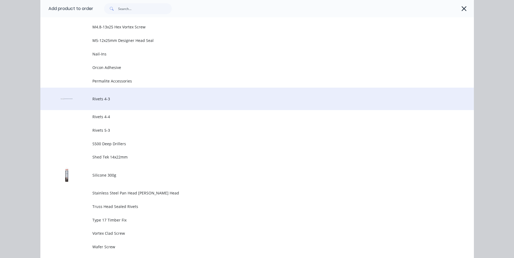
click at [98, 101] on span "Rivets 4-3" at bounding box center [244, 99] width 305 height 6
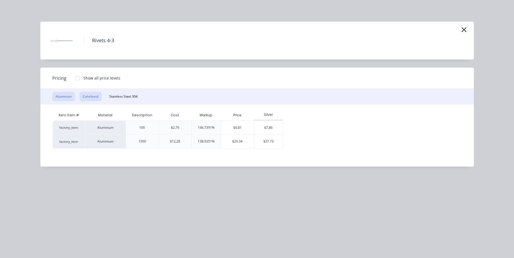
click at [96, 95] on button "Colorbond" at bounding box center [90, 96] width 22 height 9
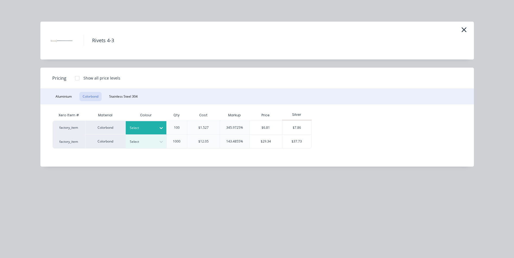
click at [162, 128] on icon at bounding box center [161, 129] width 3 height 2
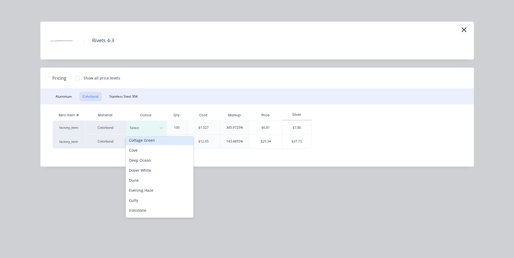
scroll to position [190, 0]
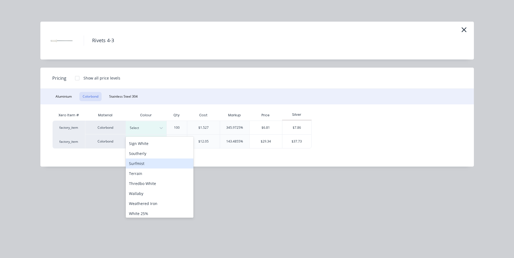
click at [160, 165] on div "Surfmist" at bounding box center [160, 164] width 68 height 10
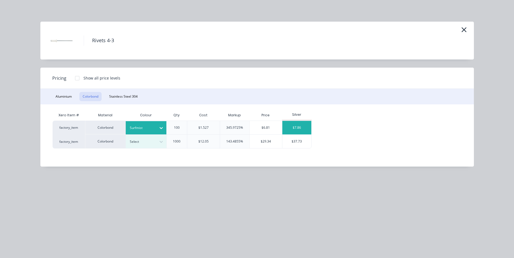
click at [296, 125] on div "$7.86" at bounding box center [296, 128] width 29 height 14
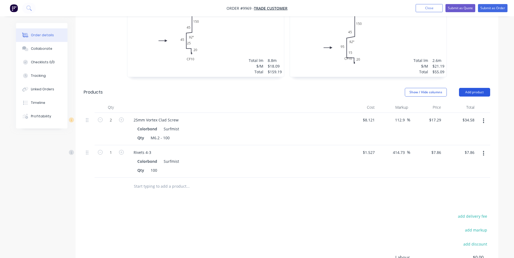
click at [476, 88] on button "Add product" at bounding box center [474, 92] width 31 height 9
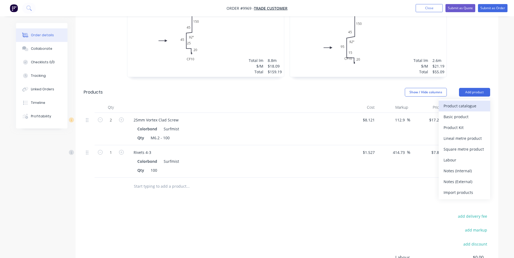
click at [456, 102] on div "Product catalogue" at bounding box center [464, 106] width 42 height 8
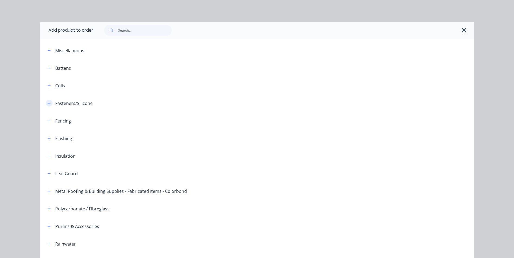
click at [47, 102] on icon "button" at bounding box center [48, 104] width 3 height 4
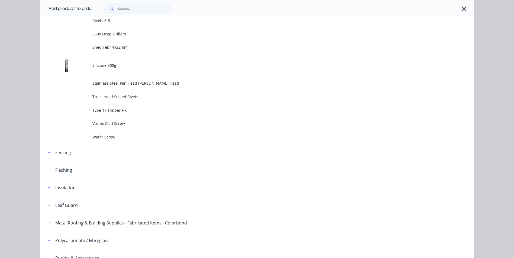
scroll to position [487, 0]
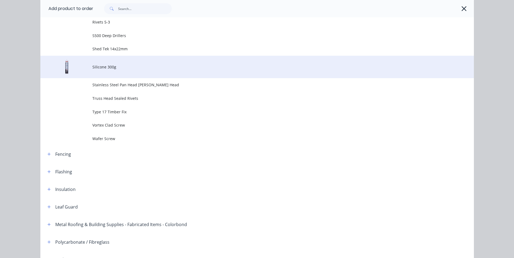
click at [90, 68] on td at bounding box center [66, 67] width 52 height 22
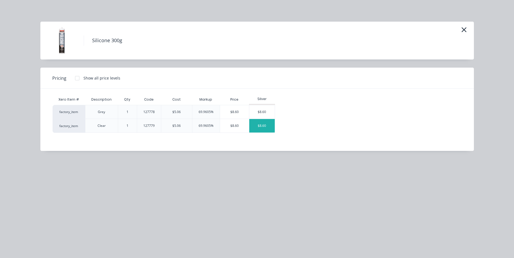
click at [256, 121] on div "$8.60" at bounding box center [261, 126] width 25 height 14
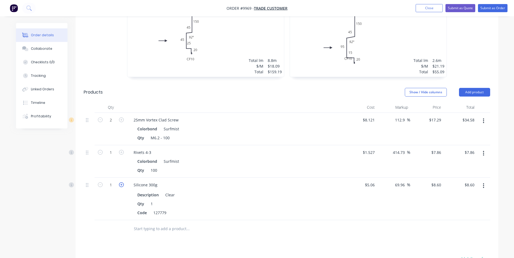
click at [121, 183] on icon "button" at bounding box center [121, 185] width 5 height 5
type input "2"
type input "$17.20"
click at [122, 183] on icon "button" at bounding box center [121, 185] width 5 height 5
type input "3"
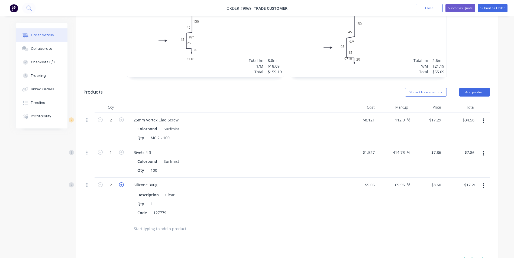
type input "$25.80"
click at [122, 183] on icon "button" at bounding box center [121, 185] width 5 height 5
type input "4"
type input "$34.40"
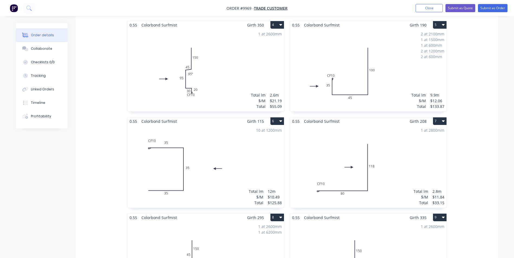
scroll to position [115, 0]
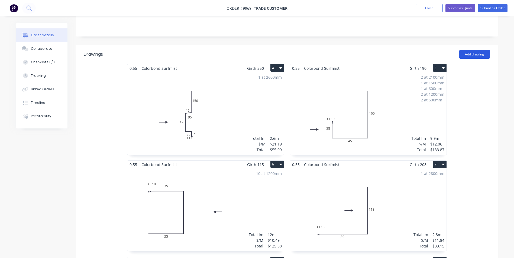
click at [478, 50] on button "Add drawing" at bounding box center [474, 54] width 31 height 9
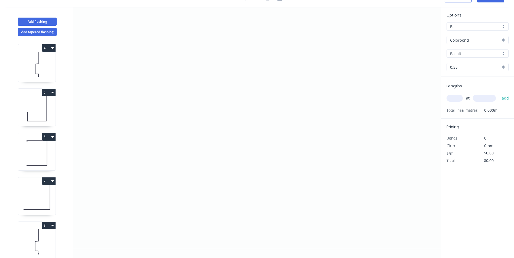
scroll to position [10, 0]
click at [158, 199] on icon "0" at bounding box center [256, 128] width 367 height 242
click at [158, 161] on icon at bounding box center [158, 180] width 0 height 38
click at [225, 159] on icon "0 ?" at bounding box center [256, 128] width 367 height 242
click at [226, 69] on icon "0 ? ?" at bounding box center [256, 128] width 367 height 242
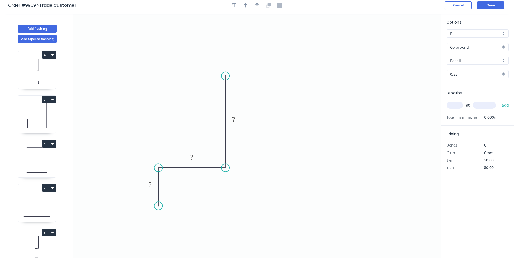
scroll to position [0, 0]
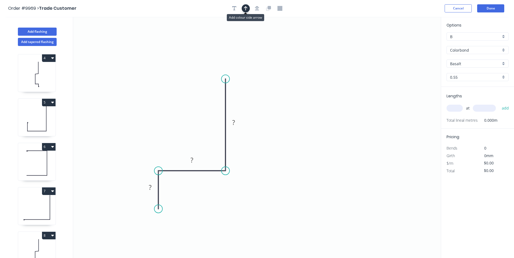
click at [244, 9] on icon "button" at bounding box center [246, 8] width 4 height 5
click at [412, 43] on icon at bounding box center [413, 37] width 5 height 17
click at [412, 43] on icon at bounding box center [418, 40] width 16 height 16
click at [412, 43] on icon "0 ? ? ?" at bounding box center [256, 138] width 367 height 242
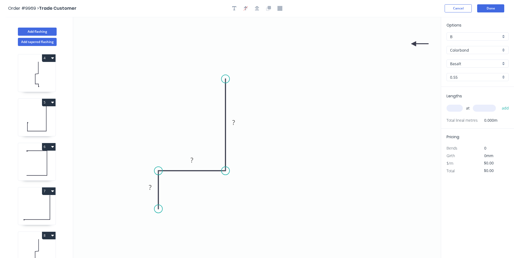
click at [412, 43] on icon "0 ? ? ?" at bounding box center [256, 138] width 367 height 242
click at [413, 43] on icon "0 ? ? ?" at bounding box center [256, 138] width 367 height 242
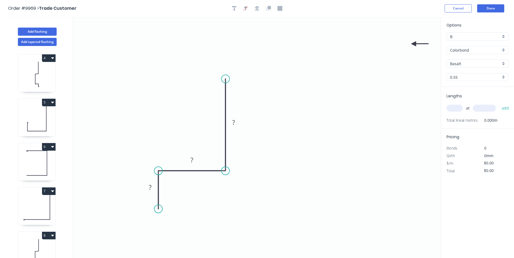
click at [414, 42] on icon "0 ? ? ?" at bounding box center [256, 138] width 367 height 242
click at [414, 43] on icon at bounding box center [419, 43] width 17 height 5
click at [414, 43] on icon at bounding box center [420, 42] width 17 height 5
click at [414, 43] on icon at bounding box center [419, 47] width 16 height 16
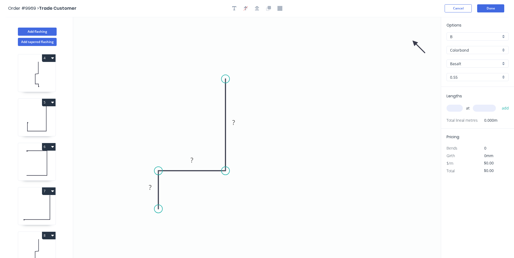
click at [414, 43] on icon at bounding box center [419, 47] width 16 height 16
click at [414, 43] on icon at bounding box center [410, 47] width 16 height 16
drag, startPoint x: 390, startPoint y: 46, endPoint x: 133, endPoint y: 121, distance: 267.3
click at [133, 121] on icon at bounding box center [126, 121] width 17 height 5
click at [180, 223] on div "Crush & Fold" at bounding box center [185, 221] width 54 height 11
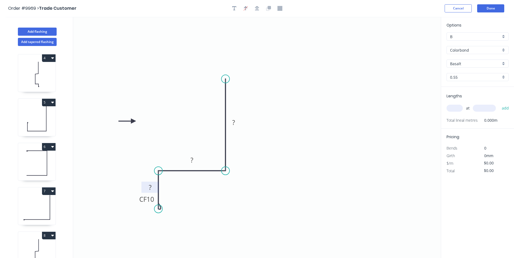
click at [150, 187] on tspan "?" at bounding box center [150, 187] width 3 height 9
type input "$18.27"
drag, startPoint x: 139, startPoint y: 203, endPoint x: 150, endPoint y: 226, distance: 25.8
click at [150, 226] on rect at bounding box center [157, 221] width 22 height 11
click at [465, 64] on input "Basalt" at bounding box center [475, 64] width 51 height 6
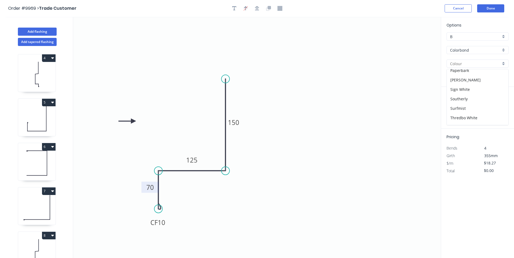
scroll to position [162, 0]
click at [471, 90] on div "Southerly" at bounding box center [477, 91] width 61 height 9
type input "Southerly"
click at [468, 64] on input "Southerly" at bounding box center [475, 64] width 51 height 6
click at [466, 100] on div "Surfmist" at bounding box center [477, 100] width 61 height 9
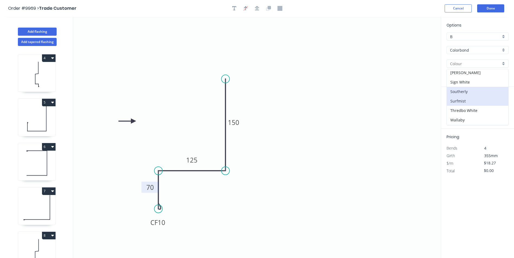
type input "Surfmist"
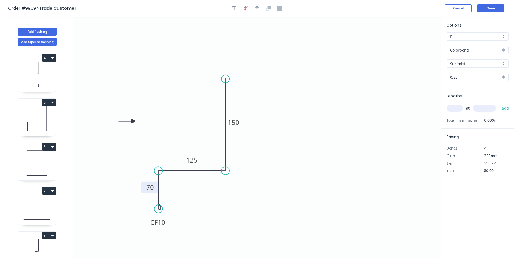
click at [454, 109] on input "text" at bounding box center [454, 108] width 16 height 7
type input "1"
type input "4000"
click at [499, 104] on button "add" at bounding box center [505, 108] width 13 height 9
type input "$73.08"
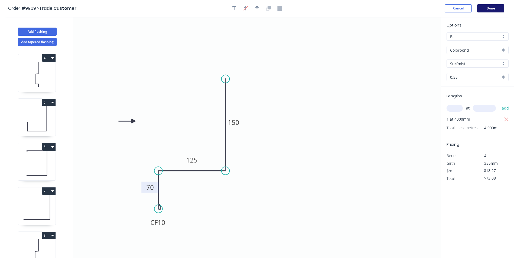
click at [491, 8] on button "Done" at bounding box center [490, 8] width 27 height 8
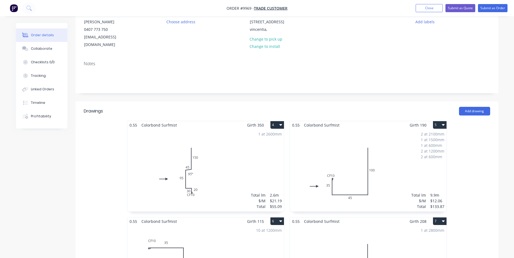
scroll to position [108, 0]
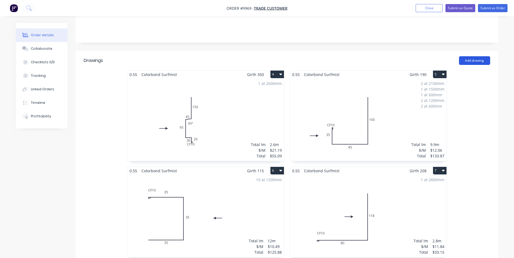
click at [477, 56] on button "Add drawing" at bounding box center [474, 60] width 31 height 9
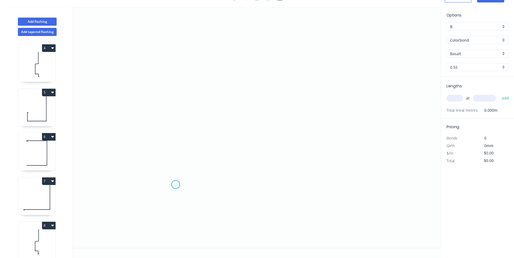
click at [175, 185] on icon "0" at bounding box center [256, 128] width 367 height 242
click at [288, 188] on icon "0" at bounding box center [256, 128] width 367 height 242
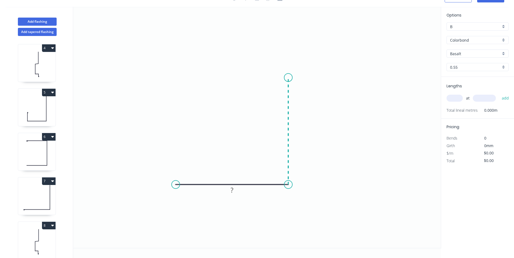
click at [292, 77] on icon "0 ?" at bounding box center [256, 128] width 367 height 242
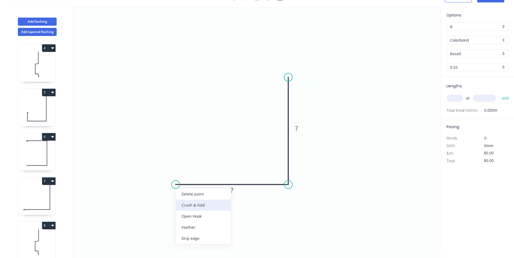
click at [183, 203] on div "Crush & Fold" at bounding box center [203, 205] width 54 height 11
click at [231, 192] on tspan "?" at bounding box center [231, 190] width 3 height 9
click at [175, 67] on icon "0 CF 10 95 118" at bounding box center [256, 128] width 367 height 242
type input "$11.84"
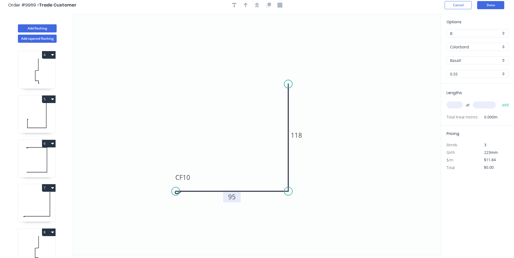
scroll to position [0, 0]
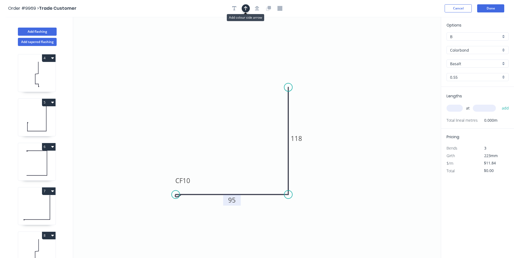
click at [244, 10] on icon "button" at bounding box center [246, 8] width 4 height 5
click at [413, 43] on icon at bounding box center [413, 37] width 5 height 17
click at [413, 43] on icon "0 CF 10 95 118" at bounding box center [256, 138] width 367 height 242
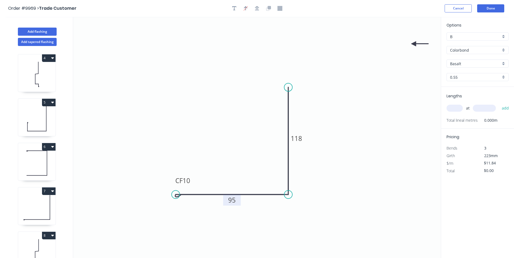
click at [413, 43] on icon "0 CF 10 95 118" at bounding box center [256, 138] width 367 height 242
click at [413, 42] on icon "0 CF 10 95 118" at bounding box center [256, 138] width 367 height 242
click at [415, 44] on icon at bounding box center [419, 43] width 17 height 5
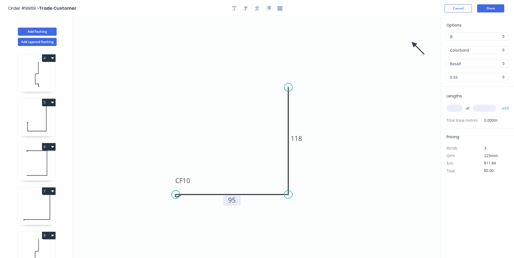
click at [415, 44] on icon at bounding box center [418, 48] width 16 height 16
click at [415, 44] on icon "0 CF 10 95 118" at bounding box center [256, 138] width 367 height 242
click at [414, 44] on icon at bounding box center [413, 49] width 5 height 17
click at [413, 44] on icon at bounding box center [409, 48] width 16 height 16
drag, startPoint x: 413, startPoint y: 44, endPoint x: 227, endPoint y: 125, distance: 202.8
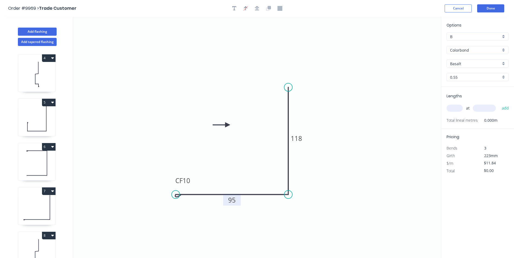
click at [227, 125] on icon at bounding box center [221, 125] width 17 height 5
click at [228, 125] on icon at bounding box center [221, 125] width 17 height 5
click at [462, 63] on input "Basalt" at bounding box center [475, 64] width 51 height 6
click at [465, 101] on div "Surfmist" at bounding box center [477, 100] width 61 height 9
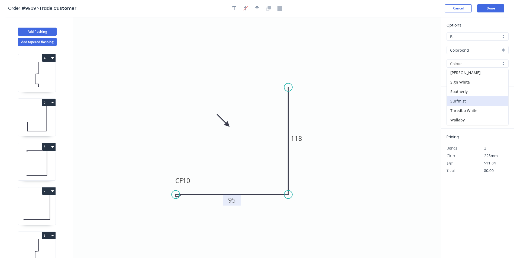
type input "Surfmist"
click at [458, 108] on input "text" at bounding box center [454, 108] width 16 height 7
type input "2"
type input "3600"
click at [499, 104] on button "add" at bounding box center [505, 108] width 13 height 9
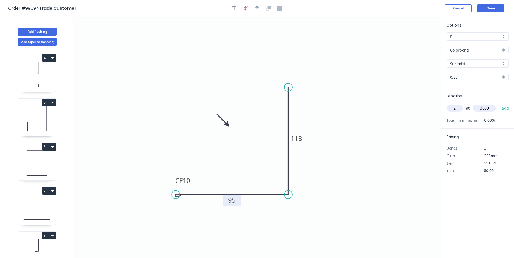
type input "$85.25"
click at [486, 7] on button "Done" at bounding box center [490, 8] width 27 height 8
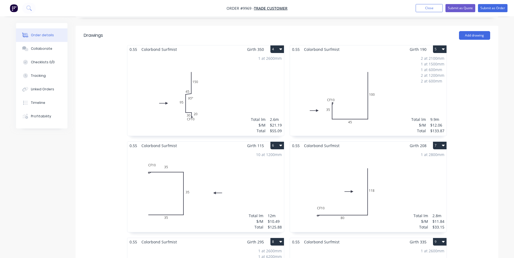
scroll to position [81, 0]
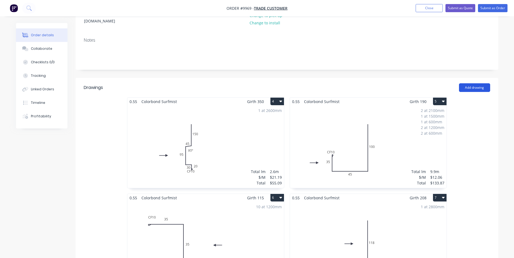
click at [472, 83] on button "Add drawing" at bounding box center [474, 87] width 31 height 9
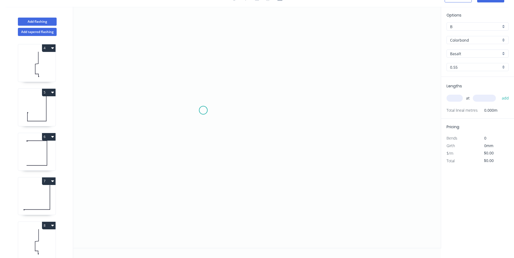
click at [203, 110] on icon "0" at bounding box center [256, 128] width 367 height 242
click at [205, 55] on icon "0" at bounding box center [256, 128] width 367 height 242
drag, startPoint x: 273, startPoint y: 59, endPoint x: 270, endPoint y: 65, distance: 6.3
click at [273, 59] on icon "0 ?" at bounding box center [256, 128] width 367 height 242
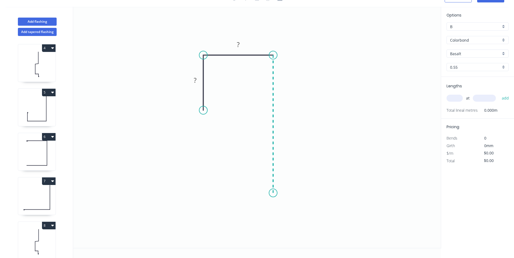
click at [277, 193] on icon "0 ? ?" at bounding box center [256, 128] width 367 height 242
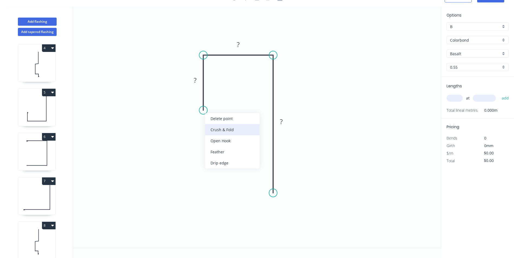
click at [210, 126] on div "Crush & Fold" at bounding box center [232, 129] width 54 height 11
click at [198, 79] on rect at bounding box center [195, 81] width 11 height 8
click at [361, 43] on icon "0 CF 10 110 45 150" at bounding box center [256, 128] width 367 height 242
type input "$18.27"
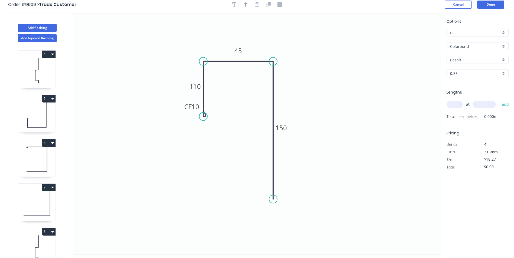
scroll to position [0, 0]
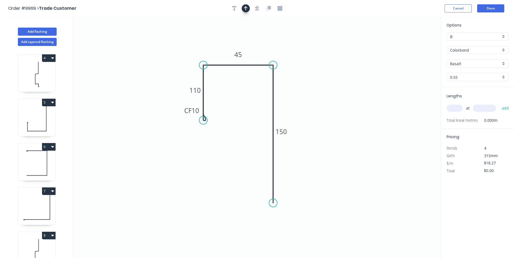
click at [244, 9] on icon "button" at bounding box center [246, 8] width 4 height 5
click at [413, 43] on icon at bounding box center [413, 37] width 5 height 17
click at [413, 43] on icon at bounding box center [418, 40] width 16 height 16
drag, startPoint x: 413, startPoint y: 43, endPoint x: 353, endPoint y: 134, distance: 108.9
click at [353, 134] on icon at bounding box center [359, 134] width 17 height 5
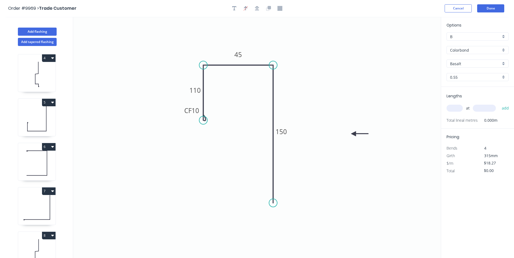
click at [467, 62] on input "Basalt" at bounding box center [475, 64] width 51 height 6
click at [466, 101] on div "Surfmist" at bounding box center [477, 100] width 61 height 9
type input "Surfmist"
click at [450, 108] on input "text" at bounding box center [454, 108] width 16 height 7
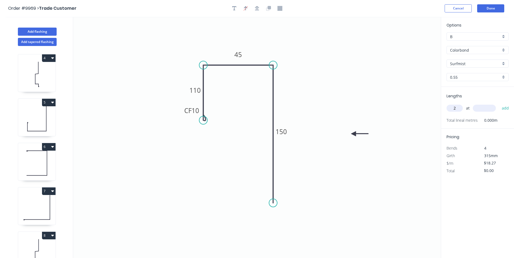
type input "2"
type input "3600"
click at [499, 104] on button "add" at bounding box center [505, 108] width 13 height 9
type input "$131.54"
type input "1"
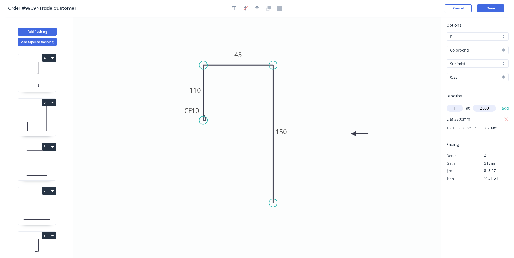
type input "2800"
click at [499, 104] on button "add" at bounding box center [505, 108] width 13 height 9
type input "$182.70"
click at [483, 8] on button "Done" at bounding box center [490, 8] width 27 height 8
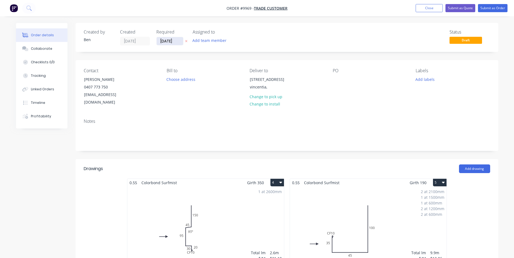
click at [178, 40] on input "[DATE]" at bounding box center [170, 41] width 27 height 8
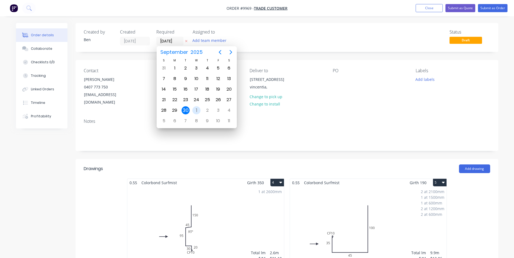
click at [196, 110] on div "1" at bounding box center [196, 110] width 8 height 8
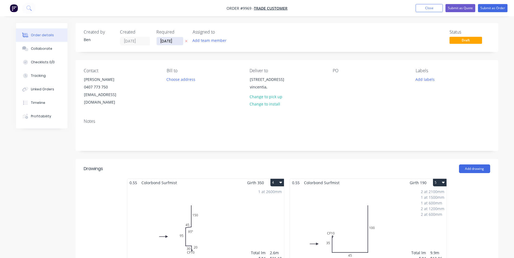
click at [178, 40] on input "[DATE]" at bounding box center [170, 41] width 27 height 8
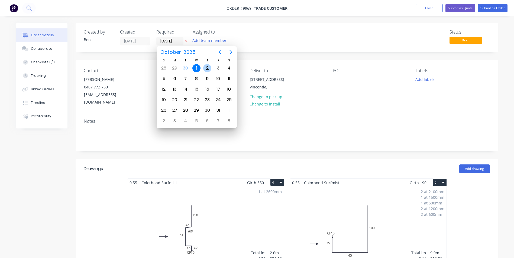
click at [207, 66] on div "2" at bounding box center [207, 68] width 8 height 8
type input "[DATE]"
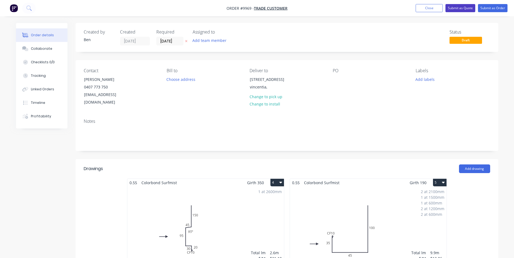
click at [463, 6] on button "Submit as Quote" at bounding box center [460, 8] width 30 height 8
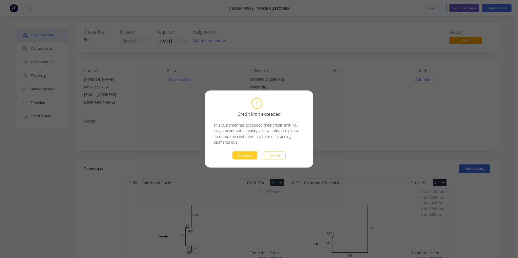
click at [243, 153] on button "Continue" at bounding box center [244, 156] width 25 height 8
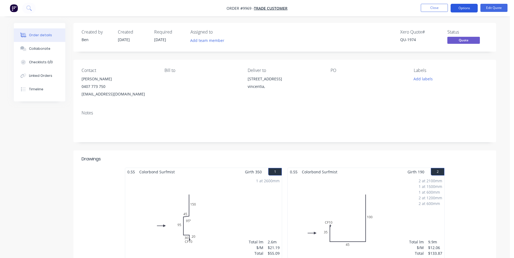
click at [468, 7] on button "Options" at bounding box center [463, 8] width 27 height 9
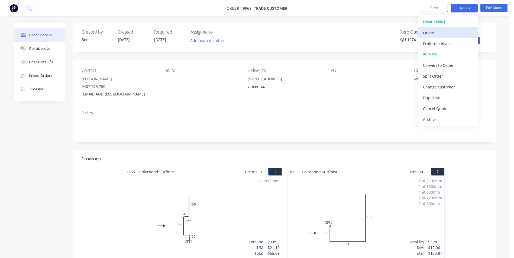
click at [446, 32] on div "Quote" at bounding box center [448, 33] width 50 height 8
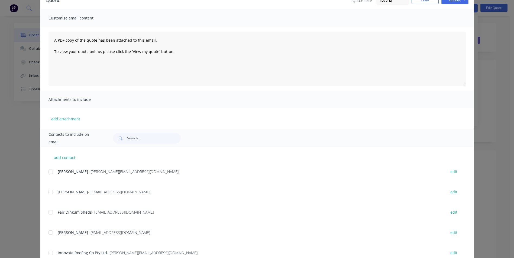
scroll to position [77, 0]
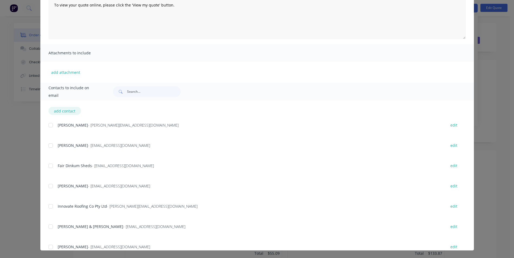
click at [62, 110] on button "add contact" at bounding box center [64, 111] width 32 height 8
select select "AU"
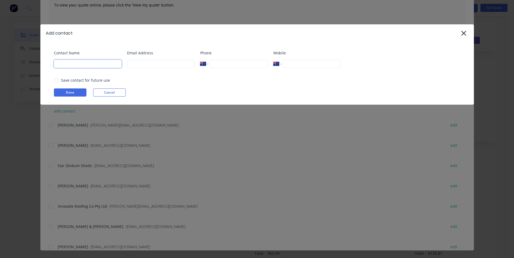
click at [70, 66] on input at bounding box center [88, 64] width 68 height 8
type input "[PERSON_NAME]"
type input "trade"
type input "[EMAIL_ADDRESS][DOMAIN_NAME]"
type input "0407 773 750"
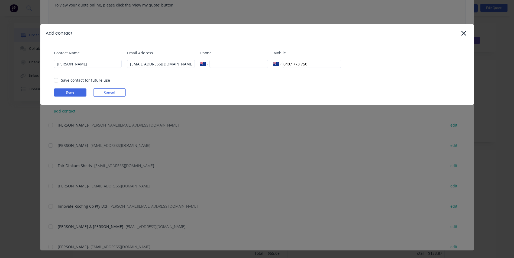
scroll to position [0, 0]
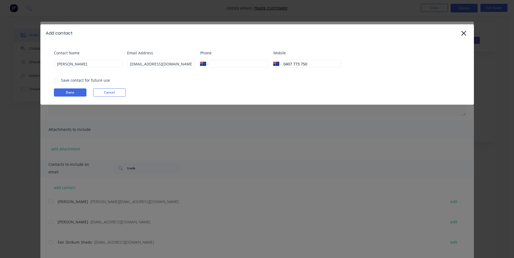
select select "AU"
click at [70, 64] on input at bounding box center [88, 64] width 68 height 8
type input "[PERSON_NAME]"
type input "[EMAIL_ADDRESS][DOMAIN_NAME]"
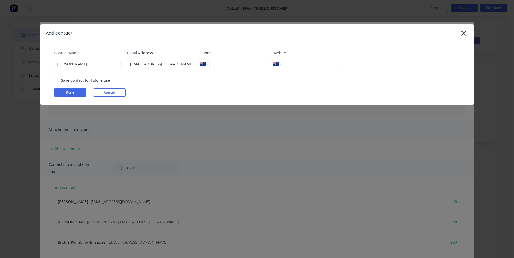
type input "0407 773 750"
click at [55, 80] on div at bounding box center [56, 80] width 11 height 11
click at [72, 90] on button "Done" at bounding box center [70, 93] width 32 height 8
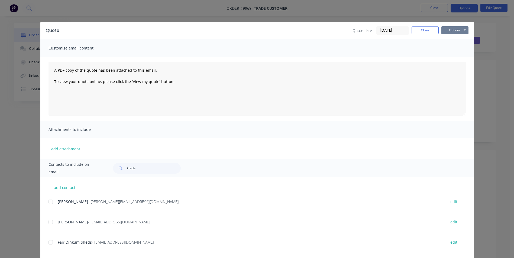
click at [445, 30] on button "Options" at bounding box center [454, 30] width 27 height 8
click at [450, 56] on button "Email" at bounding box center [458, 57] width 35 height 9
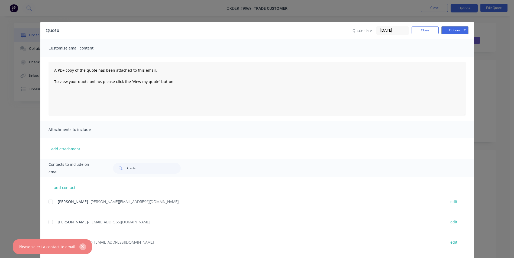
click at [82, 246] on icon "button" at bounding box center [83, 247] width 4 height 5
click at [135, 168] on input "trade" at bounding box center [154, 168] width 54 height 11
type input "t"
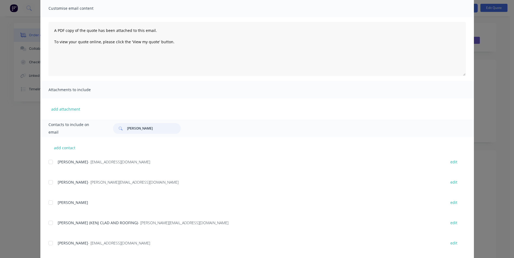
scroll to position [49, 0]
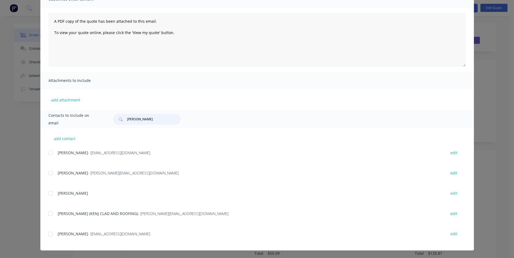
click at [48, 234] on div at bounding box center [50, 234] width 11 height 11
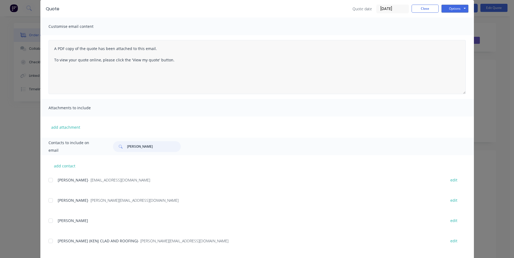
scroll to position [0, 0]
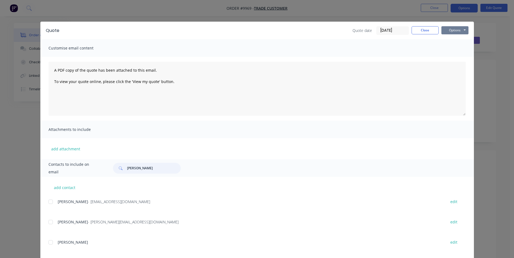
type input "[PERSON_NAME]"
click at [463, 28] on button "Options" at bounding box center [454, 30] width 27 height 8
click at [456, 57] on button "Email" at bounding box center [458, 57] width 35 height 9
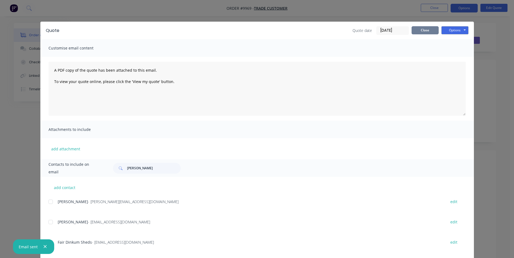
click at [425, 31] on button "Close" at bounding box center [424, 30] width 27 height 8
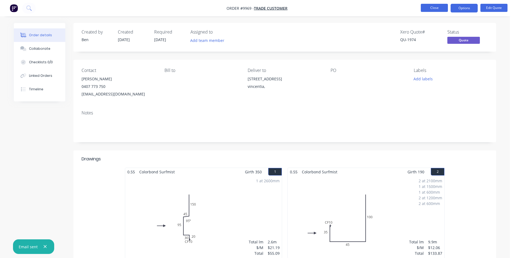
click at [423, 8] on button "Close" at bounding box center [434, 8] width 27 height 8
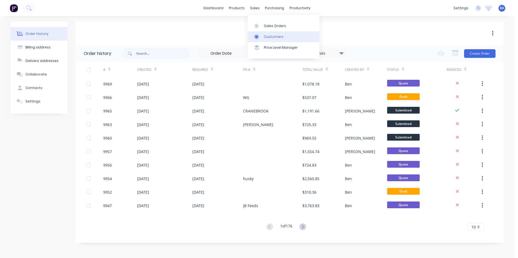
click at [261, 35] on div at bounding box center [258, 36] width 8 height 5
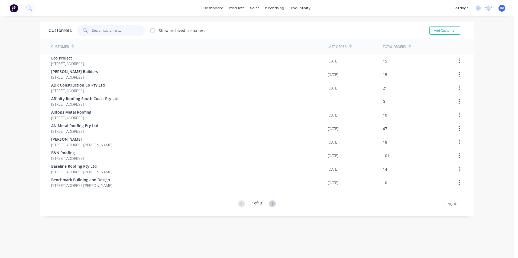
click at [131, 27] on input "text" at bounding box center [118, 30] width 53 height 11
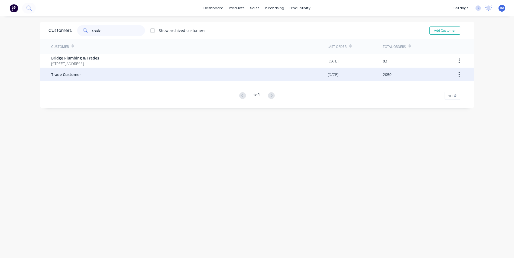
type input "trade"
click at [95, 72] on div "Trade Customer" at bounding box center [189, 75] width 276 height 14
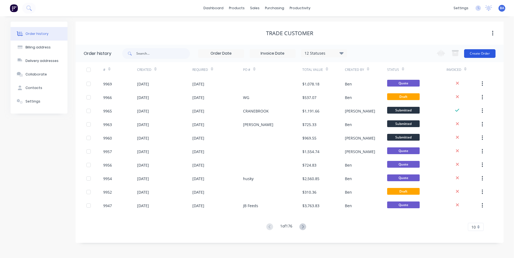
click at [486, 55] on button "Create Order" at bounding box center [479, 53] width 31 height 9
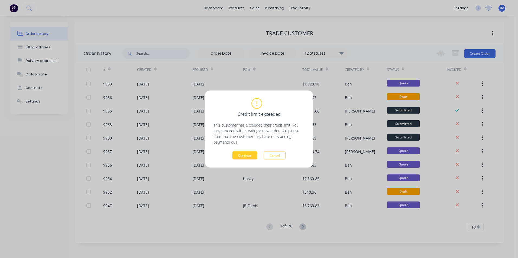
click at [243, 152] on button "Continue" at bounding box center [244, 156] width 25 height 8
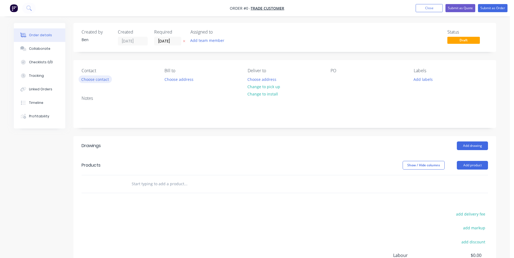
click at [91, 77] on button "Choose contact" at bounding box center [95, 79] width 33 height 7
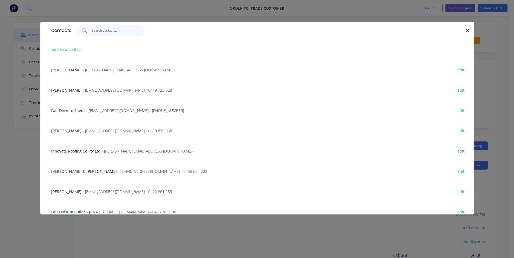
click at [105, 30] on input "text" at bounding box center [118, 30] width 53 height 11
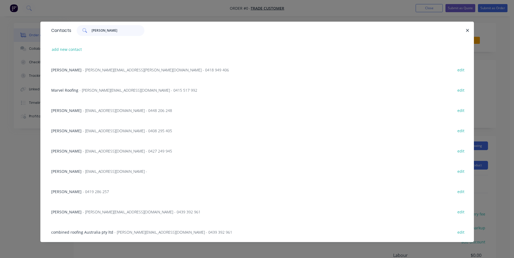
type input "[PERSON_NAME]"
click at [83, 211] on span "- [PERSON_NAME][EMAIL_ADDRESS][DOMAIN_NAME] - 0439 392 961" at bounding box center [142, 212] width 118 height 5
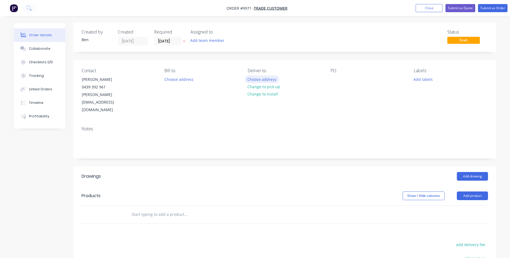
click at [268, 80] on button "Choose address" at bounding box center [262, 79] width 35 height 7
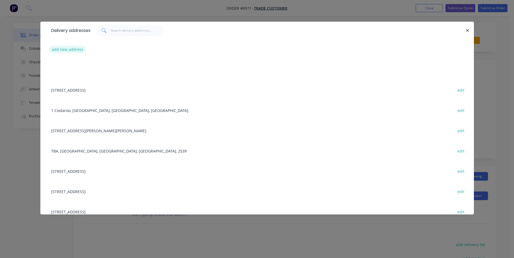
click at [69, 48] on button "add new address" at bounding box center [67, 49] width 37 height 7
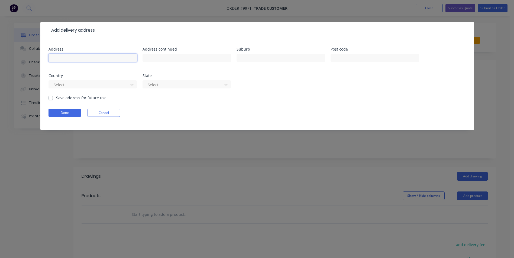
click at [71, 60] on input "text" at bounding box center [92, 58] width 89 height 8
type input "court House"
click at [245, 58] on input "text" at bounding box center [280, 58] width 89 height 8
type input "nowra"
click at [72, 111] on button "Done" at bounding box center [64, 113] width 32 height 8
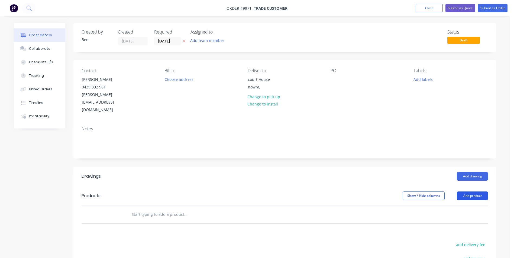
click at [460, 192] on button "Add product" at bounding box center [472, 196] width 31 height 9
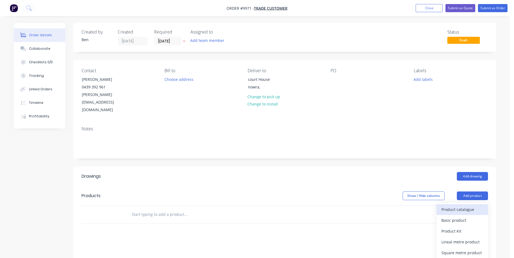
click at [459, 206] on div "Product catalogue" at bounding box center [462, 210] width 42 height 8
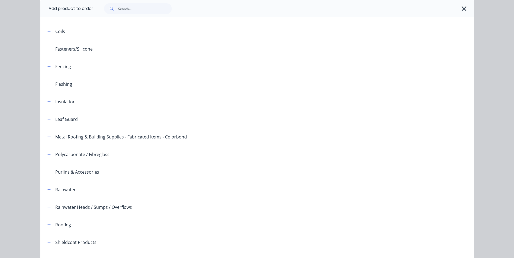
scroll to position [124, 0]
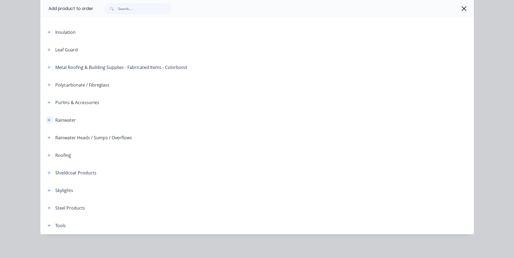
click at [47, 120] on icon "button" at bounding box center [48, 120] width 3 height 3
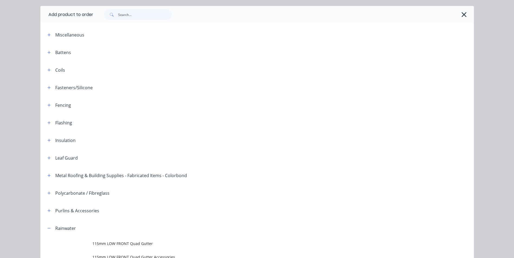
scroll to position [0, 0]
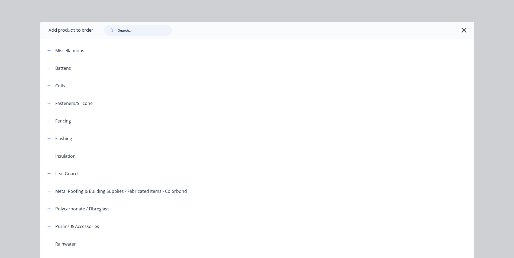
click at [141, 29] on input "text" at bounding box center [145, 30] width 54 height 11
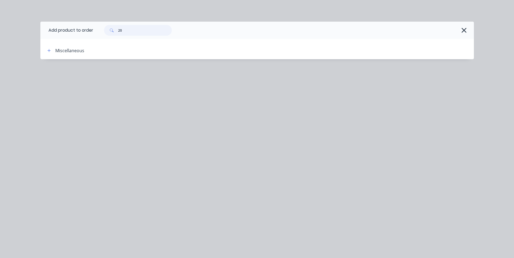
type input "2"
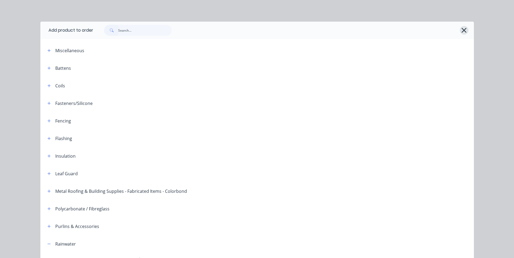
click at [461, 30] on icon "button" at bounding box center [464, 31] width 6 height 8
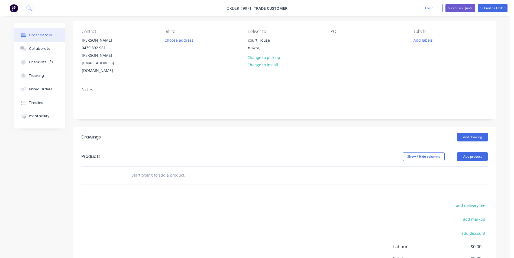
scroll to position [89, 0]
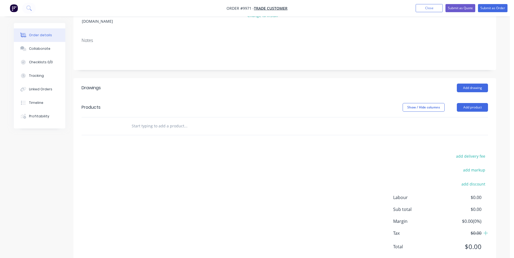
click at [162, 121] on input "text" at bounding box center [185, 126] width 108 height 11
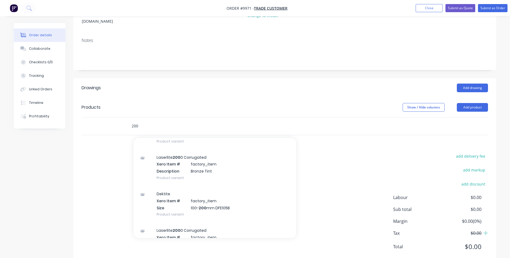
scroll to position [190, 0]
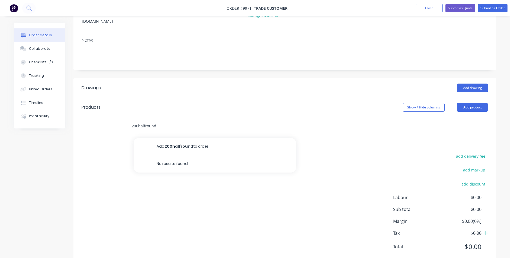
click at [137, 121] on input "200halfround" at bounding box center [185, 126] width 108 height 11
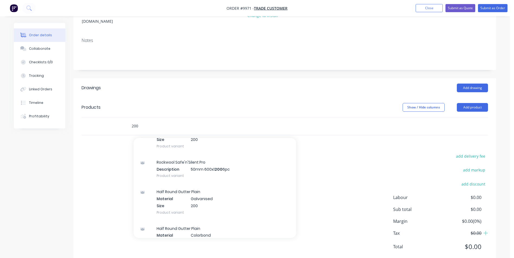
scroll to position [271, 0]
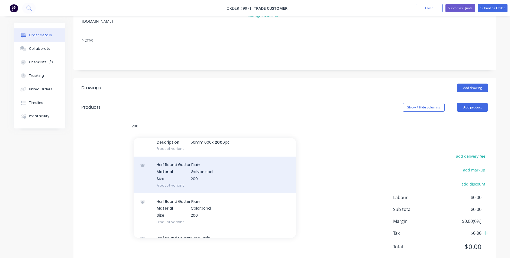
type input "200"
click at [220, 161] on div "Half Round Gutter Plain Material Galvanised Size 200 Product variant" at bounding box center [215, 175] width 162 height 37
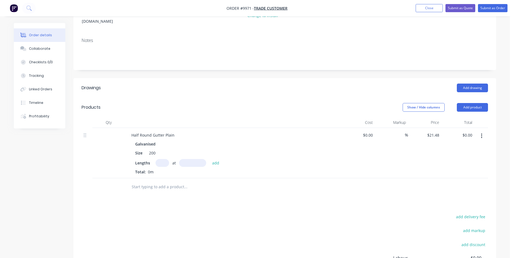
click at [482, 133] on icon "button" at bounding box center [481, 136] width 1 height 6
click at [451, 179] on div "Delete" at bounding box center [462, 183] width 42 height 8
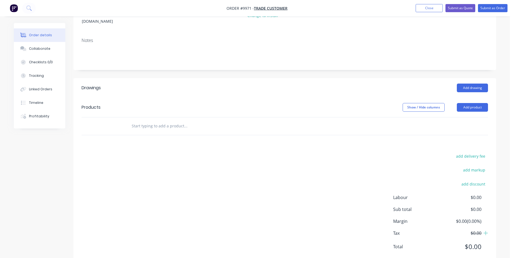
click at [152, 121] on input "text" at bounding box center [185, 126] width 108 height 11
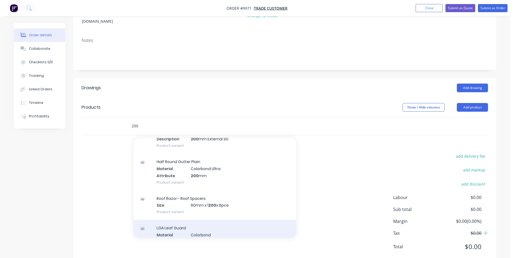
scroll to position [1300, 0]
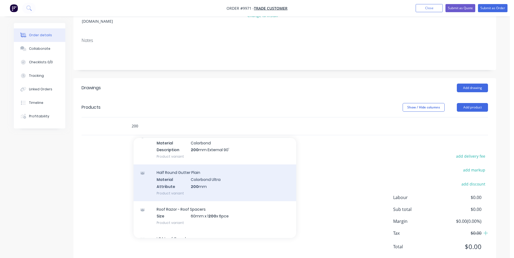
type input "200"
click at [224, 168] on div "Half Round Gutter Plain Material Colorbond Ultra Attribute 200 mm Product varia…" at bounding box center [215, 183] width 162 height 37
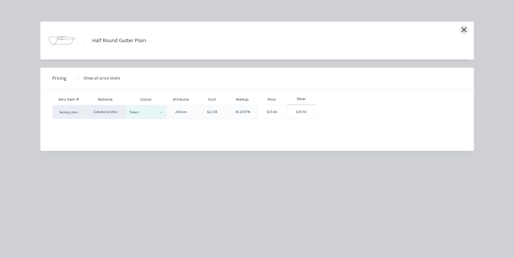
click at [462, 29] on icon "button" at bounding box center [464, 30] width 6 height 8
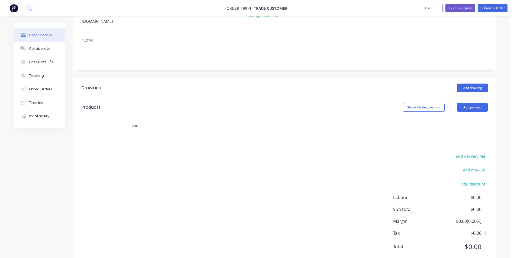
click at [152, 121] on input "200" at bounding box center [185, 126] width 108 height 11
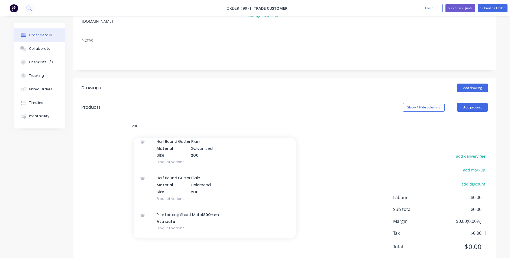
scroll to position [1625, 0]
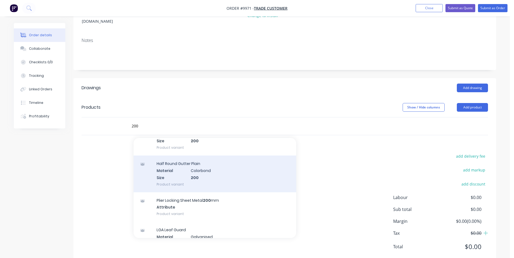
click at [198, 158] on div "Half Round Gutter Plain Material Colorbond Size 200 Product variant" at bounding box center [215, 174] width 162 height 37
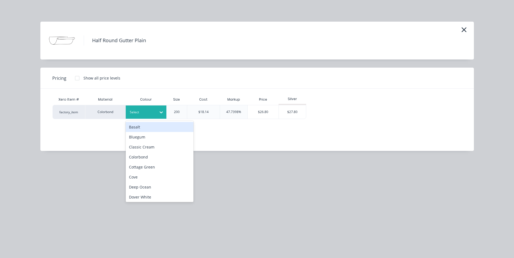
click at [161, 112] on icon at bounding box center [161, 113] width 3 height 2
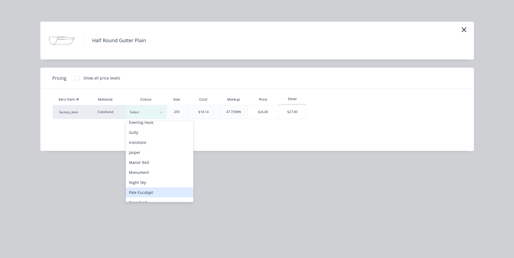
scroll to position [81, 0]
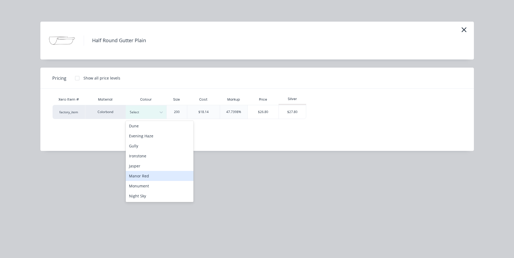
click at [152, 177] on div "Manor Red" at bounding box center [160, 176] width 68 height 10
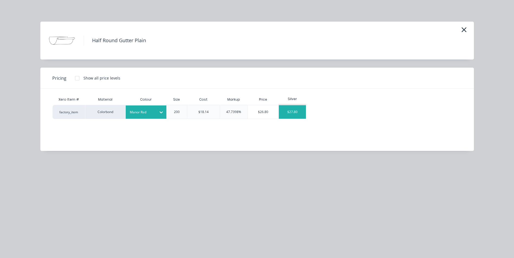
click at [286, 110] on div "$27.80" at bounding box center [292, 112] width 27 height 14
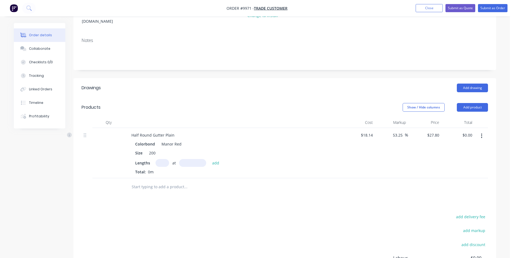
click at [141, 182] on input "text" at bounding box center [185, 187] width 108 height 11
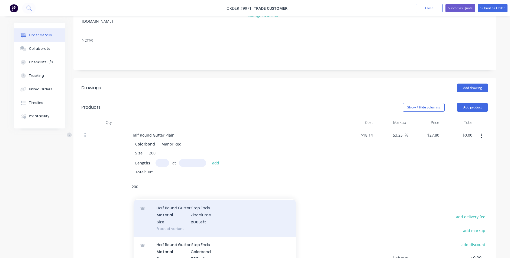
scroll to position [1896, 0]
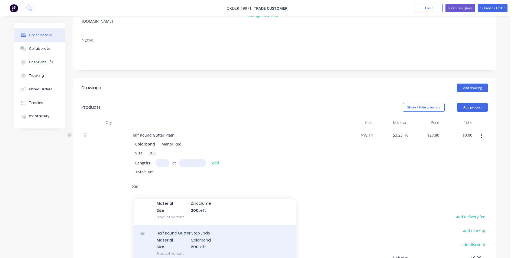
type input "200"
click at [216, 225] on div "Half Round Gutter Stop Ends Material Colorbond Size 200 Left Product variant" at bounding box center [215, 243] width 162 height 37
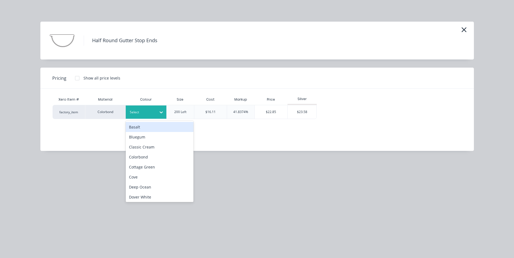
click at [162, 111] on icon at bounding box center [160, 112] width 5 height 5
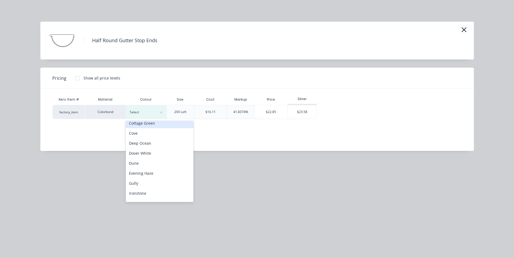
scroll to position [135, 0]
click at [154, 122] on div "Manor Red" at bounding box center [160, 122] width 68 height 10
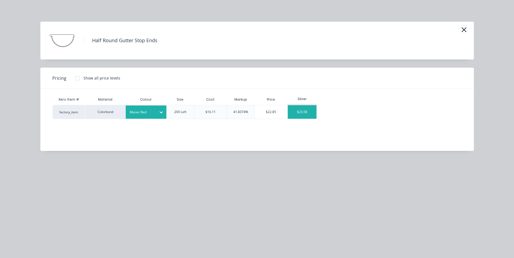
click at [299, 109] on div "$23.58" at bounding box center [302, 112] width 29 height 14
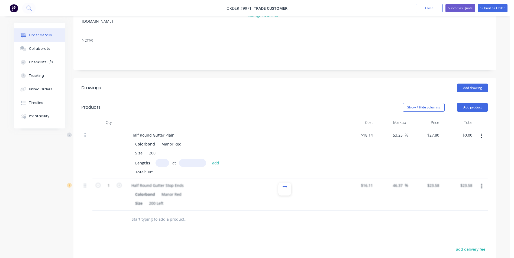
click at [156, 214] on input "text" at bounding box center [185, 219] width 108 height 11
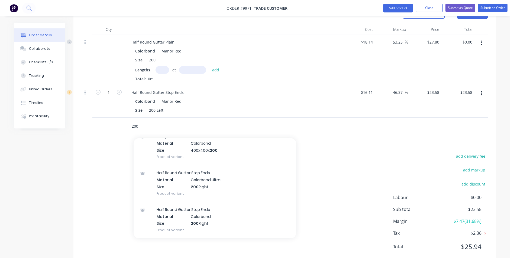
scroll to position [2410, 0]
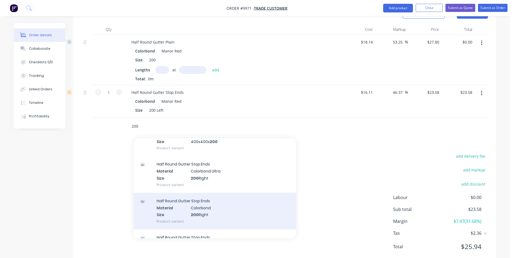
type input "200"
click at [218, 193] on div "Half Round Gutter Stop Ends Material Colorbond Size 200 Right Product variant" at bounding box center [215, 211] width 162 height 37
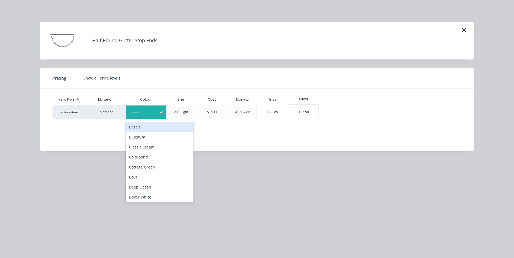
click at [161, 113] on icon at bounding box center [160, 112] width 5 height 5
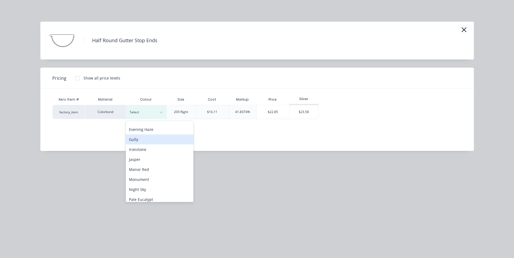
scroll to position [108, 0]
click at [158, 151] on div "Manor Red" at bounding box center [160, 149] width 68 height 10
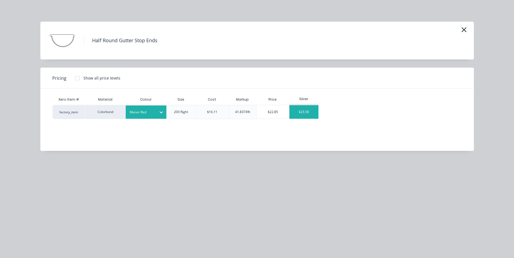
click at [304, 115] on div "$23.58" at bounding box center [303, 112] width 29 height 14
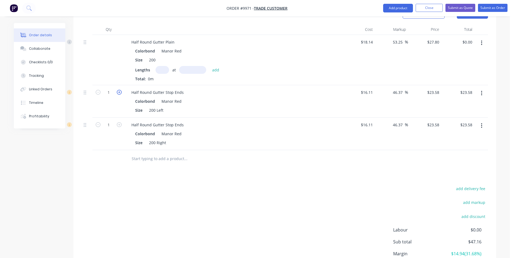
click at [119, 90] on icon "button" at bounding box center [119, 92] width 5 height 5
type input "2"
type input "$47.16"
click at [118, 122] on icon "button" at bounding box center [119, 124] width 5 height 5
type input "2"
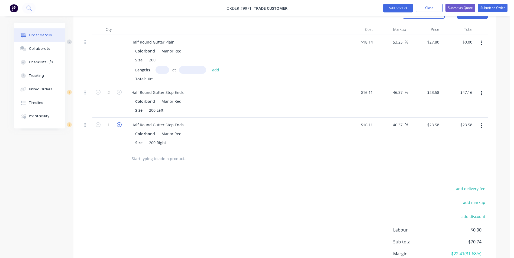
type input "$47.16"
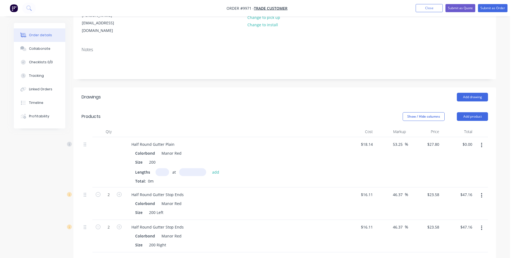
scroll to position [73, 0]
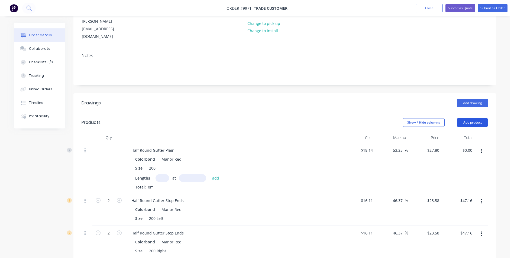
click at [470, 118] on button "Add product" at bounding box center [472, 122] width 31 height 9
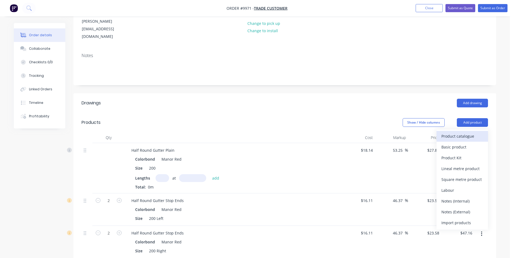
click at [461, 132] on div "Product catalogue" at bounding box center [462, 136] width 42 height 8
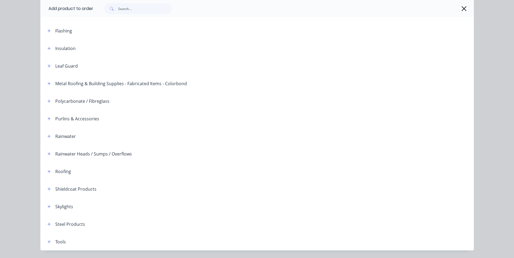
scroll to position [108, 0]
click at [47, 136] on icon "button" at bounding box center [48, 135] width 3 height 3
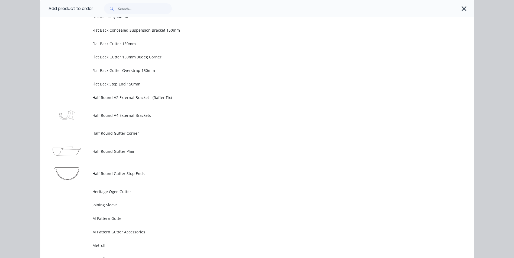
scroll to position [1164, 0]
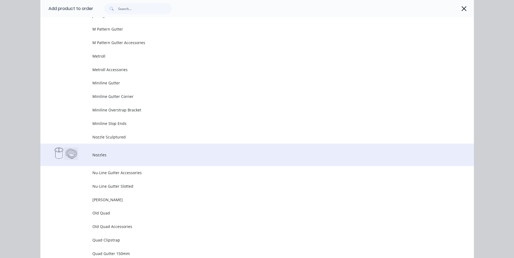
click at [119, 152] on span "Nozzles" at bounding box center [244, 155] width 305 height 6
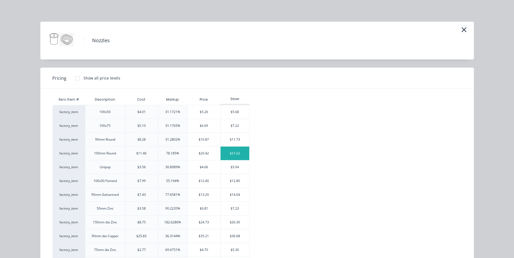
click at [231, 154] on div "$21.62" at bounding box center [234, 154] width 29 height 14
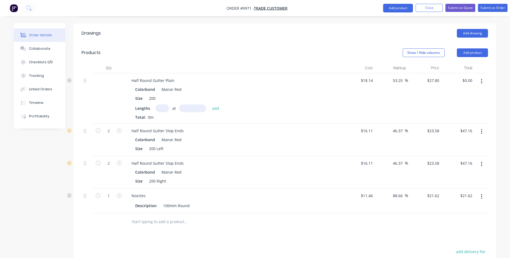
scroll to position [239, 0]
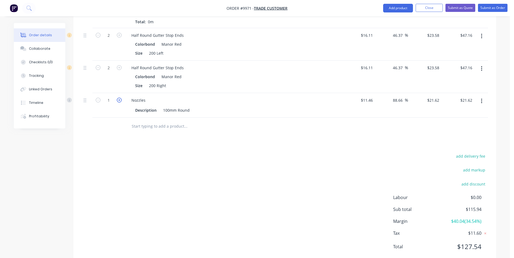
click at [118, 98] on icon "button" at bounding box center [119, 100] width 5 height 5
type input "2"
type input "$43.24"
click at [180, 121] on input "text" at bounding box center [185, 126] width 108 height 11
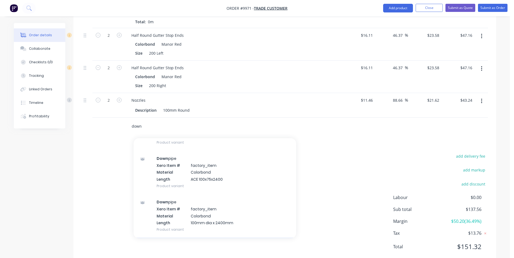
scroll to position [325, 0]
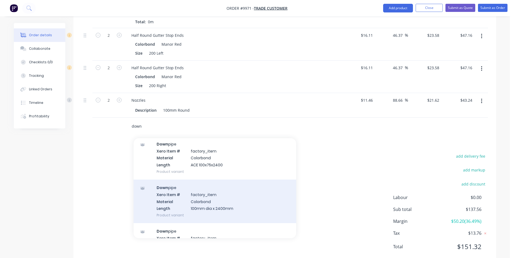
type input "down"
click at [237, 190] on div "Down pipe Xero Item # factory_item Material Colorbond Length 100mm dia x 2400mm…" at bounding box center [215, 202] width 162 height 44
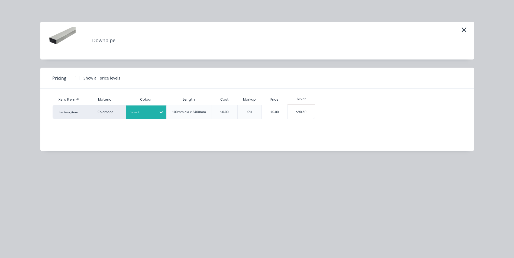
click at [158, 110] on div at bounding box center [161, 112] width 10 height 9
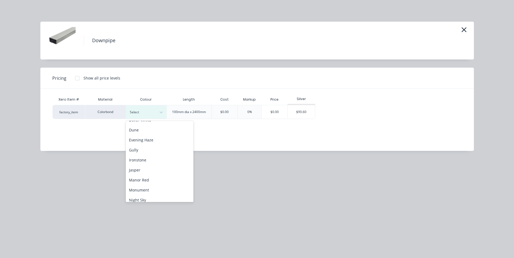
scroll to position [81, 0]
click at [152, 176] on div "Manor Red" at bounding box center [160, 176] width 68 height 10
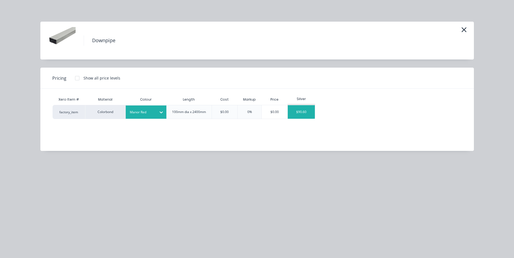
click at [297, 110] on div "$90.60" at bounding box center [301, 112] width 27 height 14
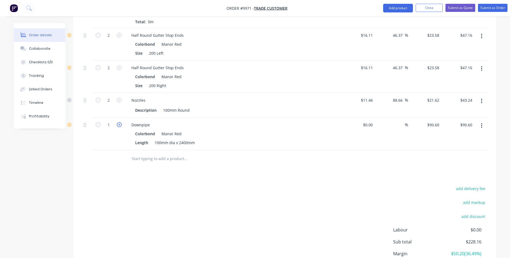
click at [121, 122] on icon "button" at bounding box center [119, 124] width 5 height 5
type input "2"
type input "$181.20"
click at [121, 122] on icon "button" at bounding box center [119, 124] width 5 height 5
type input "3"
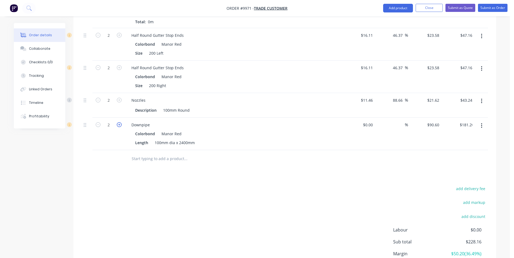
type input "$271.80"
click at [121, 122] on icon "button" at bounding box center [119, 124] width 5 height 5
type input "4"
type input "$362.40"
click at [121, 122] on icon "button" at bounding box center [119, 124] width 5 height 5
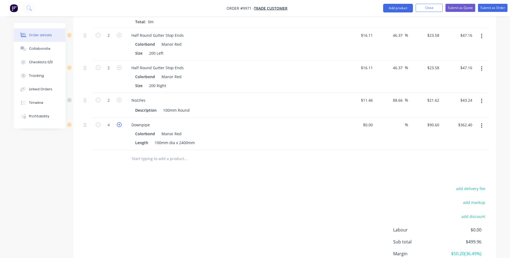
type input "5"
type input "$453.00"
click at [182, 154] on input "text" at bounding box center [185, 159] width 108 height 11
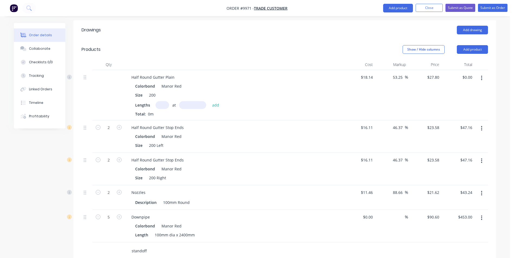
scroll to position [49, 0]
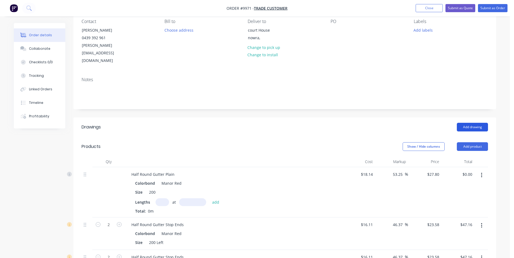
type input "standoff"
click at [474, 123] on button "Add drawing" at bounding box center [472, 127] width 31 height 9
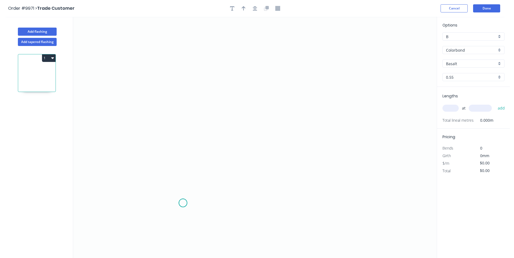
click at [183, 203] on icon "0" at bounding box center [254, 138] width 363 height 242
click at [182, 184] on icon "0" at bounding box center [254, 138] width 363 height 242
click at [166, 184] on icon "0 ?" at bounding box center [254, 138] width 363 height 242
click at [164, 126] on icon "0 ? ?" at bounding box center [254, 138] width 363 height 242
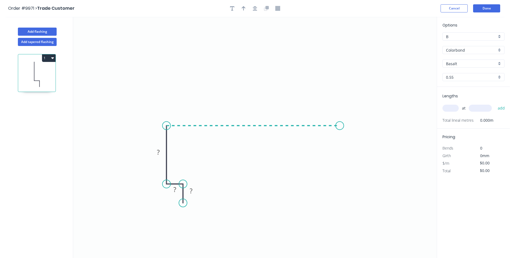
click at [340, 126] on icon "0 ? ? ?" at bounding box center [254, 138] width 363 height 242
drag, startPoint x: 349, startPoint y: 133, endPoint x: 398, endPoint y: 105, distance: 55.7
click at [350, 133] on icon "0 ? ? ? ?" at bounding box center [254, 138] width 363 height 242
click at [194, 191] on rect at bounding box center [190, 192] width 11 height 8
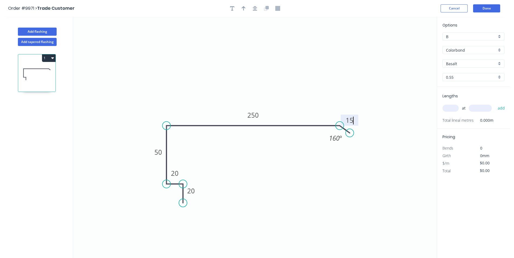
click at [384, 93] on icon "0 20 20 50 250 15 160 º" at bounding box center [254, 138] width 363 height 242
type input "$18.27"
drag, startPoint x: 356, startPoint y: 116, endPoint x: 366, endPoint y: 119, distance: 10.6
click at [366, 119] on rect at bounding box center [360, 123] width 18 height 11
click at [244, 8] on icon "button" at bounding box center [244, 8] width 4 height 4
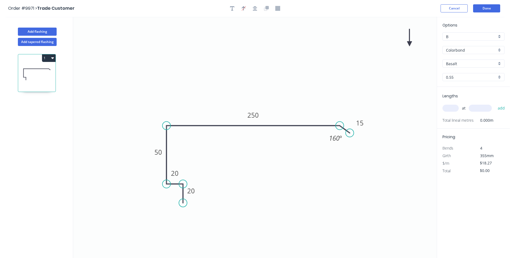
drag, startPoint x: 409, startPoint y: 41, endPoint x: 372, endPoint y: 63, distance: 42.8
click at [210, 57] on icon "0 20 20 50 250 15 160 º" at bounding box center [254, 138] width 363 height 242
drag, startPoint x: 409, startPoint y: 42, endPoint x: 255, endPoint y: 77, distance: 157.9
click at [255, 77] on icon at bounding box center [255, 70] width 5 height 17
click at [463, 63] on input "Basalt" at bounding box center [471, 64] width 51 height 6
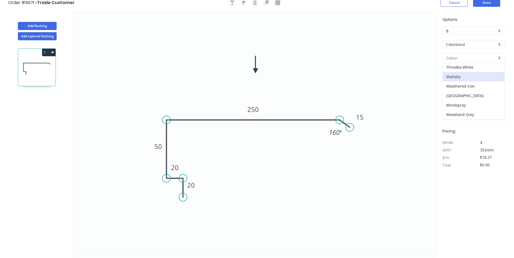
scroll to position [10, 0]
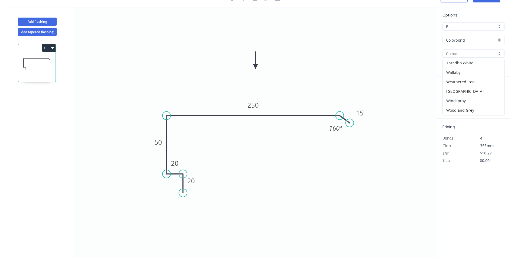
click at [470, 98] on div "Windspray" at bounding box center [472, 100] width 61 height 9
type input "Windspray"
click at [451, 97] on input "text" at bounding box center [450, 98] width 16 height 7
type input "4"
type input "2500"
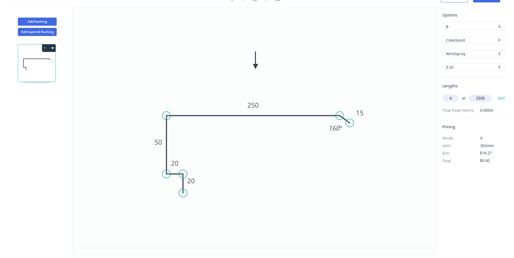
click at [495, 94] on button "add" at bounding box center [501, 98] width 13 height 9
type input "$182.70"
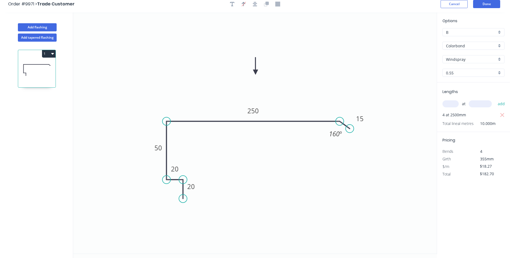
scroll to position [0, 0]
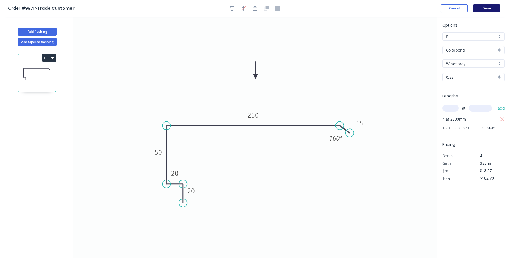
click at [488, 8] on button "Done" at bounding box center [486, 8] width 27 height 8
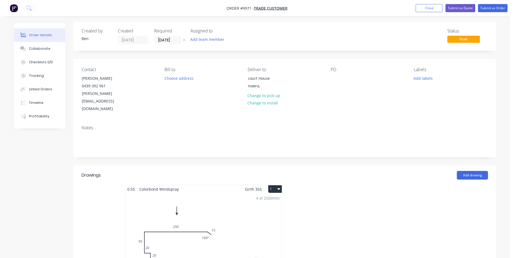
scroll to position [27, 0]
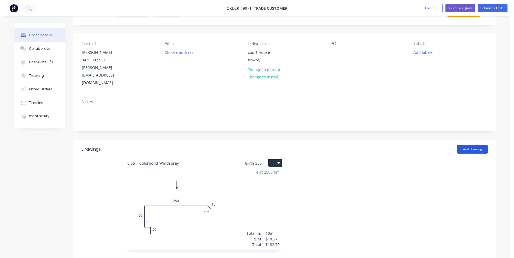
click at [474, 145] on button "Add drawing" at bounding box center [472, 149] width 31 height 9
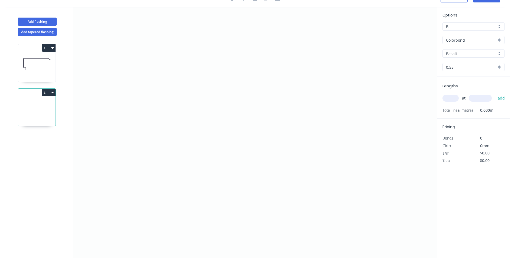
scroll to position [10, 0]
click at [136, 66] on icon "0" at bounding box center [254, 128] width 363 height 242
click at [139, 164] on icon "0" at bounding box center [254, 128] width 363 height 242
click at [135, 164] on circle at bounding box center [136, 164] width 8 height 8
click at [136, 162] on circle at bounding box center [136, 163] width 8 height 8
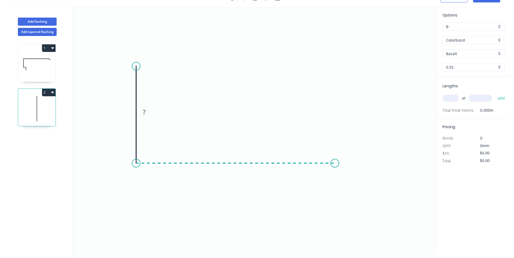
click at [335, 164] on icon "0 ?" at bounding box center [254, 128] width 363 height 242
click at [350, 169] on icon "0 ? ?" at bounding box center [254, 128] width 363 height 242
click at [148, 111] on rect at bounding box center [144, 113] width 11 height 8
click at [236, 92] on icon "0 150 250 15 160 º" at bounding box center [254, 128] width 363 height 242
type input "$18.46"
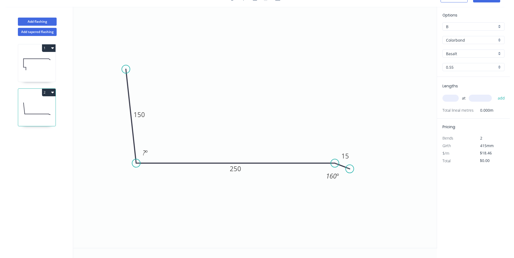
drag, startPoint x: 135, startPoint y: 64, endPoint x: 126, endPoint y: 69, distance: 10.4
click at [126, 69] on circle at bounding box center [126, 69] width 8 height 8
click at [146, 156] on tspan "º" at bounding box center [146, 152] width 2 height 9
click at [282, 114] on icon "0 150 250 15 95 º 160 º" at bounding box center [254, 128] width 363 height 242
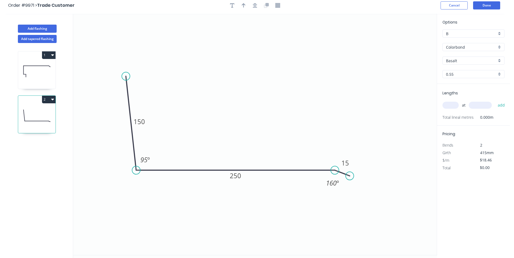
scroll to position [0, 0]
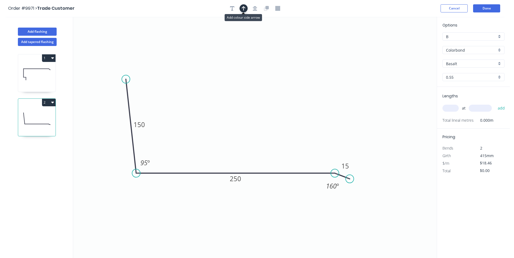
click at [242, 7] on icon "button" at bounding box center [244, 8] width 4 height 5
drag, startPoint x: 408, startPoint y: 42, endPoint x: 237, endPoint y: 114, distance: 185.9
click at [237, 114] on icon at bounding box center [236, 107] width 5 height 17
click at [468, 62] on input "Basalt" at bounding box center [471, 64] width 51 height 6
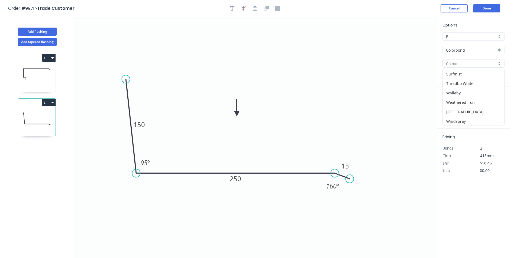
scroll to position [200, 0]
click at [469, 108] on div "Windspray" at bounding box center [472, 110] width 61 height 9
type input "Windspray"
click at [455, 108] on input "text" at bounding box center [450, 108] width 16 height 7
type input "2"
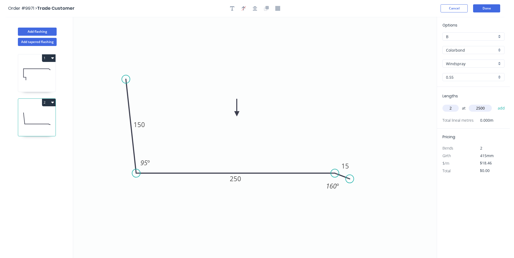
type input "2500"
click at [495, 104] on button "add" at bounding box center [501, 108] width 13 height 9
type input "$92.30"
click at [481, 8] on button "Done" at bounding box center [486, 8] width 27 height 8
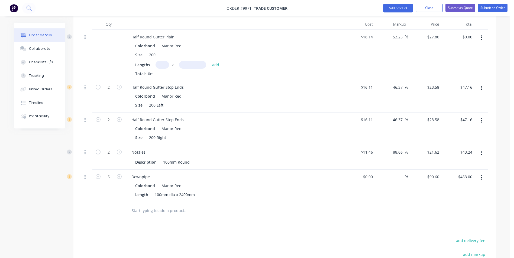
scroll to position [298, 0]
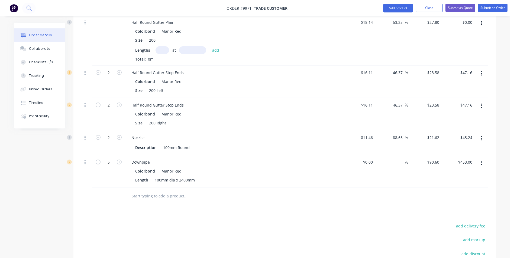
click at [149, 191] on input "text" at bounding box center [185, 196] width 108 height 11
click at [144, 191] on input "100mmabby" at bounding box center [185, 196] width 108 height 11
click at [158, 191] on input "100 abby" at bounding box center [185, 196] width 108 height 11
type input "1"
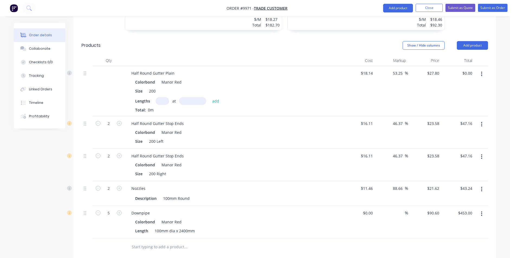
scroll to position [190, 0]
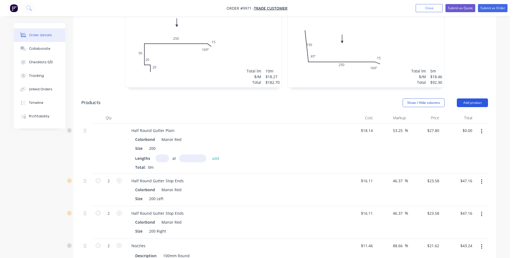
click at [467, 99] on button "Add product" at bounding box center [472, 103] width 31 height 9
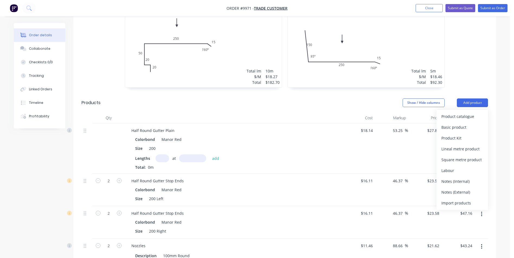
click at [461, 123] on div "Basic product" at bounding box center [462, 127] width 42 height 8
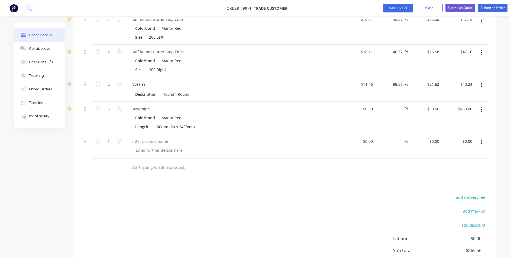
scroll to position [352, 0]
click at [144, 137] on div at bounding box center [149, 141] width 45 height 8
click at [119, 138] on icon "button" at bounding box center [119, 140] width 5 height 5
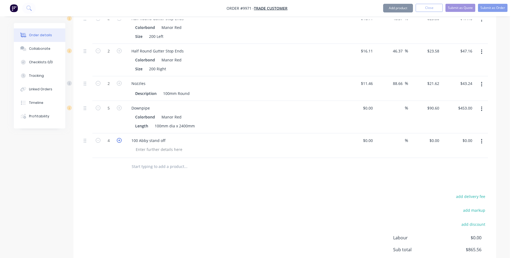
click at [119, 138] on icon "button" at bounding box center [119, 140] width 5 height 5
type input "8"
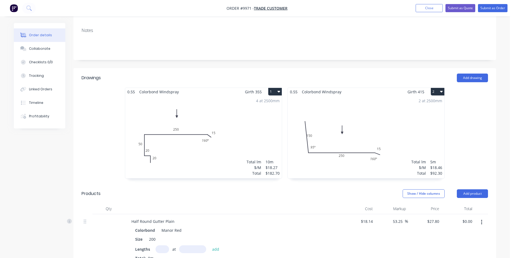
scroll to position [0, 0]
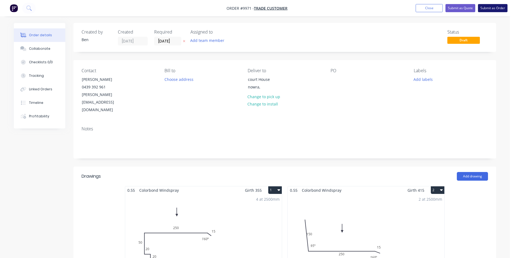
click at [491, 7] on button "Submit as Order" at bounding box center [493, 8] width 30 height 8
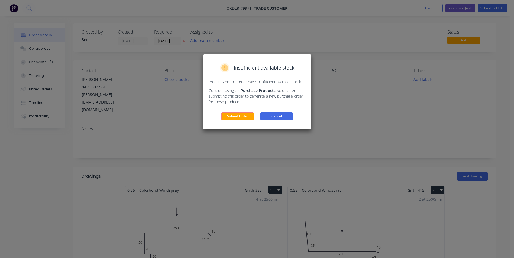
click at [274, 116] on button "Cancel" at bounding box center [276, 116] width 32 height 8
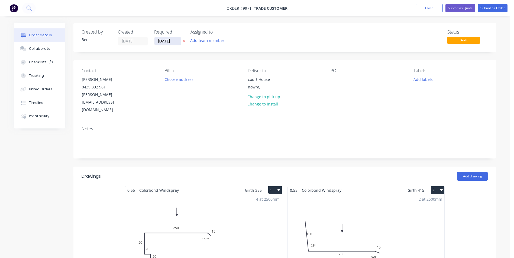
click at [176, 41] on input "[DATE]" at bounding box center [167, 41] width 27 height 8
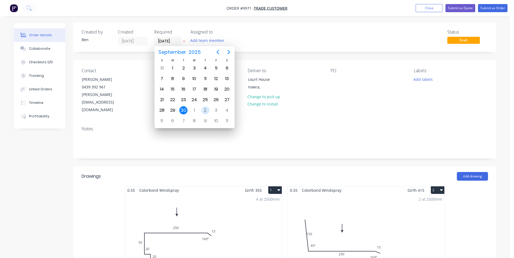
click at [203, 109] on div "2" at bounding box center [205, 110] width 8 height 8
type input "[DATE]"
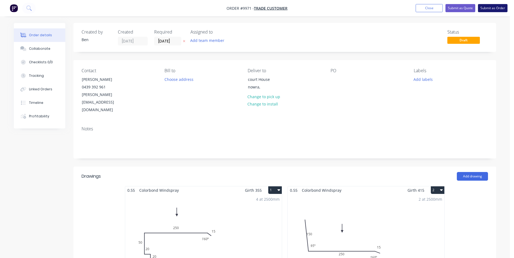
click at [486, 6] on button "Submit as Order" at bounding box center [493, 8] width 30 height 8
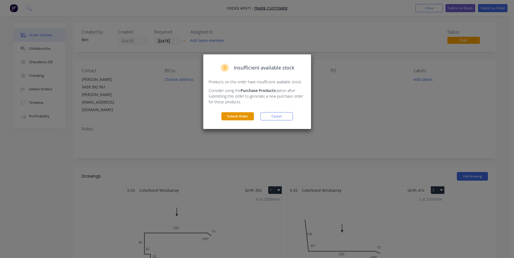
click at [240, 116] on button "Submit Order" at bounding box center [237, 116] width 32 height 8
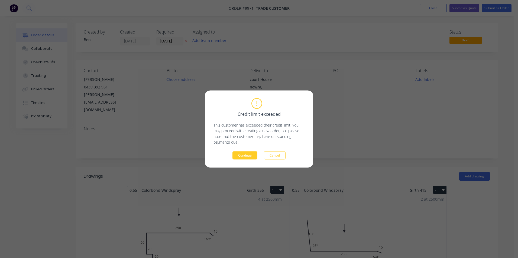
click at [249, 155] on button "Continue" at bounding box center [244, 156] width 25 height 8
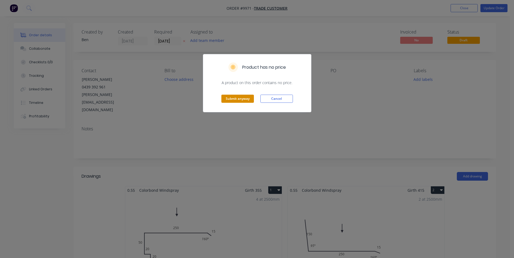
click at [241, 97] on button "Submit anyway" at bounding box center [237, 99] width 32 height 8
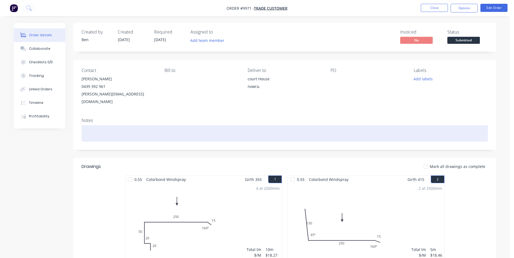
scroll to position [135, 0]
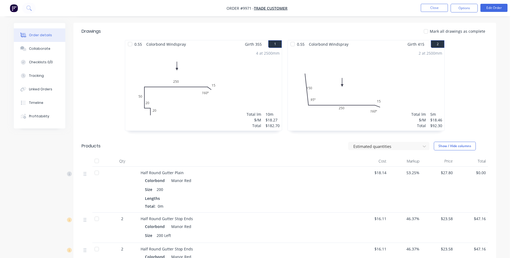
click at [190, 177] on div "Colorbond Manor Red" at bounding box center [247, 181] width 204 height 8
click at [492, 6] on button "Edit Order" at bounding box center [493, 8] width 27 height 8
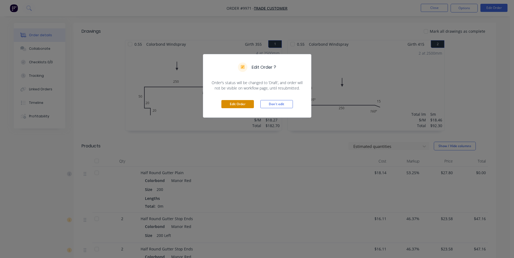
click at [239, 102] on button "Edit Order" at bounding box center [237, 104] width 32 height 8
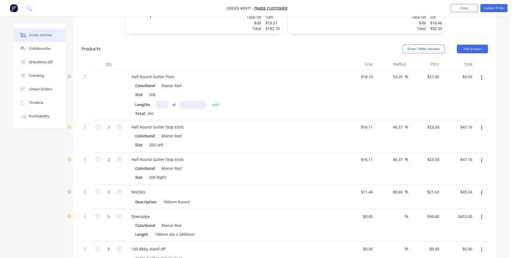
scroll to position [244, 0]
click at [164, 100] on input "text" at bounding box center [162, 104] width 14 height 8
type input "2"
type input "2400"
click at [209, 100] on button "add" at bounding box center [215, 103] width 13 height 7
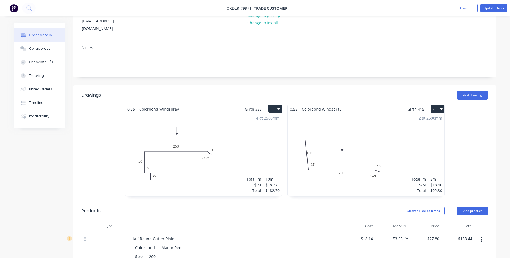
scroll to position [0, 0]
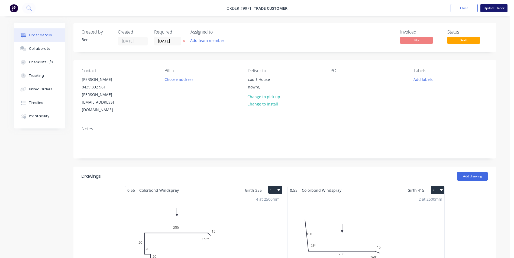
click at [489, 8] on button "Update Order" at bounding box center [493, 8] width 27 height 8
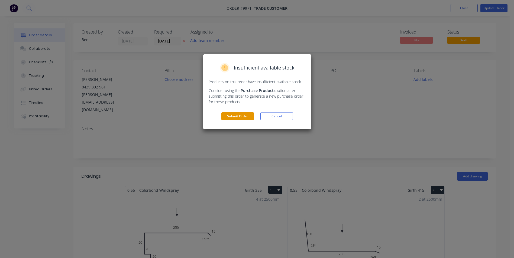
click at [235, 115] on button "Submit Order" at bounding box center [237, 116] width 32 height 8
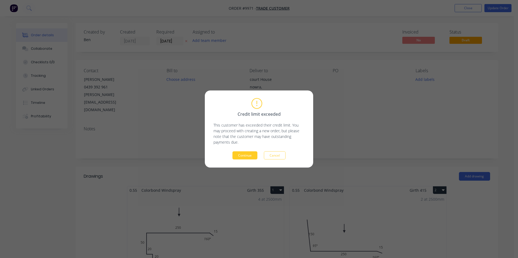
click at [243, 154] on button "Continue" at bounding box center [244, 156] width 25 height 8
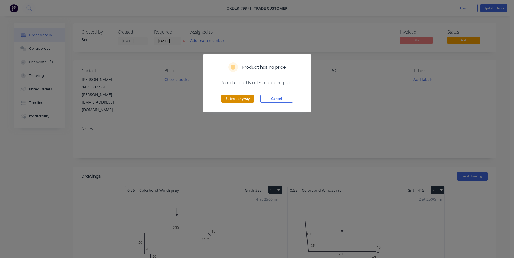
click at [224, 98] on button "Submit anyway" at bounding box center [237, 99] width 32 height 8
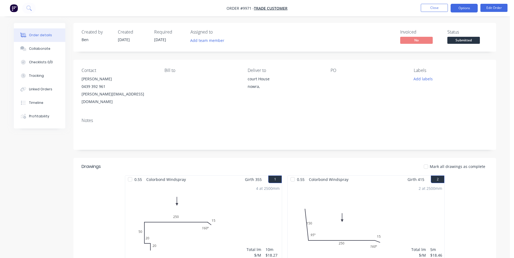
click at [458, 10] on button "Options" at bounding box center [463, 8] width 27 height 9
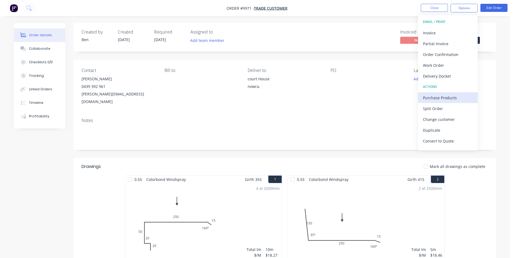
click at [435, 97] on div "Purchase Products" at bounding box center [448, 98] width 50 height 8
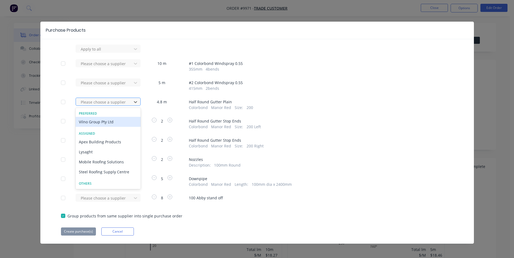
click at [119, 102] on div at bounding box center [104, 102] width 49 height 7
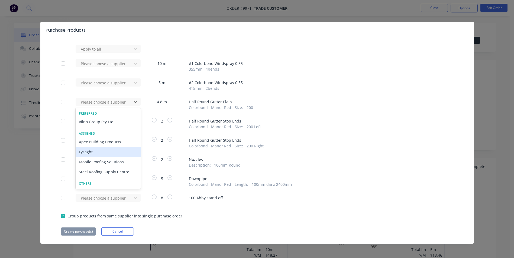
click at [100, 152] on div "Lysaght" at bounding box center [108, 152] width 65 height 10
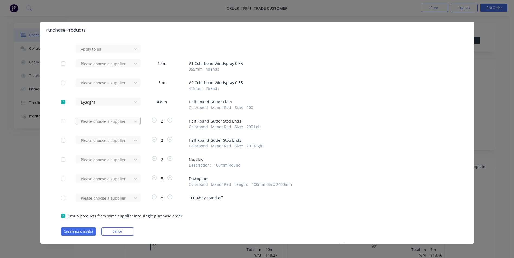
click at [108, 121] on div at bounding box center [104, 121] width 49 height 7
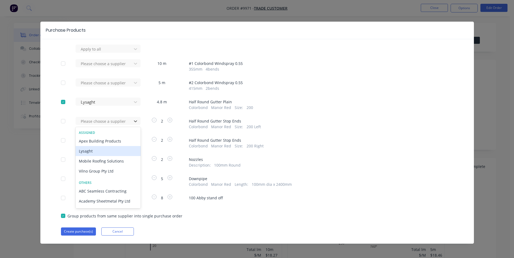
click at [101, 151] on div "Lysaght" at bounding box center [108, 151] width 65 height 10
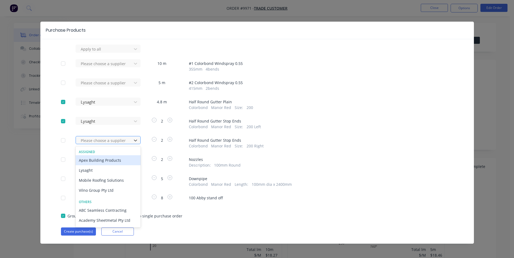
click at [102, 142] on div at bounding box center [104, 140] width 49 height 7
click at [99, 169] on div "Lysaght" at bounding box center [108, 170] width 65 height 10
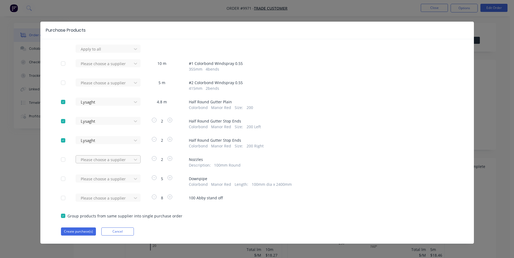
click at [114, 159] on div at bounding box center [104, 160] width 49 height 7
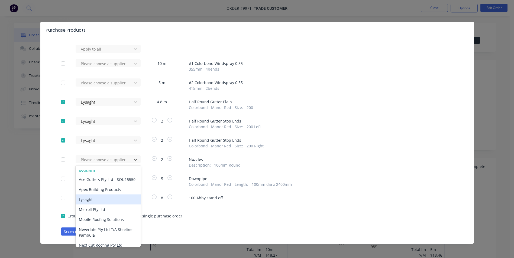
click at [96, 205] on div "Lysaght" at bounding box center [108, 200] width 65 height 10
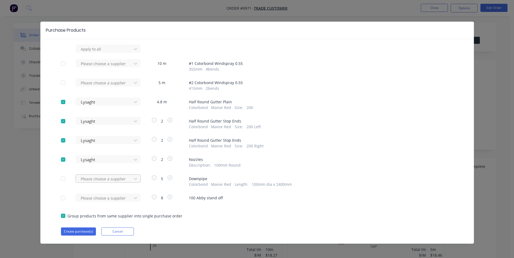
click at [95, 176] on div at bounding box center [104, 179] width 49 height 7
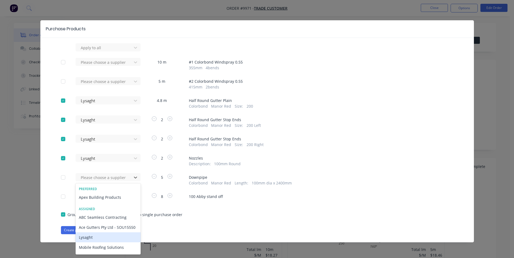
click at [95, 241] on div "Lysaght" at bounding box center [108, 238] width 65 height 10
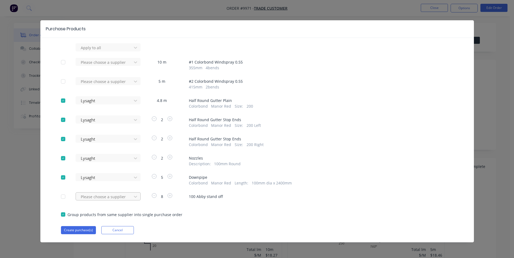
click at [117, 196] on div at bounding box center [104, 197] width 49 height 7
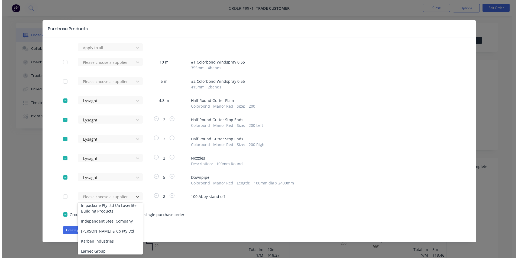
scroll to position [271, 0]
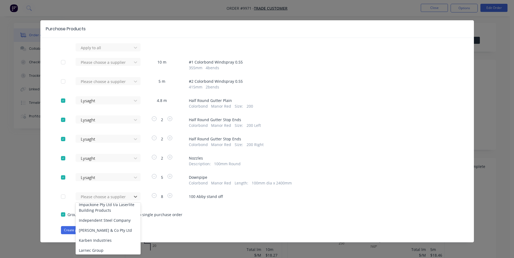
click at [96, 256] on div "Lysaght" at bounding box center [108, 261] width 65 height 10
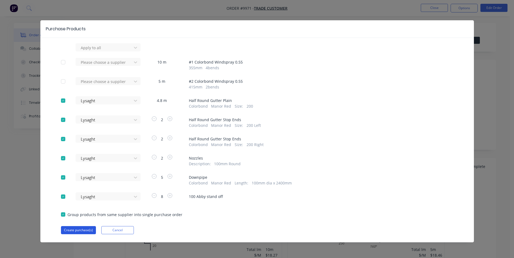
click at [76, 229] on button "Create purchase(s)" at bounding box center [78, 230] width 35 height 8
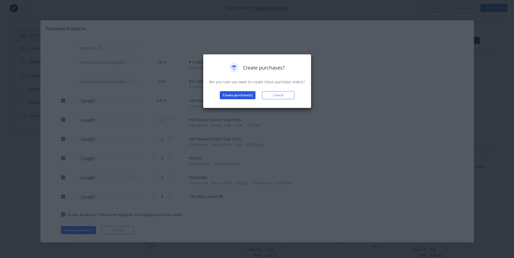
click at [239, 93] on button "Create purchase(s)" at bounding box center [238, 95] width 36 height 8
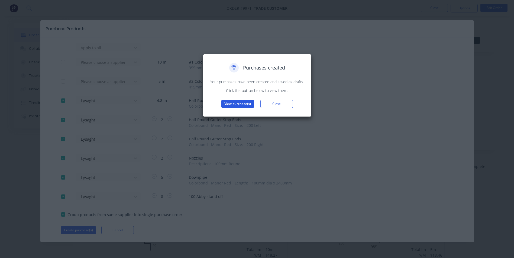
click at [233, 102] on button "View purchase(s)" at bounding box center [237, 104] width 32 height 8
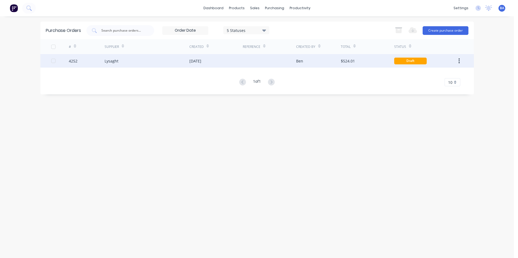
click at [216, 60] on div "[DATE]" at bounding box center [215, 61] width 53 height 14
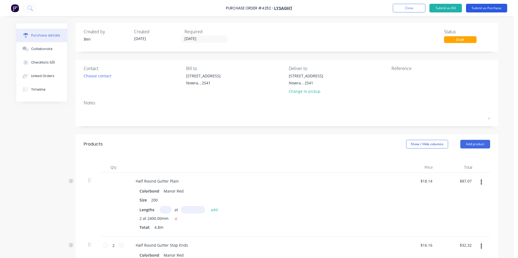
click at [479, 7] on button "Submit as Purchase" at bounding box center [486, 8] width 41 height 9
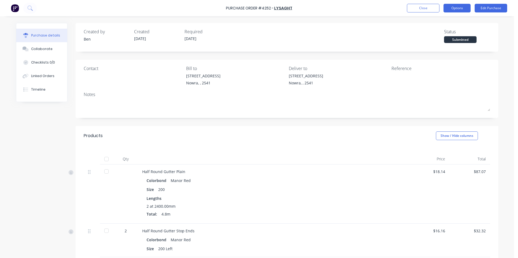
click at [460, 9] on button "Options" at bounding box center [456, 8] width 27 height 9
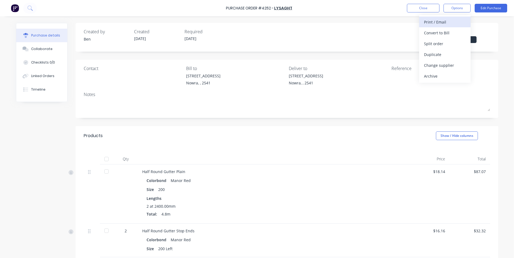
click at [445, 23] on div "Print / Email" at bounding box center [445, 22] width 42 height 8
click at [441, 34] on div "With pricing" at bounding box center [445, 33] width 42 height 8
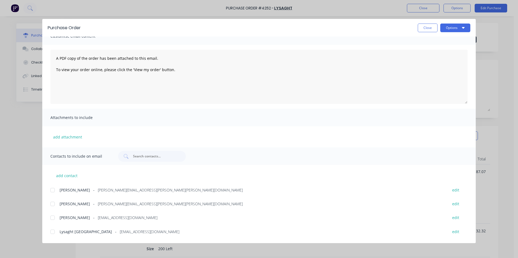
scroll to position [63, 0]
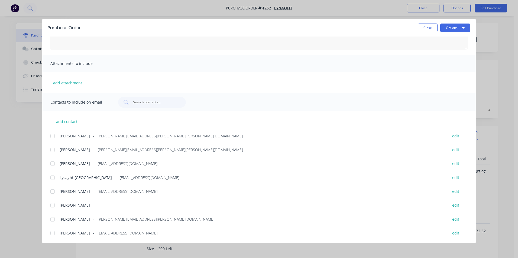
click at [53, 177] on div at bounding box center [52, 178] width 11 height 11
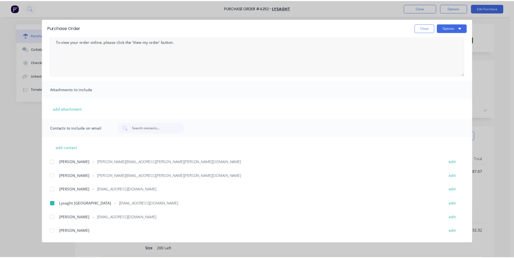
scroll to position [0, 0]
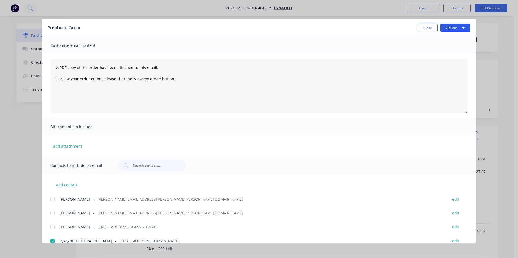
click at [451, 27] on button "Options" at bounding box center [455, 28] width 30 height 9
click at [436, 60] on div "Email" at bounding box center [445, 63] width 42 height 8
click at [426, 25] on button "Close" at bounding box center [428, 28] width 20 height 9
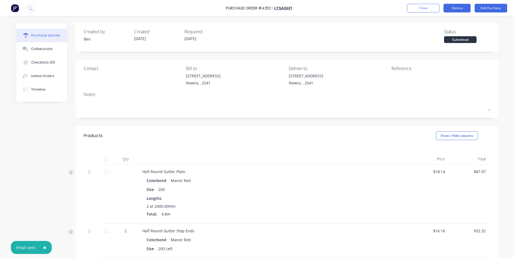
click at [450, 8] on button "Options" at bounding box center [456, 8] width 27 height 9
click at [391, 36] on div "Created by [PERSON_NAME] Created [DATE] Required [DATE] Status Submitted" at bounding box center [287, 35] width 406 height 15
click at [413, 8] on button "Close" at bounding box center [423, 8] width 32 height 9
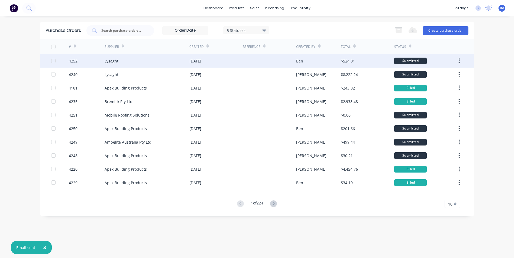
click at [234, 62] on div "[DATE]" at bounding box center [215, 61] width 53 height 14
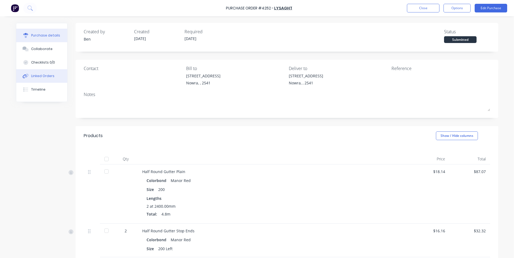
click at [46, 76] on div "Linked Orders" at bounding box center [42, 76] width 23 height 5
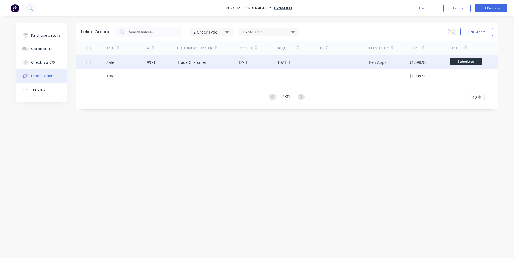
click at [220, 62] on div "Trade Customer" at bounding box center [207, 63] width 61 height 14
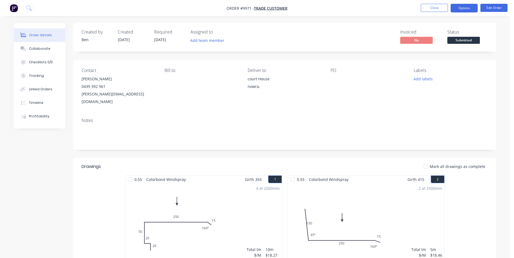
click at [465, 9] on button "Options" at bounding box center [463, 8] width 27 height 9
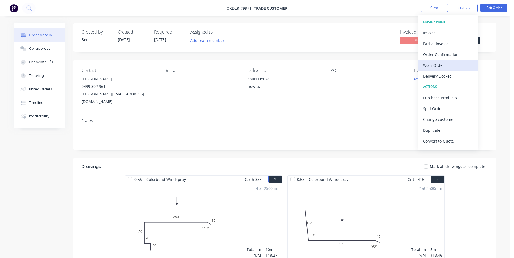
click at [444, 64] on div "Work Order" at bounding box center [448, 65] width 50 height 8
click at [441, 64] on div "Custom" at bounding box center [448, 65] width 50 height 8
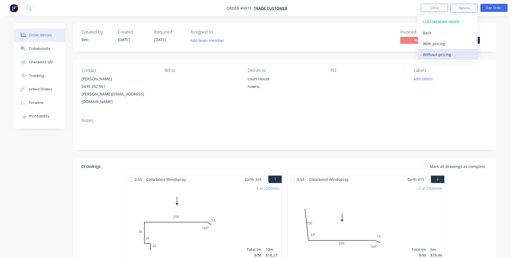
click at [441, 53] on div "Without pricing" at bounding box center [448, 55] width 50 height 8
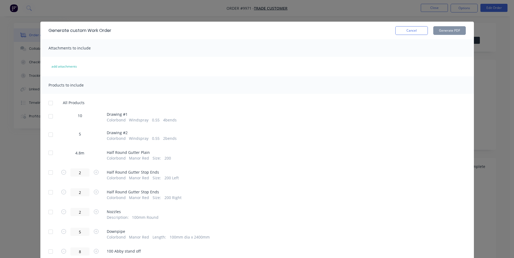
scroll to position [21, 0]
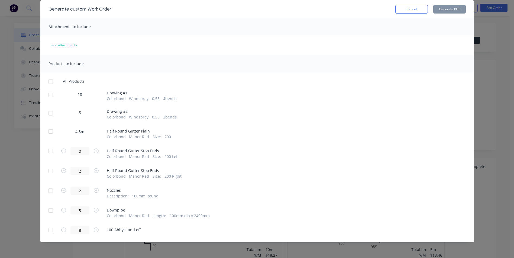
click at [48, 113] on div at bounding box center [50, 113] width 11 height 11
click at [47, 94] on div at bounding box center [50, 95] width 11 height 11
click at [437, 7] on button "Generate PDF" at bounding box center [449, 9] width 32 height 9
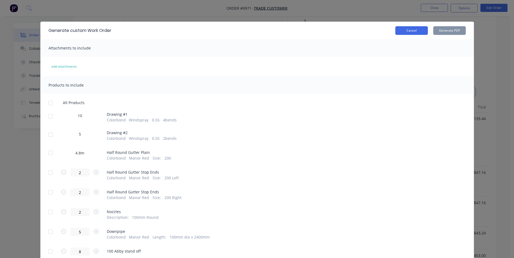
click at [400, 30] on button "Cancel" at bounding box center [411, 30] width 32 height 9
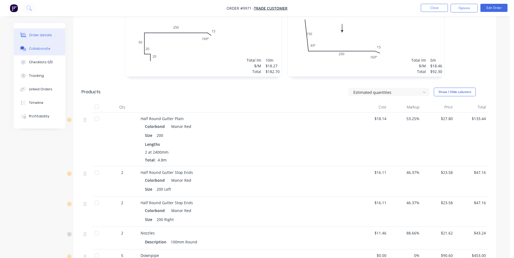
click at [47, 50] on div "Collaborate" at bounding box center [39, 48] width 21 height 5
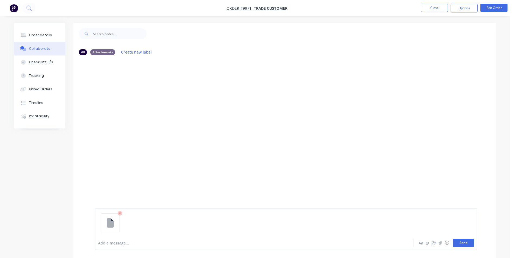
click at [470, 243] on button "Send" at bounding box center [463, 243] width 21 height 8
click at [432, 8] on button "Close" at bounding box center [434, 8] width 27 height 8
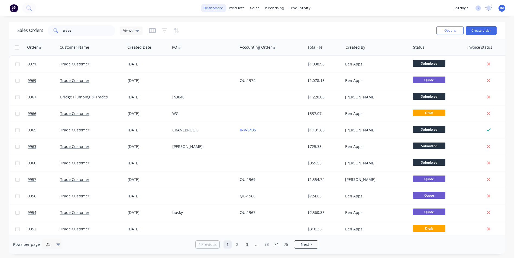
click at [219, 10] on link "dashboard" at bounding box center [213, 8] width 25 height 8
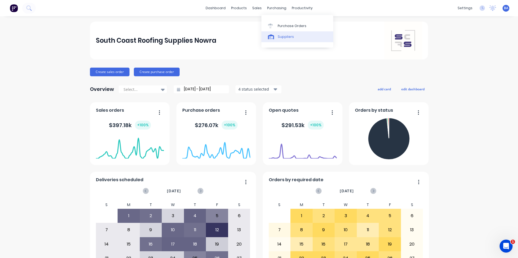
click at [271, 38] on icon at bounding box center [271, 36] width 6 height 5
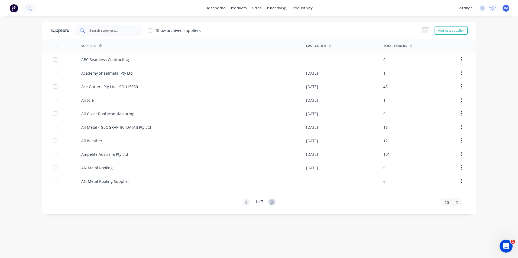
click at [121, 30] on input "text" at bounding box center [111, 30] width 45 height 5
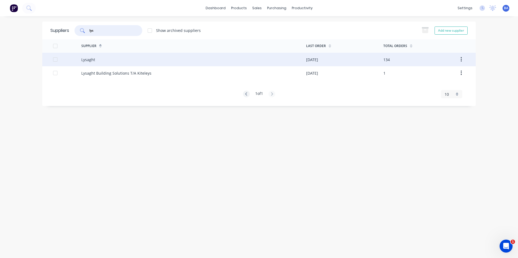
type input "lys"
click at [115, 61] on div "Lysaght" at bounding box center [193, 60] width 225 height 14
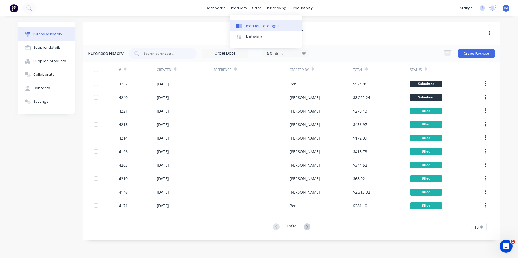
click at [243, 25] on div at bounding box center [240, 26] width 8 height 5
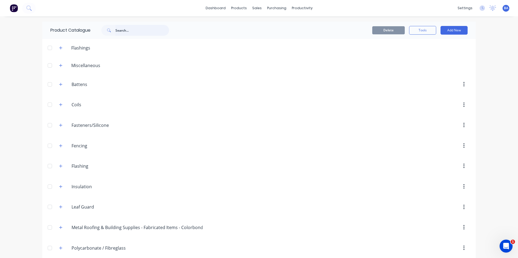
click at [122, 32] on input "text" at bounding box center [142, 30] width 54 height 11
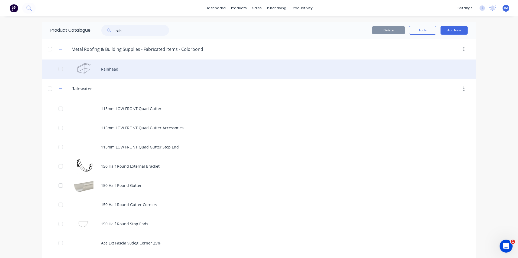
type input "rain"
click at [106, 68] on div "Rainhead" at bounding box center [258, 69] width 433 height 19
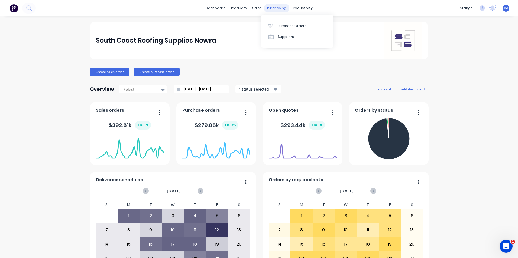
click at [267, 6] on div "purchasing" at bounding box center [276, 8] width 25 height 8
click at [275, 24] on div at bounding box center [272, 26] width 8 height 5
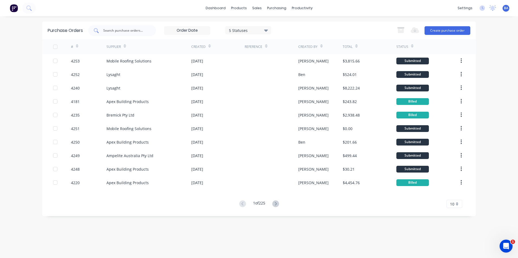
click at [117, 30] on input "text" at bounding box center [125, 30] width 45 height 5
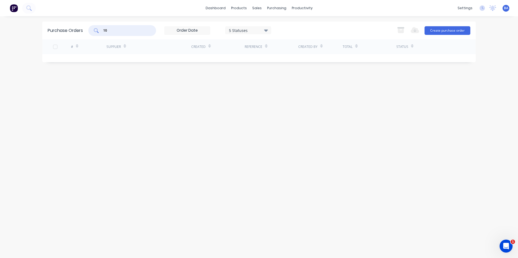
type input "1"
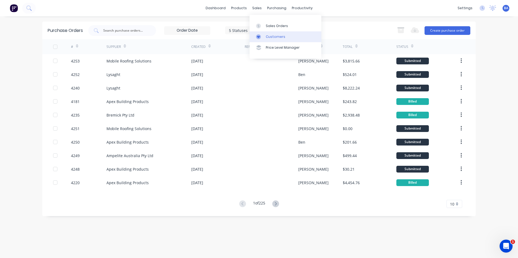
click at [264, 37] on div at bounding box center [260, 36] width 8 height 5
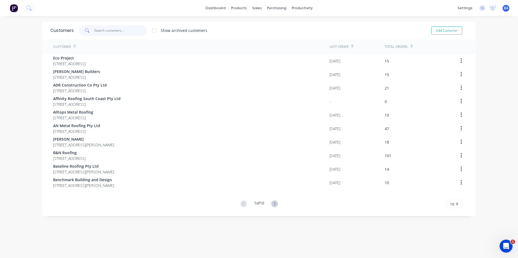
click at [103, 31] on input "text" at bounding box center [120, 30] width 53 height 11
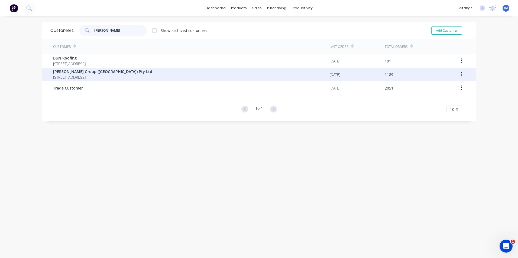
type input "parr"
click at [97, 73] on span "[PERSON_NAME] Group ([GEOGRAPHIC_DATA]) Pty Ltd" at bounding box center [102, 72] width 99 height 6
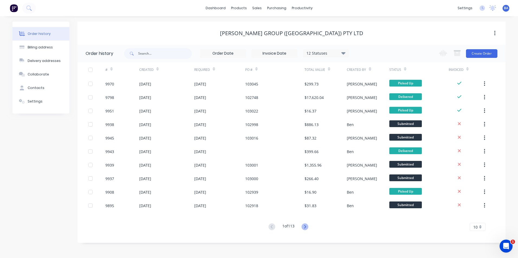
click at [304, 226] on icon at bounding box center [304, 227] width 7 height 7
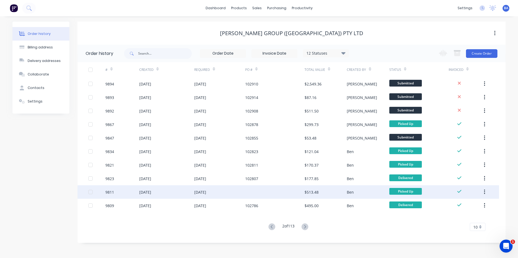
click at [224, 194] on div "22 Sep 2025" at bounding box center [219, 192] width 51 height 14
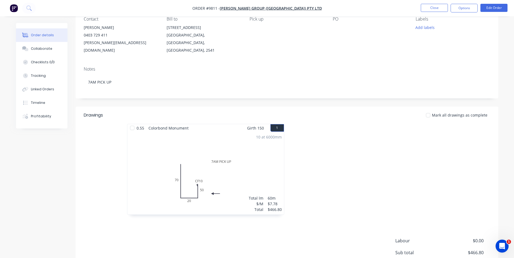
scroll to position [54, 0]
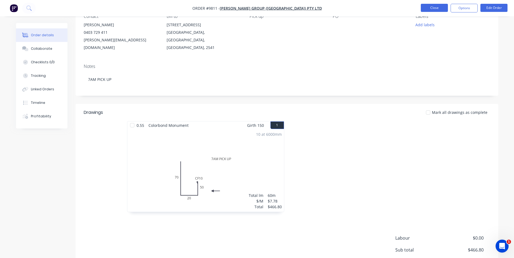
click at [428, 5] on button "Close" at bounding box center [434, 8] width 27 height 8
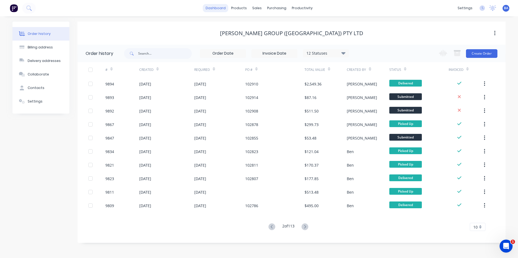
click at [215, 9] on link "dashboard" at bounding box center [215, 8] width 25 height 8
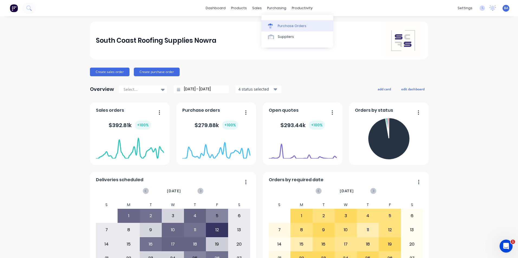
click at [265, 27] on link "Purchase Orders" at bounding box center [297, 25] width 72 height 11
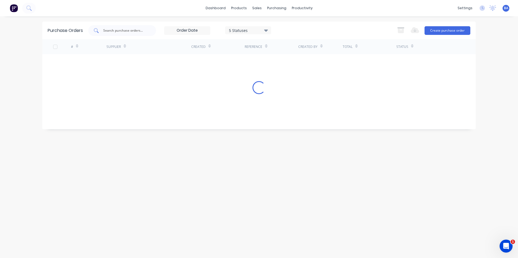
click at [134, 30] on input "text" at bounding box center [125, 30] width 45 height 5
